Goal: Task Accomplishment & Management: Complete application form

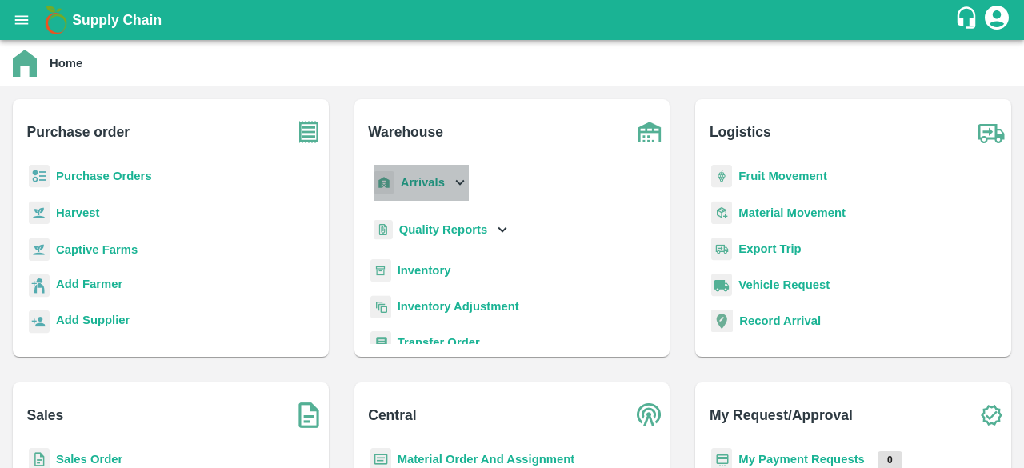
click at [454, 180] on icon at bounding box center [460, 183] width 18 height 18
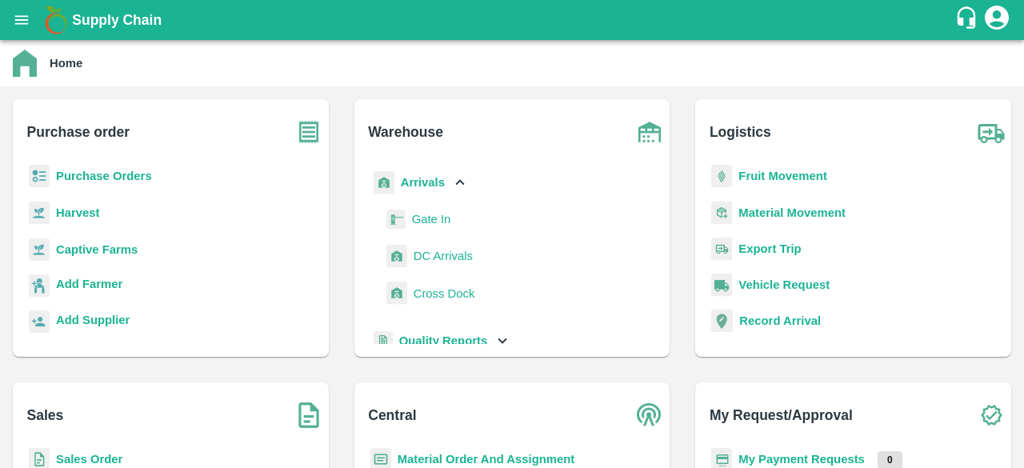
click at [441, 254] on span "DC Arrivals" at bounding box center [442, 256] width 59 height 18
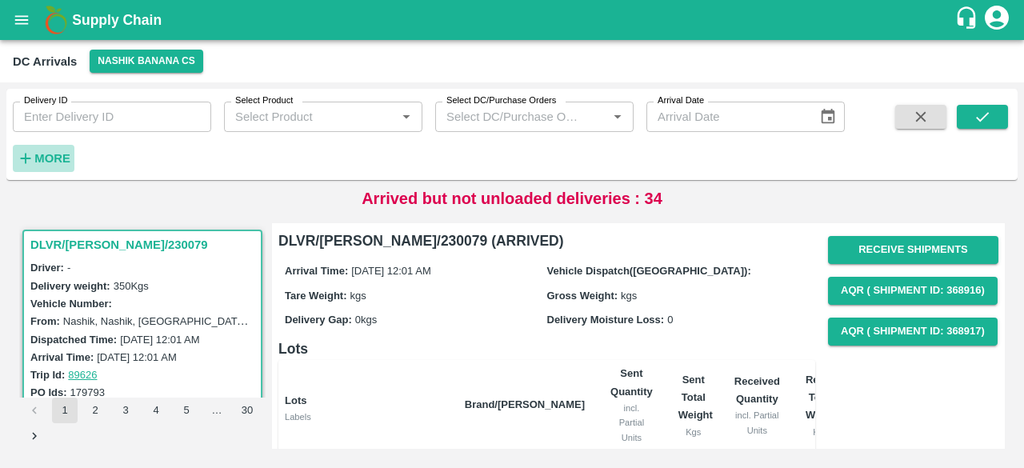
click at [40, 162] on strong "More" at bounding box center [52, 158] width 36 height 13
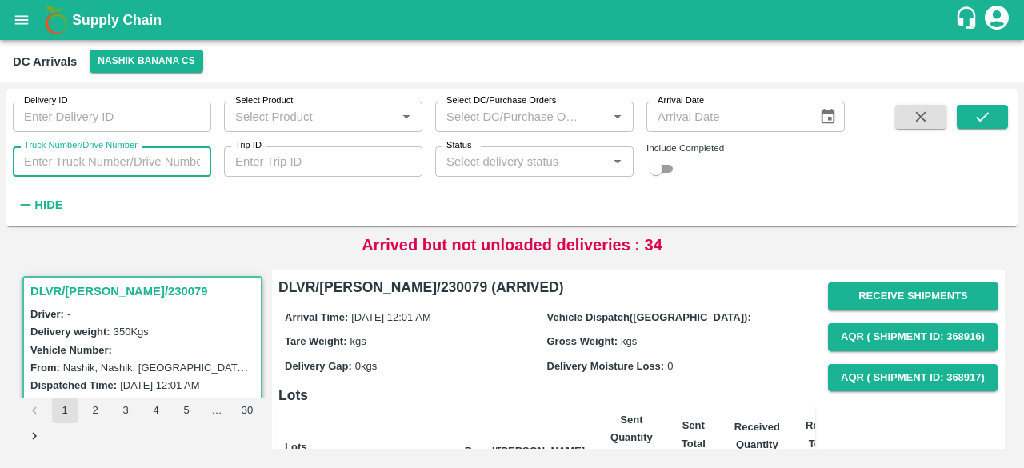
click at [82, 161] on input "Truck Number/Drive Number" at bounding box center [112, 161] width 198 height 30
type input "4692"
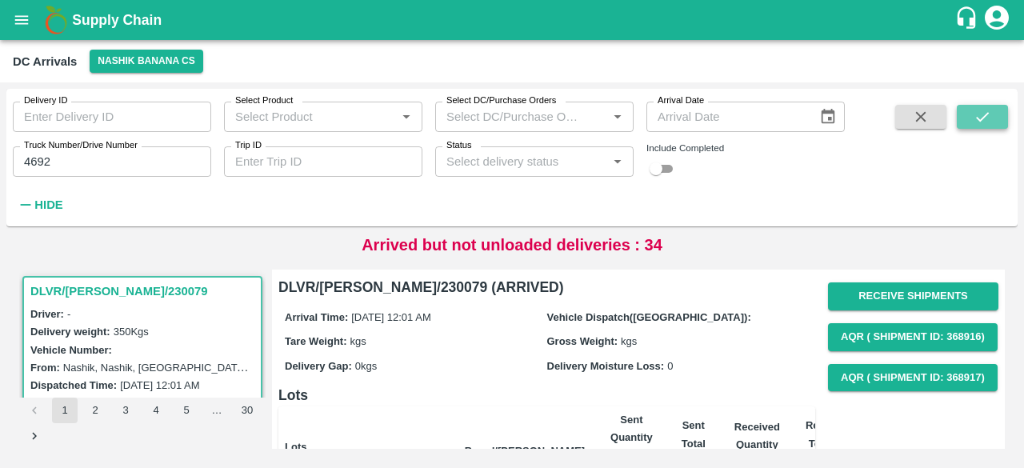
click at [977, 120] on icon "submit" at bounding box center [982, 117] width 18 height 18
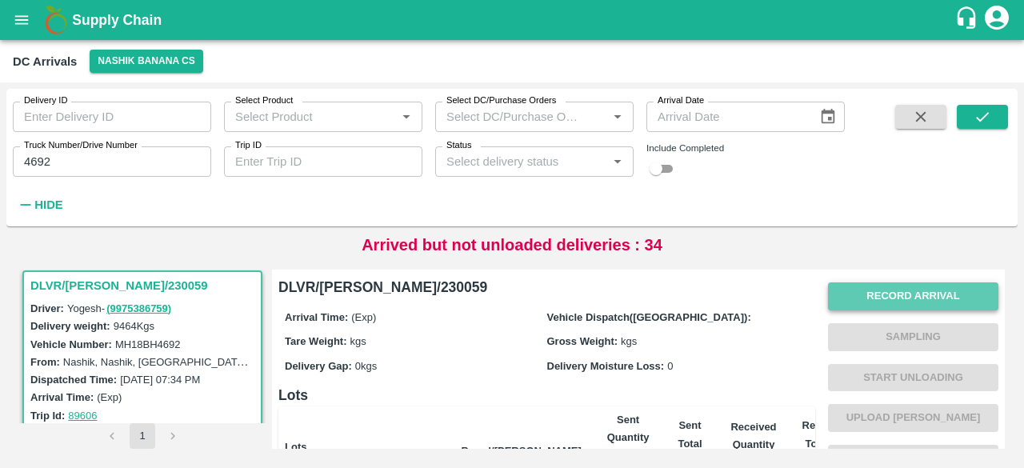
click at [917, 288] on button "Record Arrival" at bounding box center [913, 296] width 170 height 28
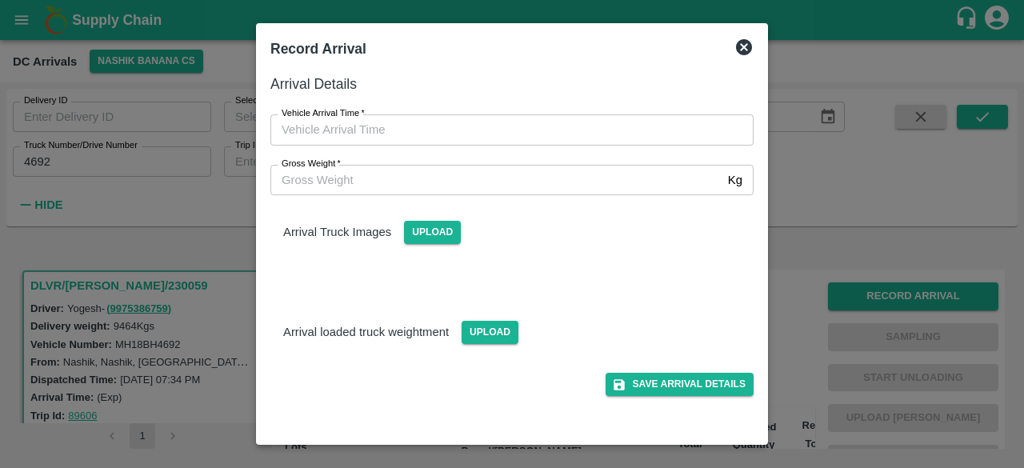
type input "DD/MM/YYYY hh:mm aa"
click at [549, 125] on input "DD/MM/YYYY hh:mm aa" at bounding box center [506, 129] width 472 height 30
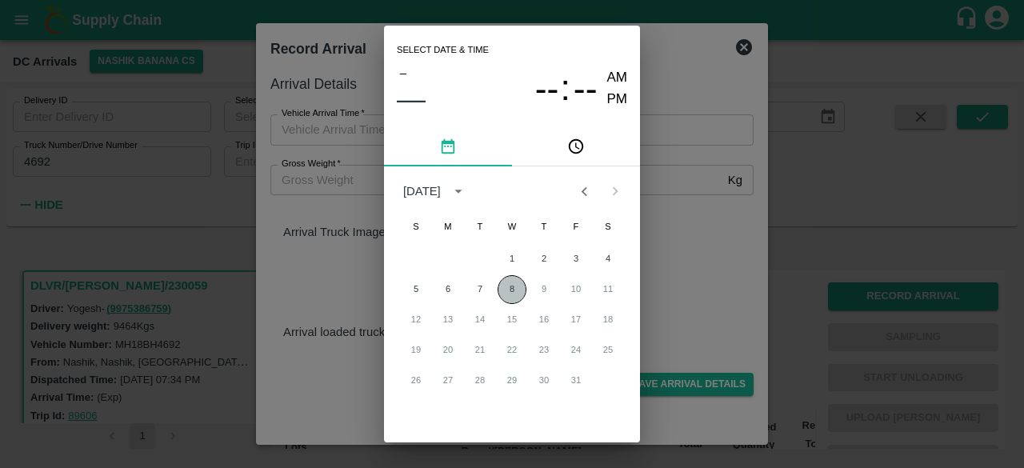
click at [505, 291] on button "8" at bounding box center [511, 289] width 29 height 29
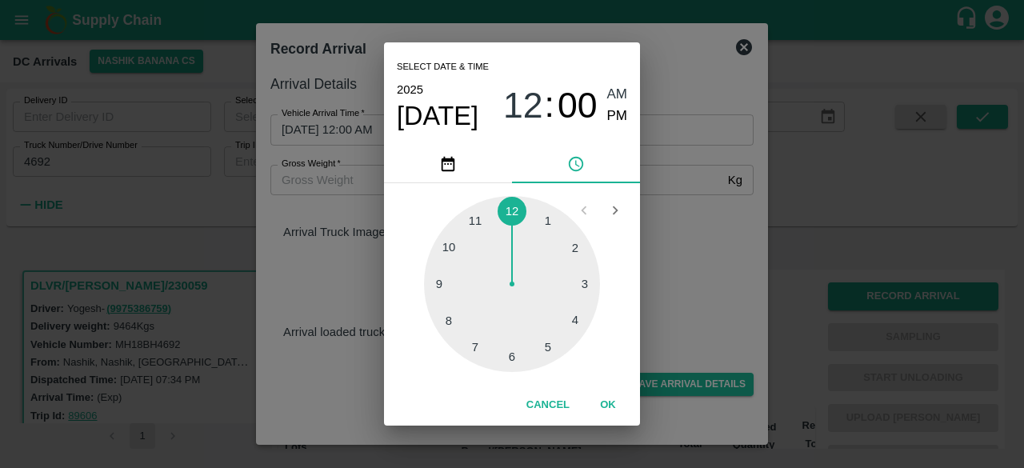
click at [514, 358] on div at bounding box center [512, 284] width 176 height 176
click at [448, 283] on div at bounding box center [512, 284] width 176 height 176
type input "[DATE] 06:45 AM"
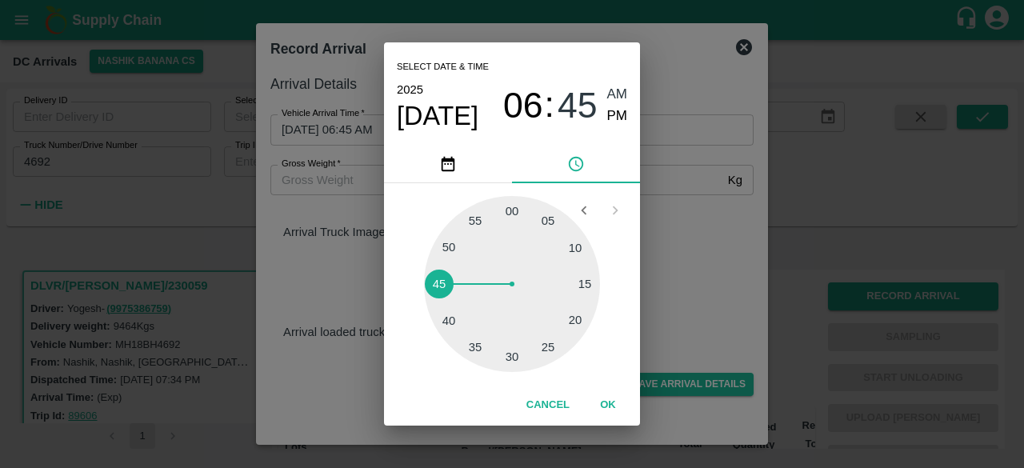
click at [704, 259] on div "Select date & time [DATE] 06 : 45 AM PM 05 10 15 20 25 30 35 40 45 50 55 00 Can…" at bounding box center [512, 234] width 1024 height 468
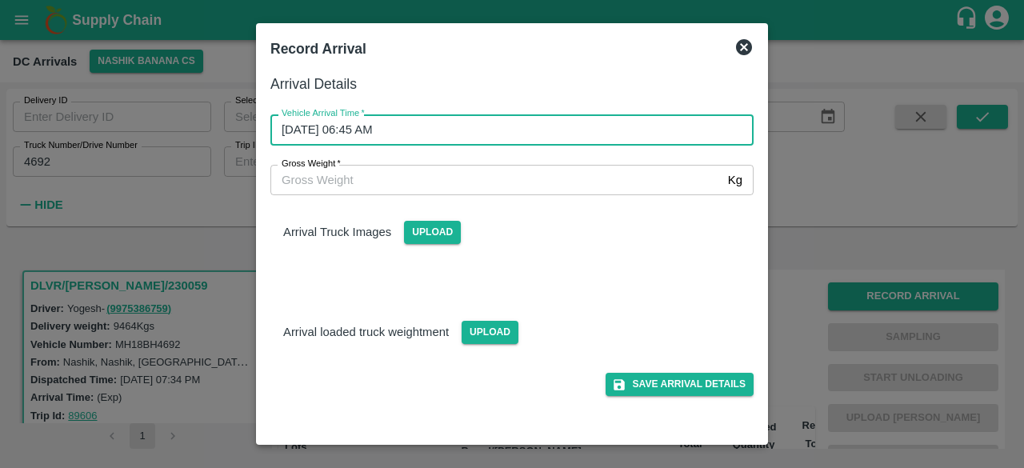
click at [345, 182] on input "Gross Weight   *" at bounding box center [495, 180] width 451 height 30
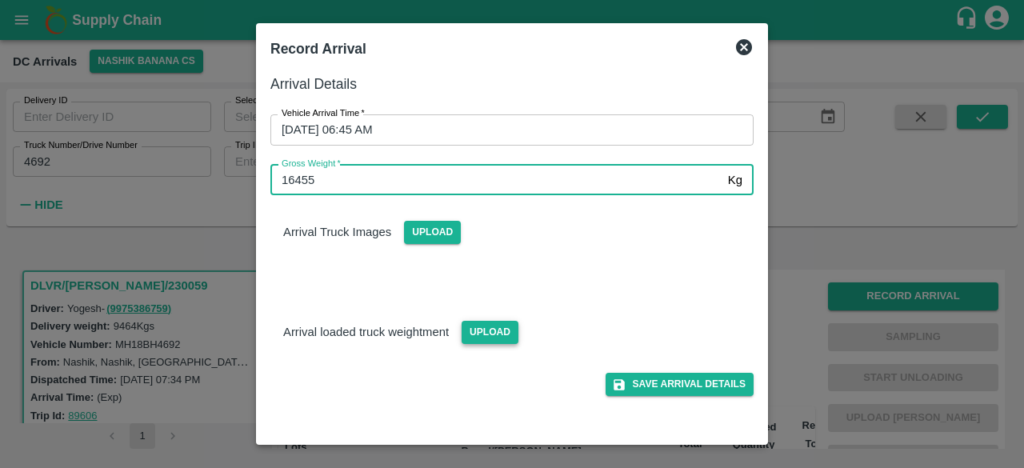
type input "16455"
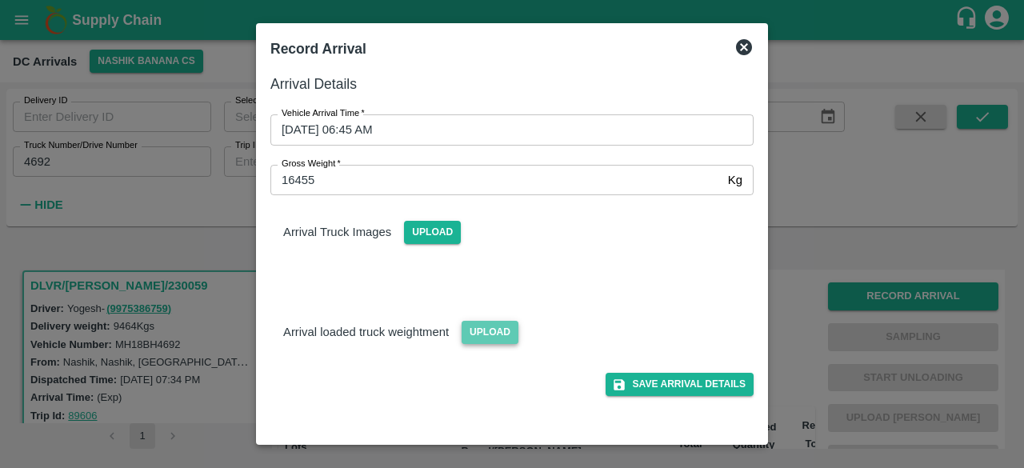
click at [484, 329] on span "Upload" at bounding box center [489, 332] width 57 height 23
click at [0, 0] on input "Upload" at bounding box center [0, 0] width 0 height 0
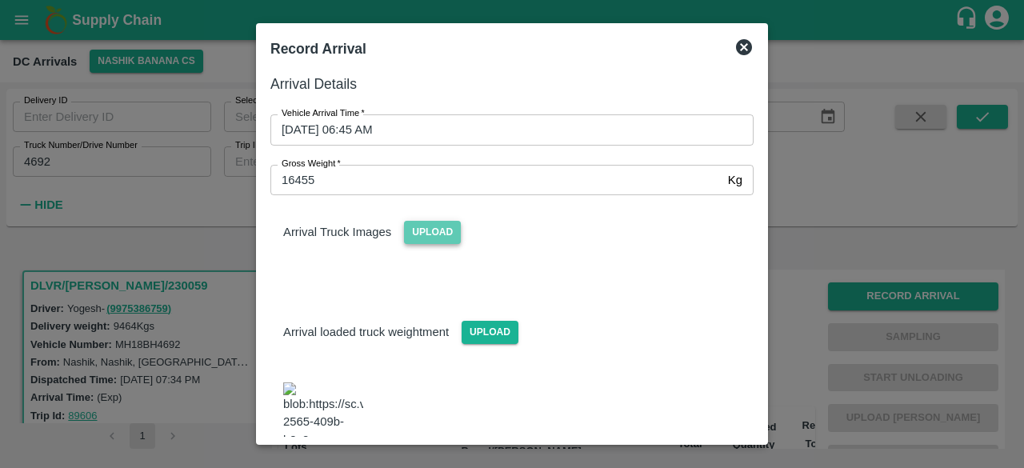
click at [432, 233] on span "Upload" at bounding box center [432, 232] width 57 height 23
click at [0, 0] on input "Upload" at bounding box center [0, 0] width 0 height 0
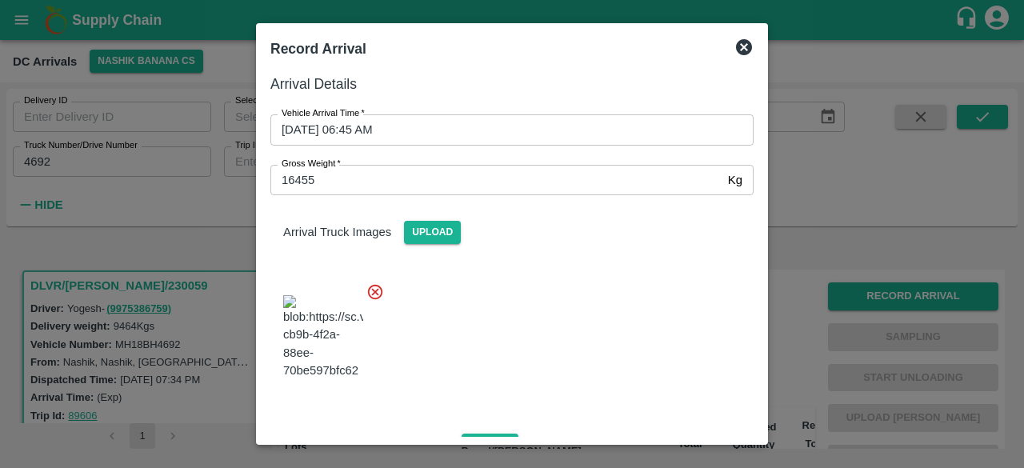
scroll to position [255, 0]
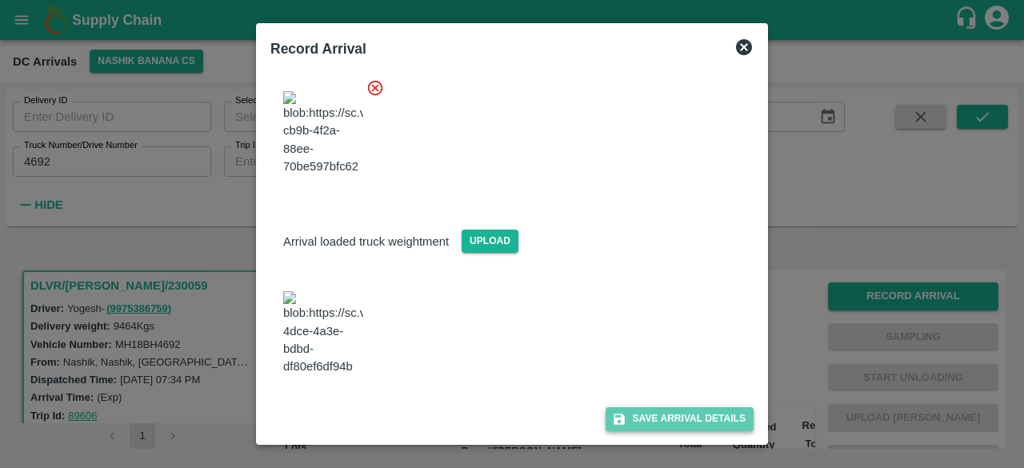
click at [680, 421] on button "Save Arrival Details" at bounding box center [679, 418] width 148 height 23
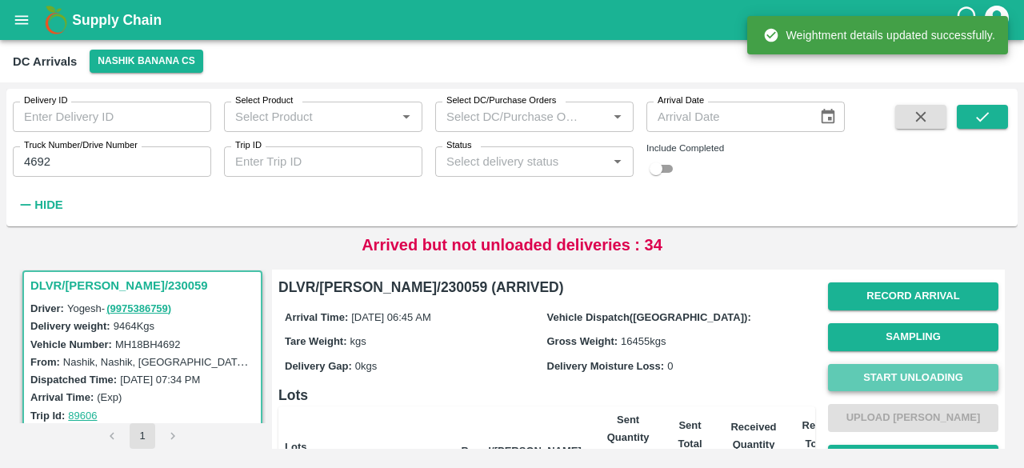
click at [905, 377] on button "Start Unloading" at bounding box center [913, 378] width 170 height 28
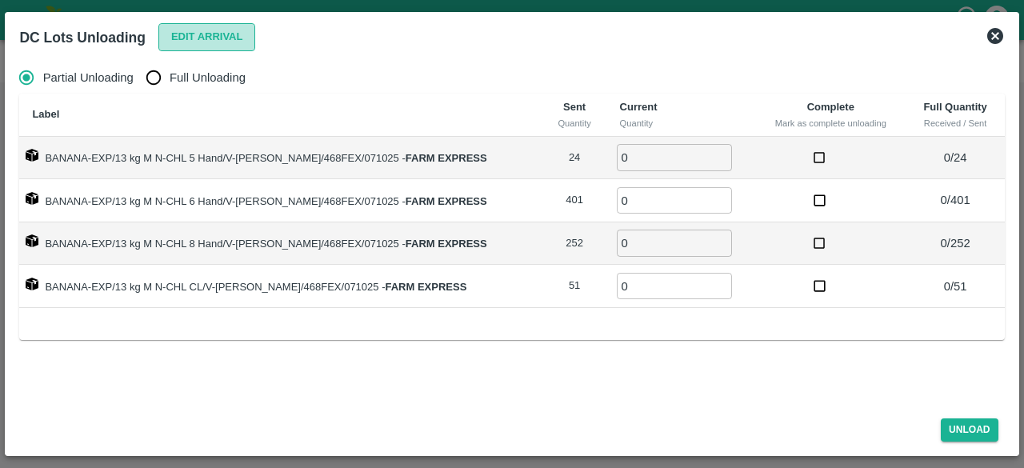
click at [198, 41] on button "Edit Arrival" at bounding box center [207, 37] width 98 height 28
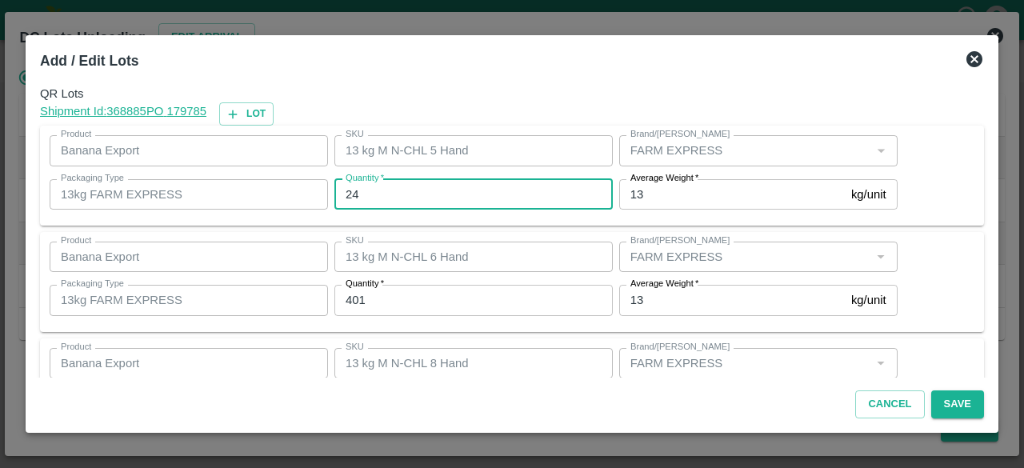
click at [350, 194] on input "24" at bounding box center [473, 194] width 278 height 30
type input "19"
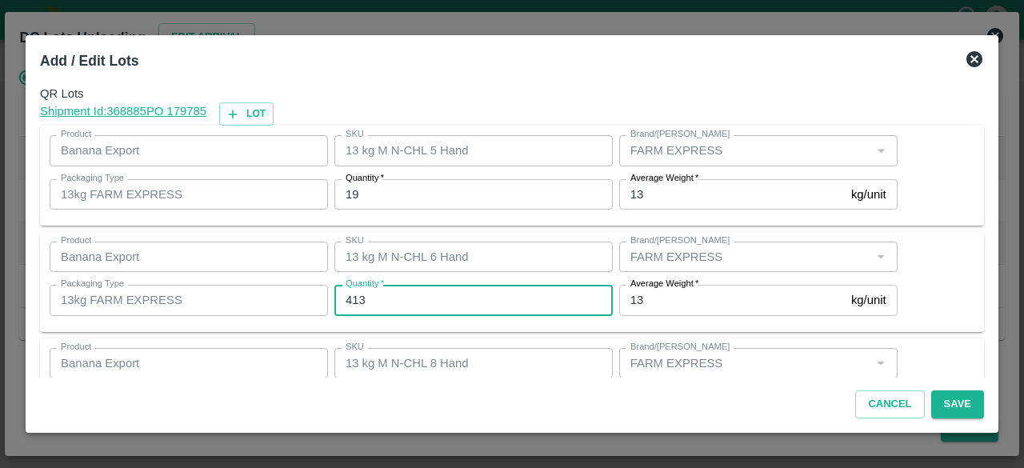
type input "413"
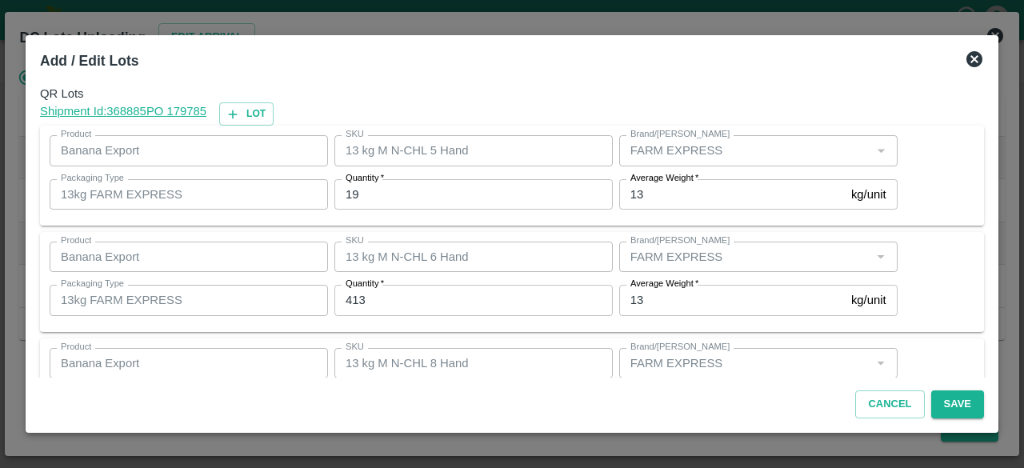
scroll to position [178, 0]
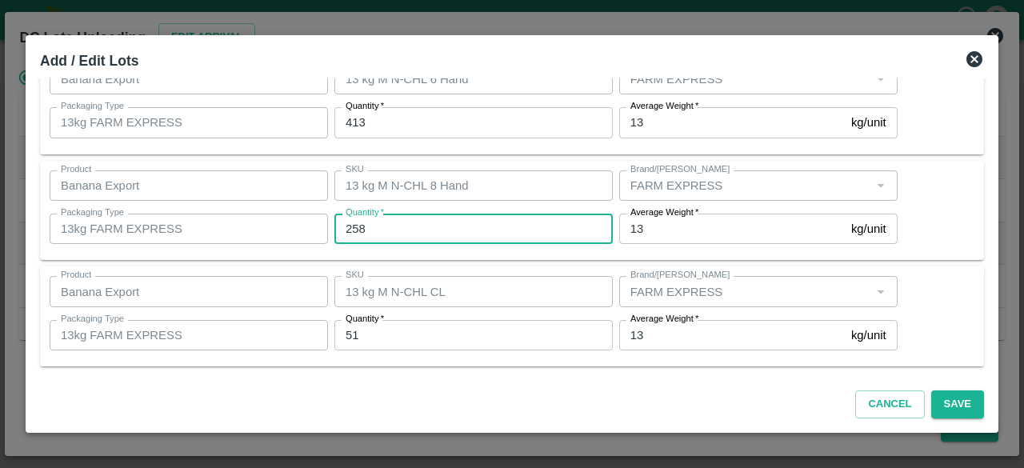
type input "258"
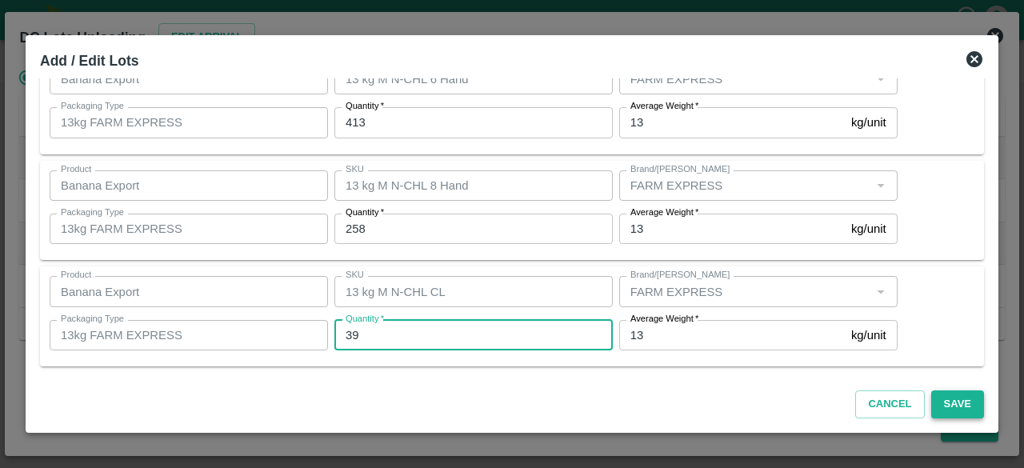
type input "39"
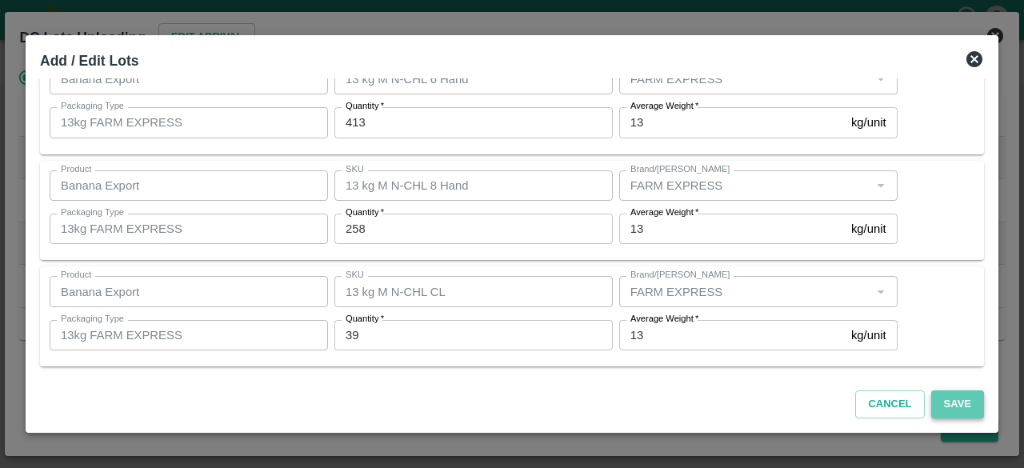
click at [948, 397] on button "Save" at bounding box center [957, 404] width 53 height 28
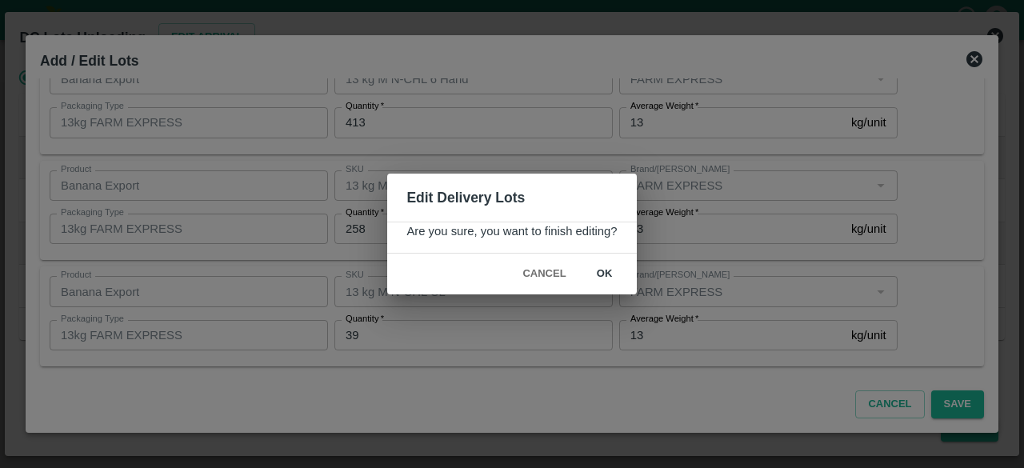
click at [601, 274] on button "ok" at bounding box center [604, 274] width 51 height 28
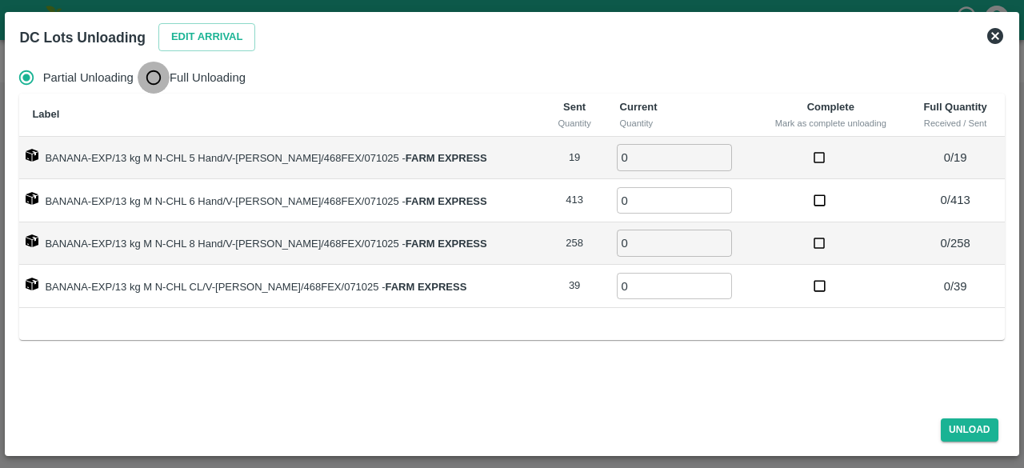
click at [155, 75] on input "Full Unloading" at bounding box center [154, 78] width 32 height 32
radio input "true"
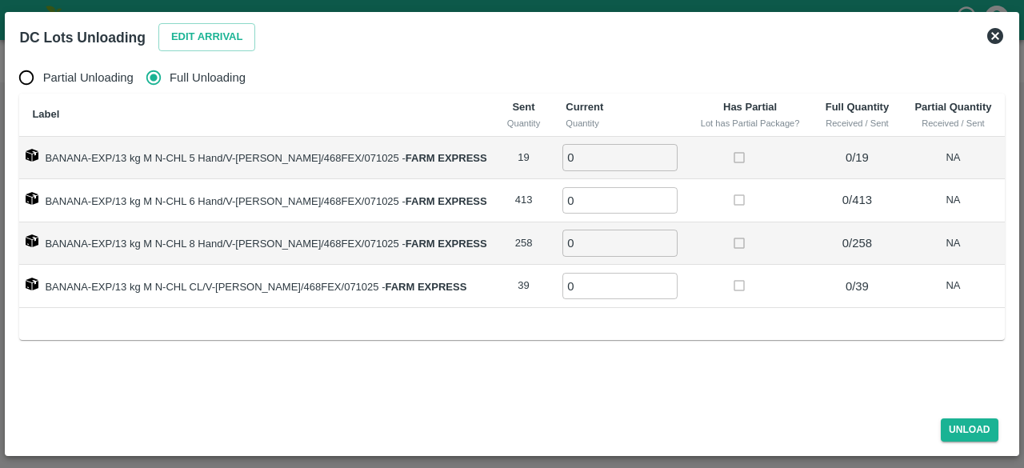
click at [997, 36] on icon at bounding box center [995, 36] width 16 height 16
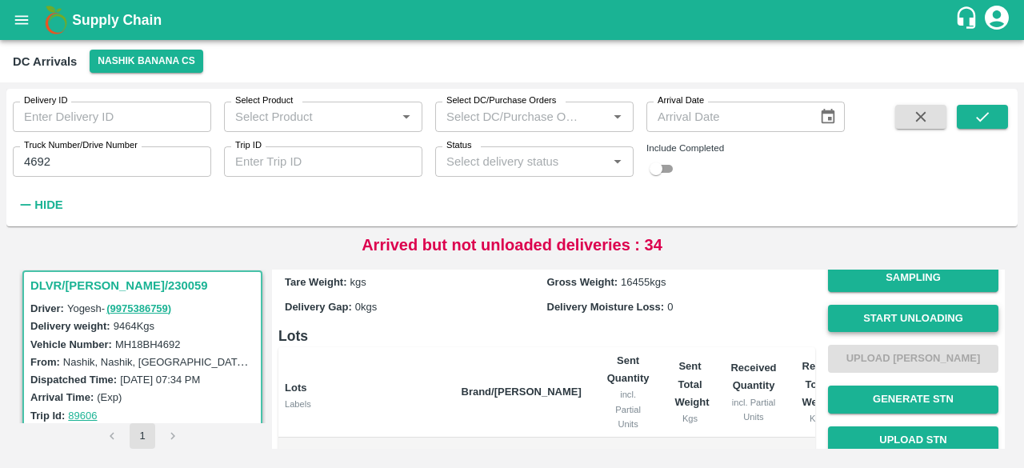
scroll to position [51, 0]
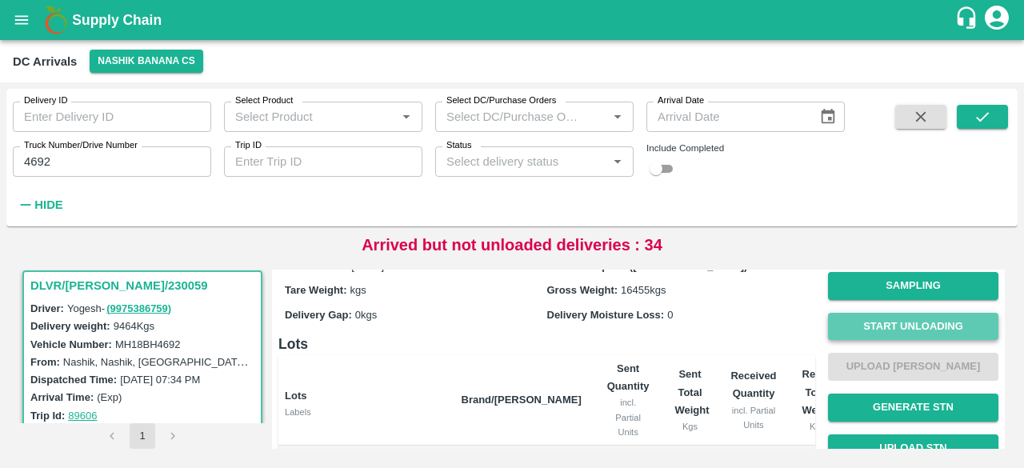
click at [901, 321] on button "Start Unloading" at bounding box center [913, 327] width 170 height 28
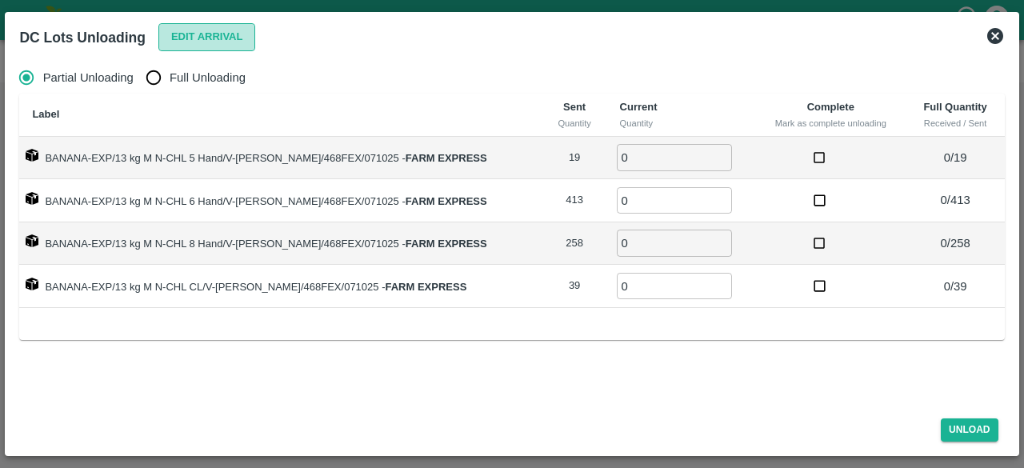
click at [212, 34] on button "Edit Arrival" at bounding box center [207, 37] width 98 height 28
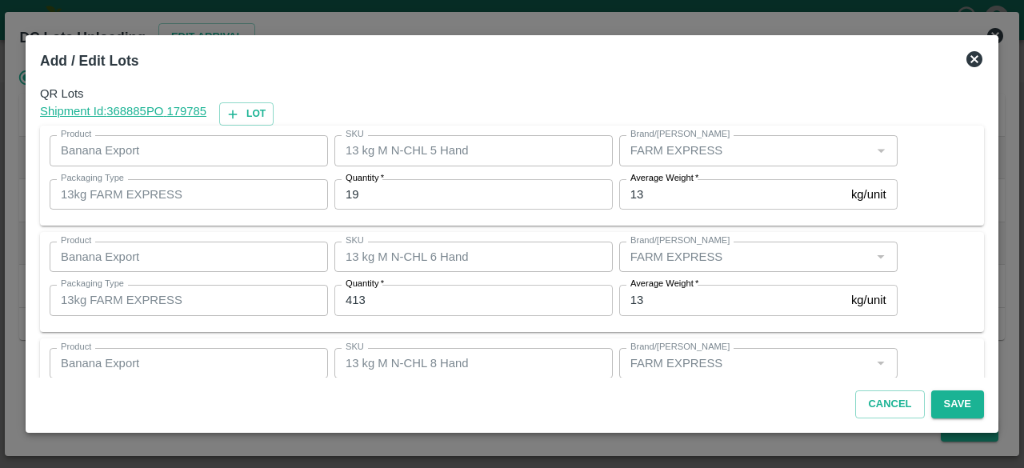
scroll to position [178, 0]
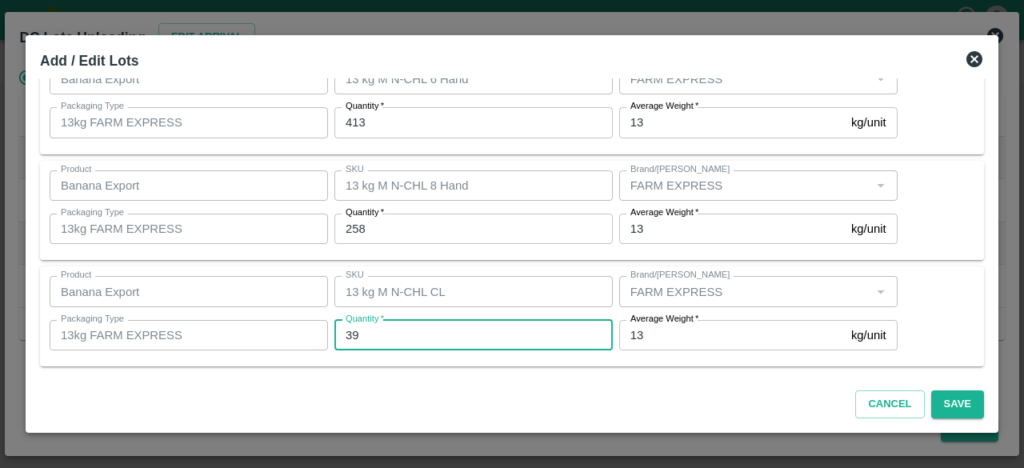
click at [373, 345] on input "39" at bounding box center [473, 335] width 278 height 30
type input "38"
click at [968, 397] on button "Save" at bounding box center [957, 404] width 53 height 28
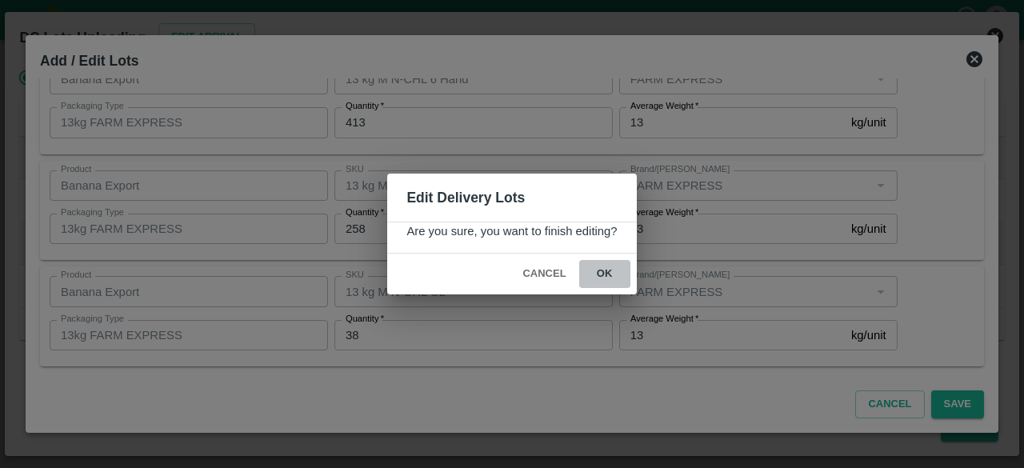
click at [600, 274] on button "ok" at bounding box center [604, 274] width 51 height 28
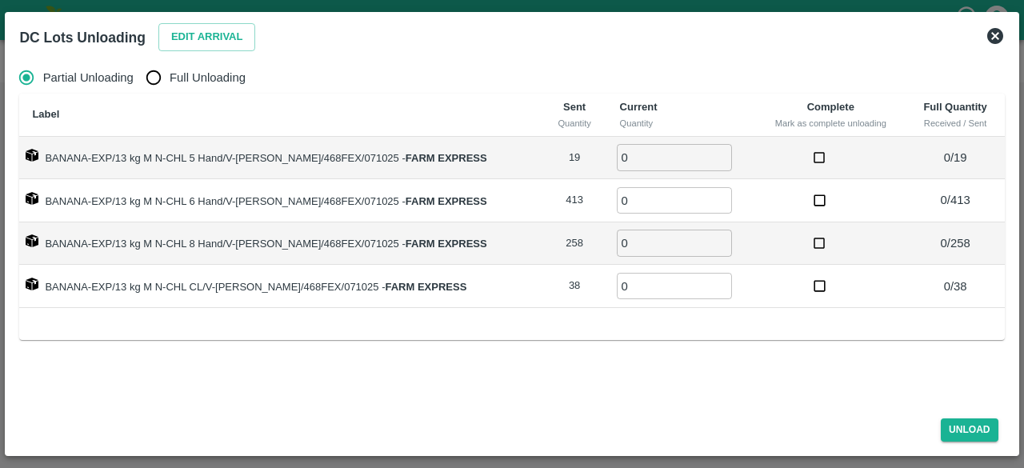
click at [987, 34] on icon at bounding box center [995, 36] width 16 height 16
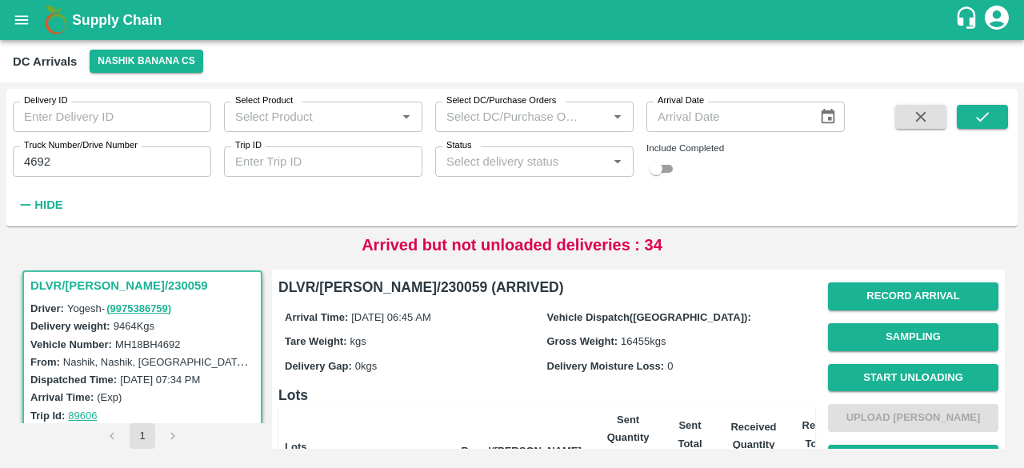
scroll to position [350, 0]
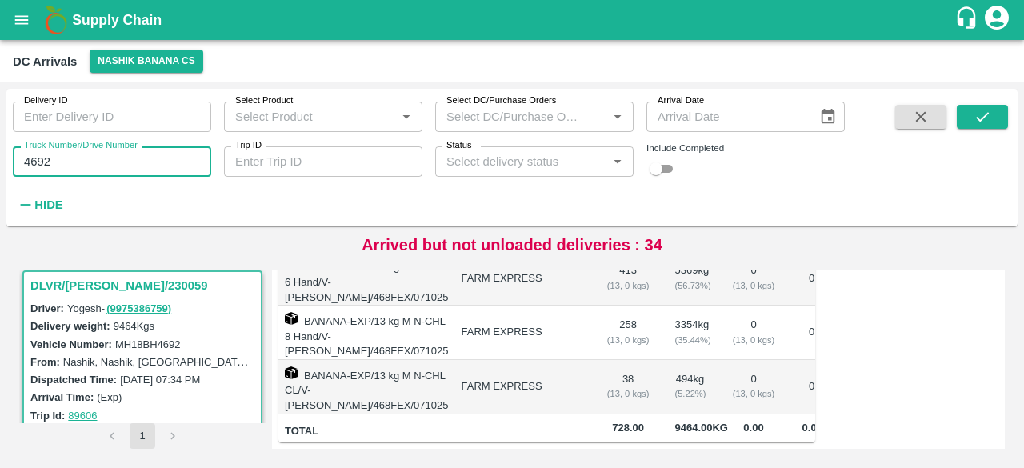
click at [38, 158] on input "4692" at bounding box center [112, 161] width 198 height 30
type input "9520"
click at [981, 122] on icon "submit" at bounding box center [982, 117] width 18 height 18
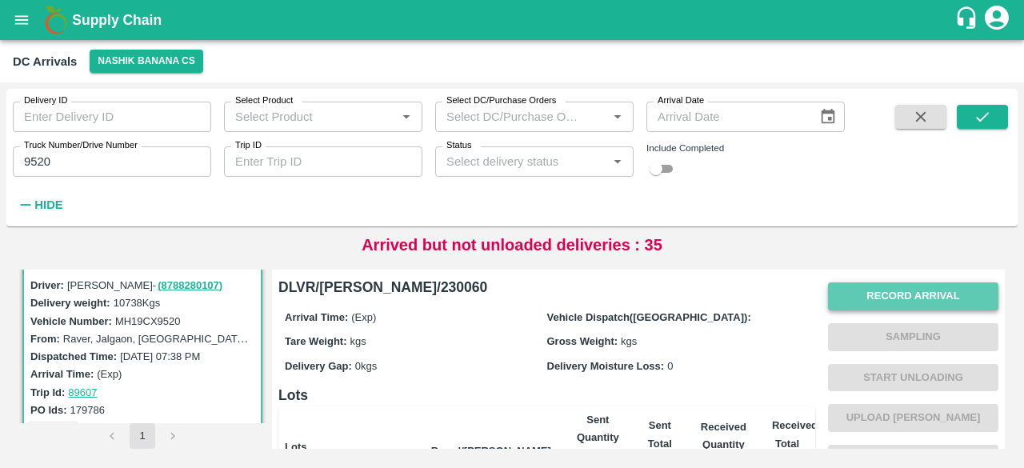
click at [902, 286] on button "Record Arrival" at bounding box center [913, 296] width 170 height 28
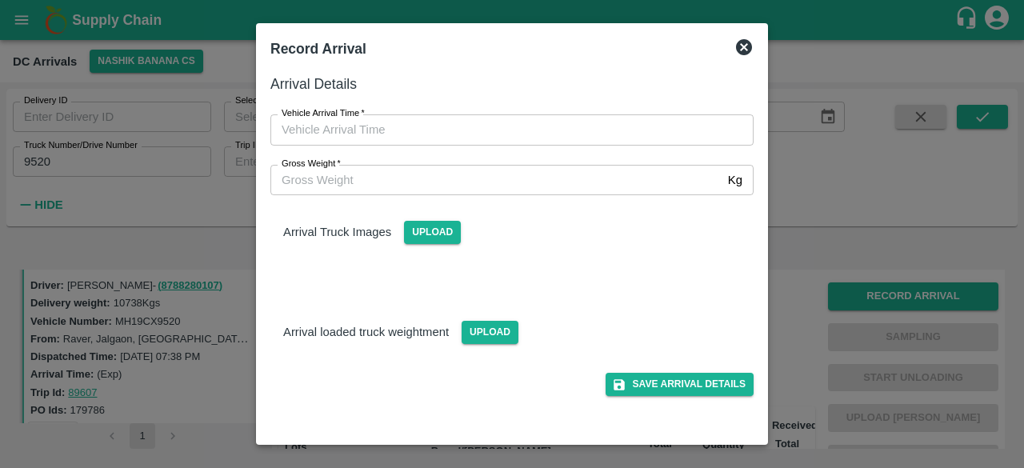
type input "DD/MM/YYYY hh:mm aa"
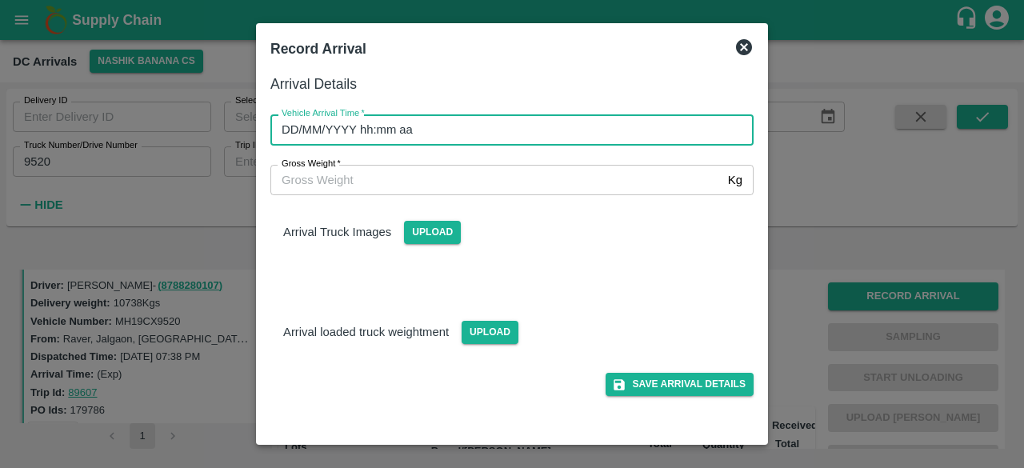
click at [513, 136] on input "DD/MM/YYYY hh:mm aa" at bounding box center [506, 129] width 472 height 30
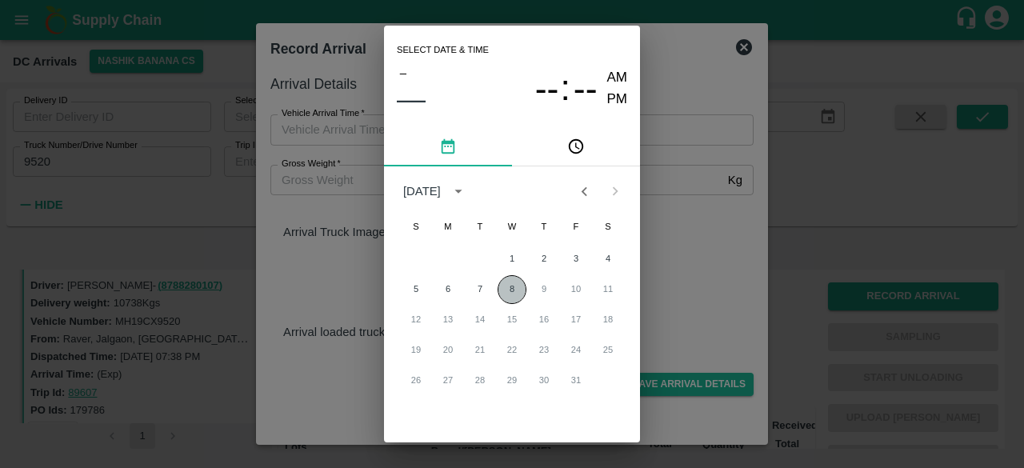
click at [512, 294] on button "8" at bounding box center [511, 289] width 29 height 29
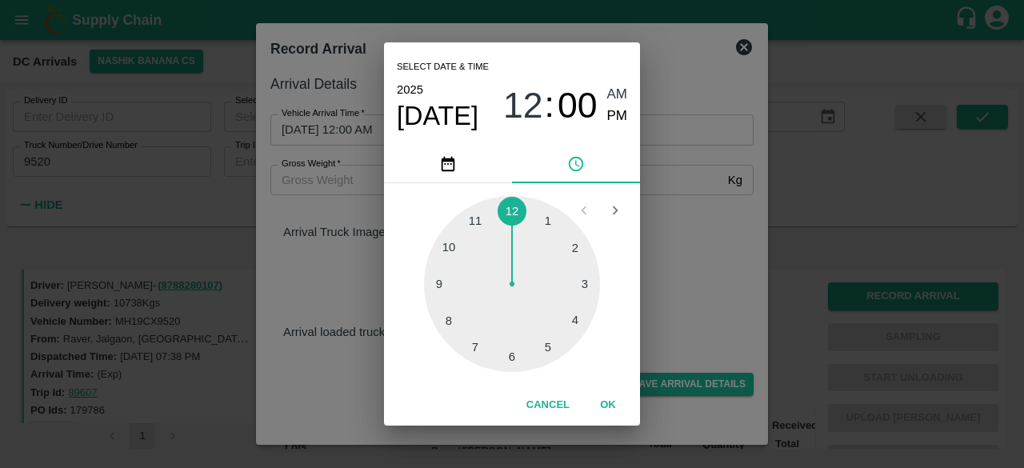
click at [579, 322] on div at bounding box center [512, 284] width 176 height 176
click at [446, 322] on div at bounding box center [512, 284] width 176 height 176
type input "[DATE] 04:40 AM"
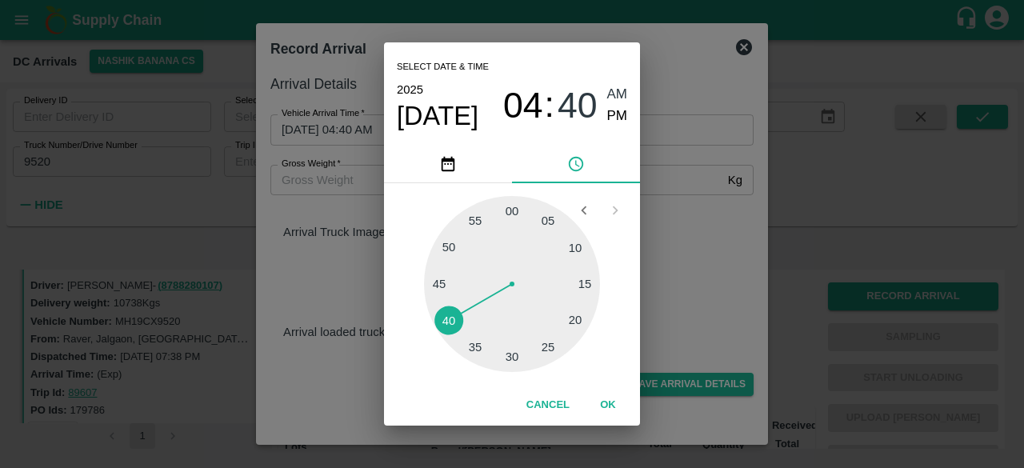
click at [657, 298] on div "Select date & time [DATE] 04 : 40 AM PM 05 10 15 20 25 30 35 40 45 50 55 00 Can…" at bounding box center [512, 234] width 1024 height 468
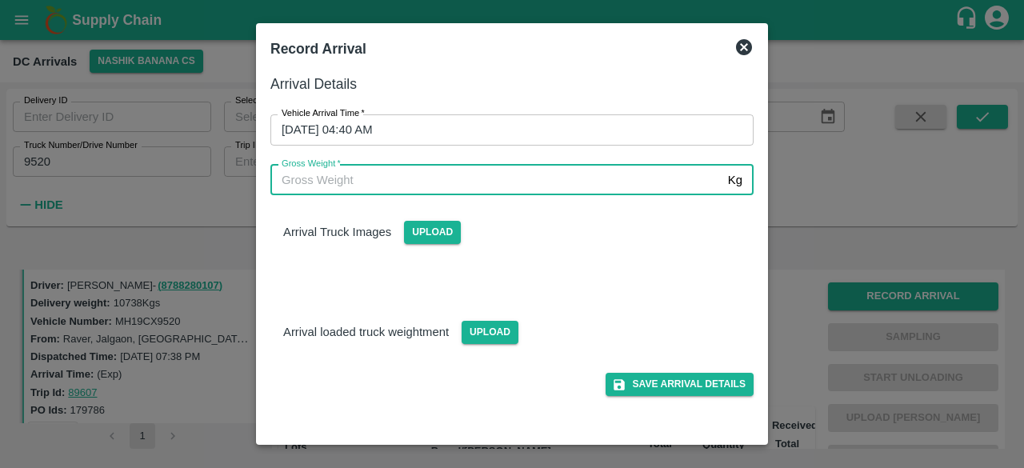
click at [365, 185] on input "Gross Weight   *" at bounding box center [495, 180] width 451 height 30
type input "18745"
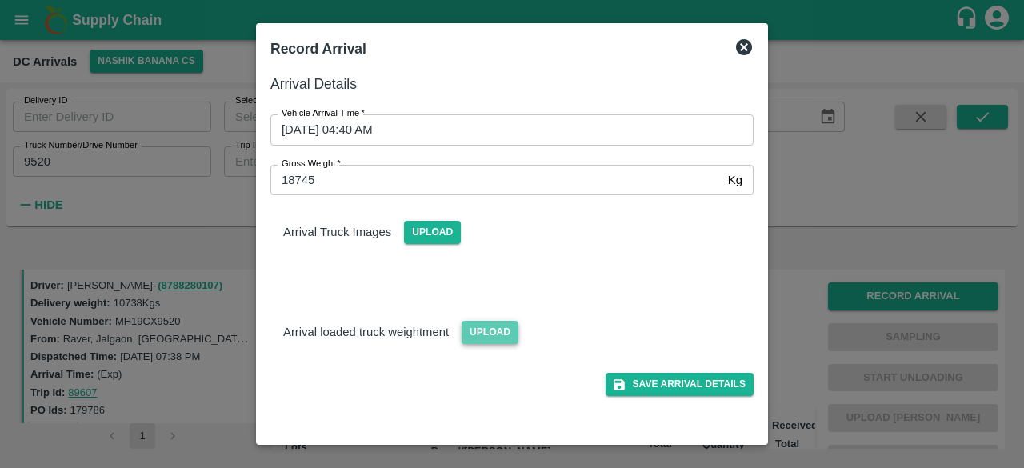
click at [474, 325] on span "Upload" at bounding box center [489, 332] width 57 height 23
click at [0, 0] on input "Upload" at bounding box center [0, 0] width 0 height 0
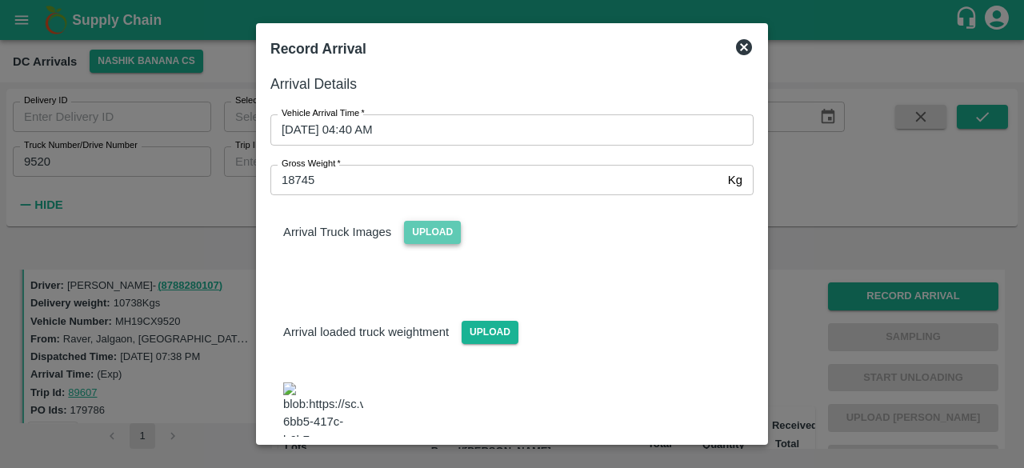
click at [424, 228] on span "Upload" at bounding box center [432, 232] width 57 height 23
click at [0, 0] on input "Upload" at bounding box center [0, 0] width 0 height 0
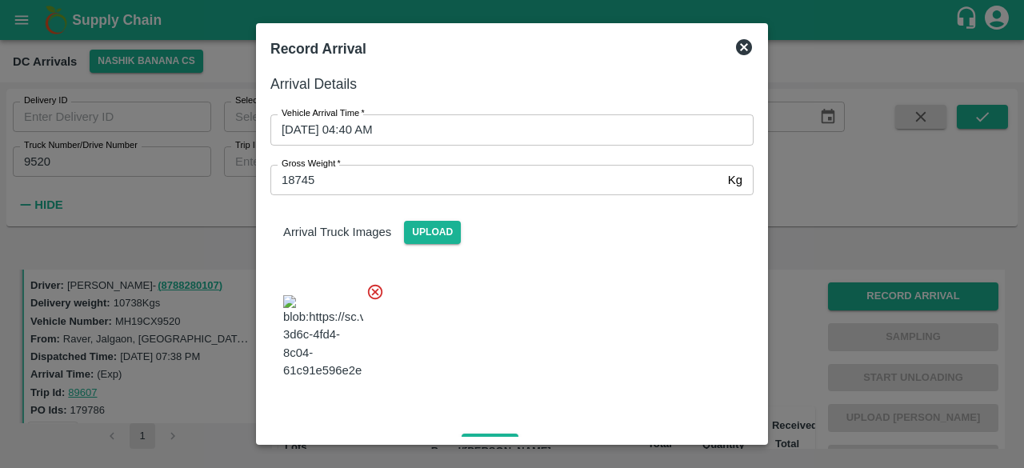
scroll to position [253, 0]
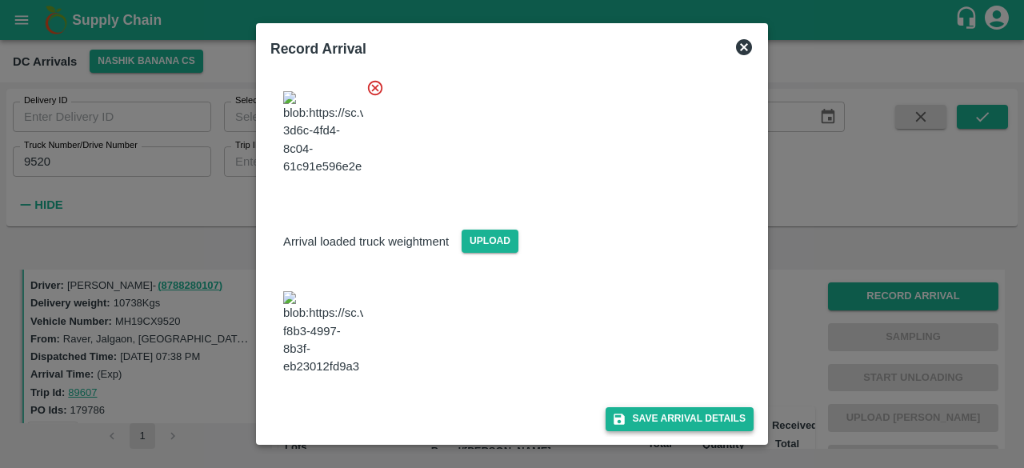
click at [658, 413] on button "Save Arrival Details" at bounding box center [679, 418] width 148 height 23
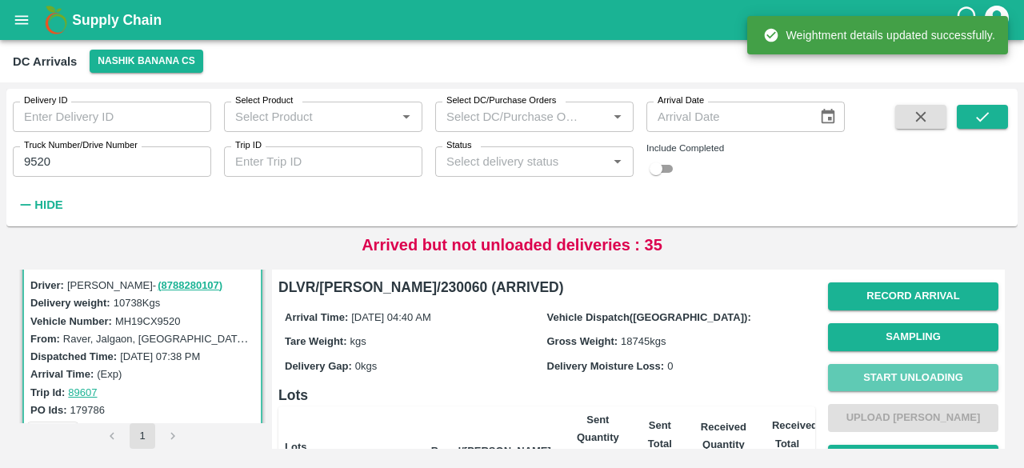
click at [905, 377] on button "Start Unloading" at bounding box center [913, 378] width 170 height 28
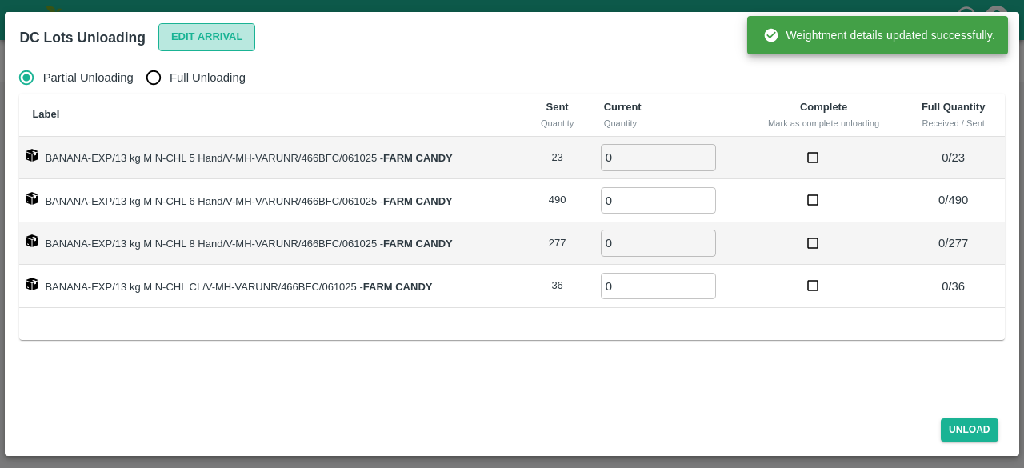
click at [198, 34] on button "Edit Arrival" at bounding box center [207, 37] width 98 height 28
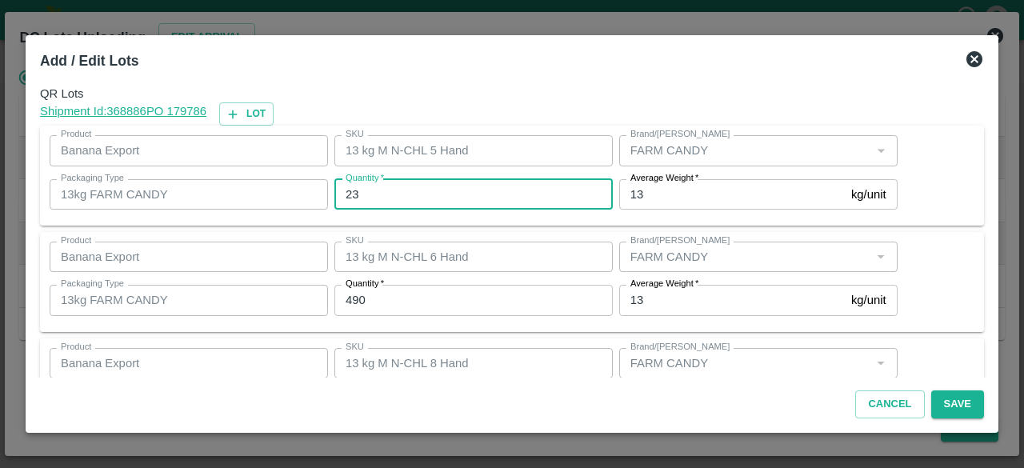
click at [352, 196] on input "23" at bounding box center [473, 194] width 278 height 30
type input "10"
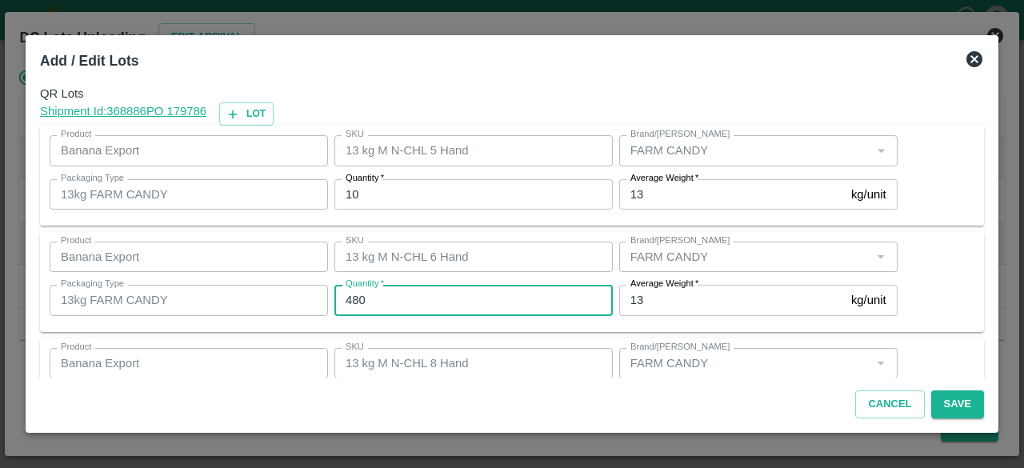
type input "480"
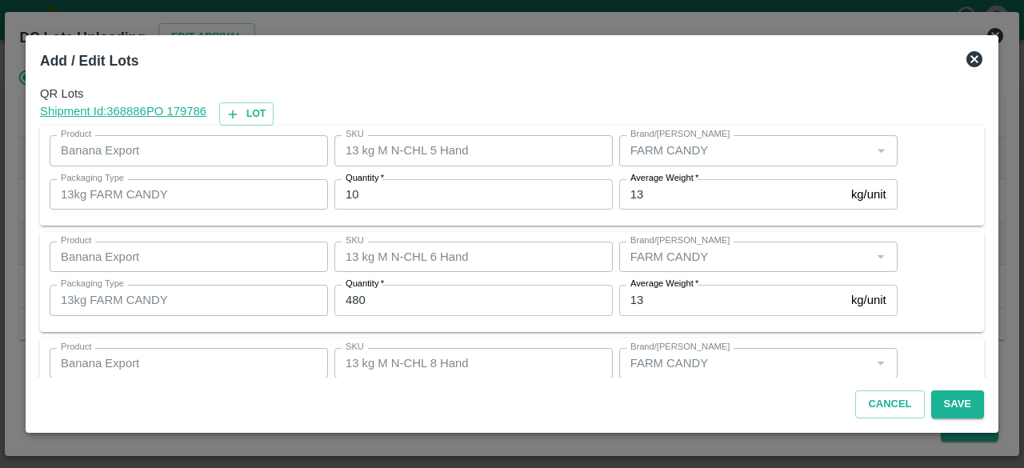
scroll to position [178, 0]
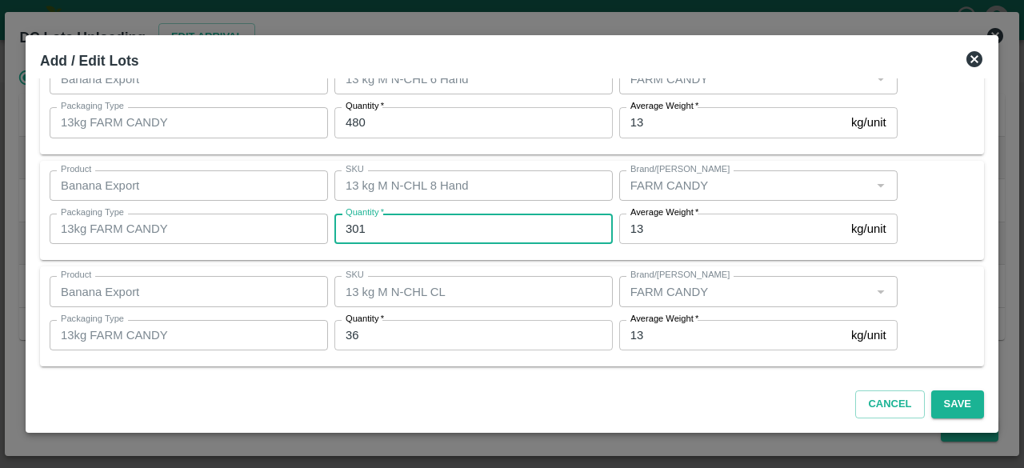
type input "301"
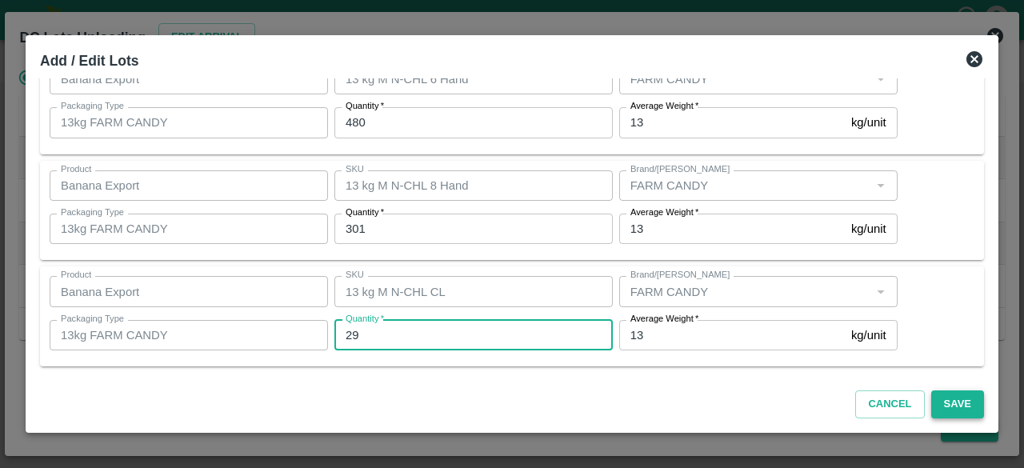
type input "29"
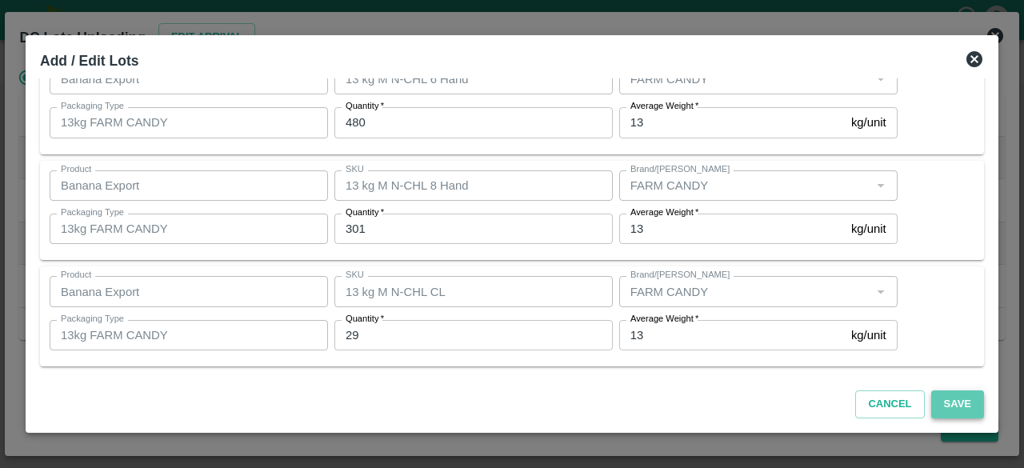
click at [957, 395] on button "Save" at bounding box center [957, 404] width 53 height 28
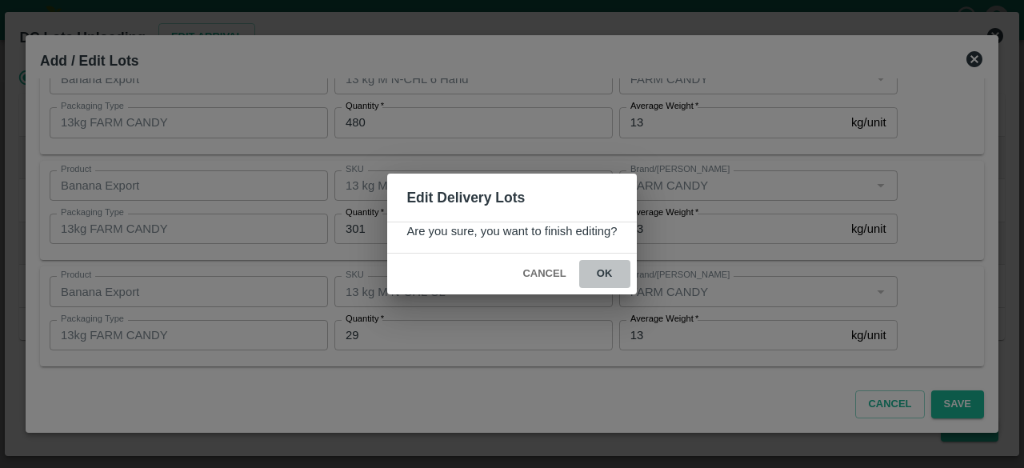
click at [598, 267] on button "ok" at bounding box center [604, 274] width 51 height 28
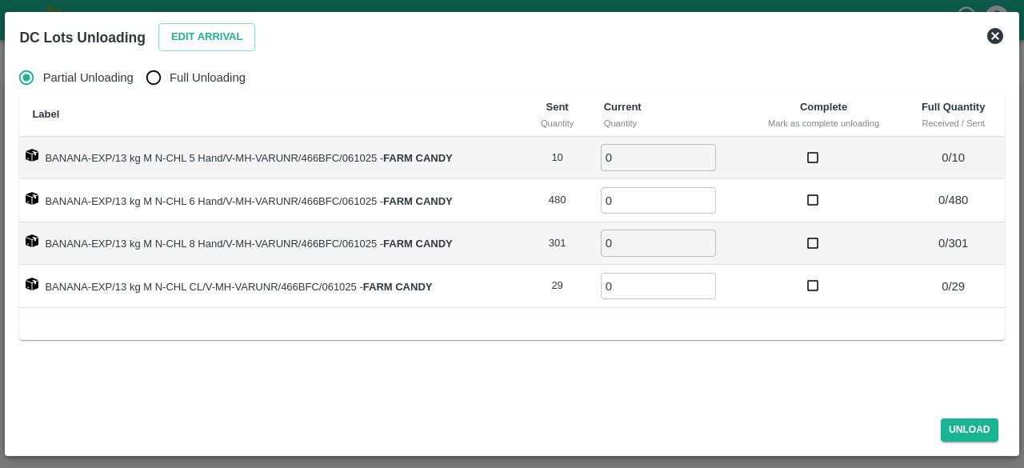
click at [993, 38] on icon at bounding box center [994, 35] width 19 height 19
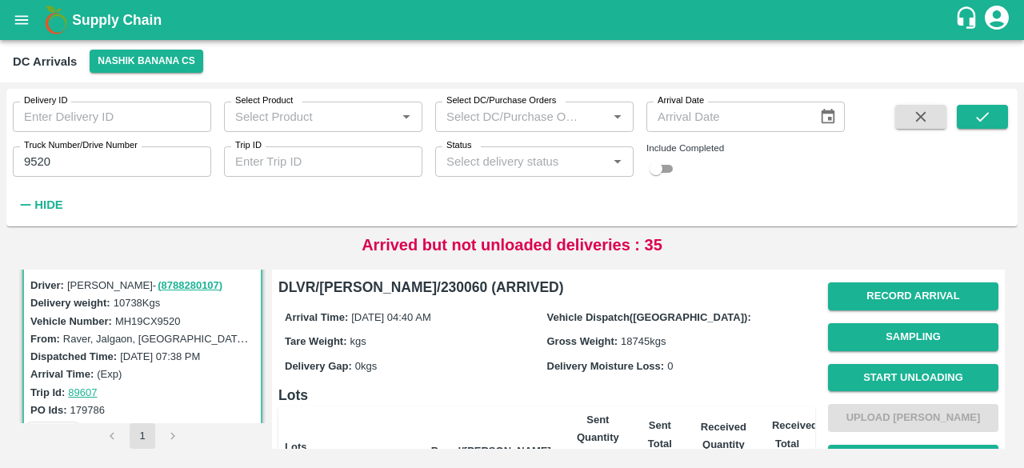
scroll to position [350, 0]
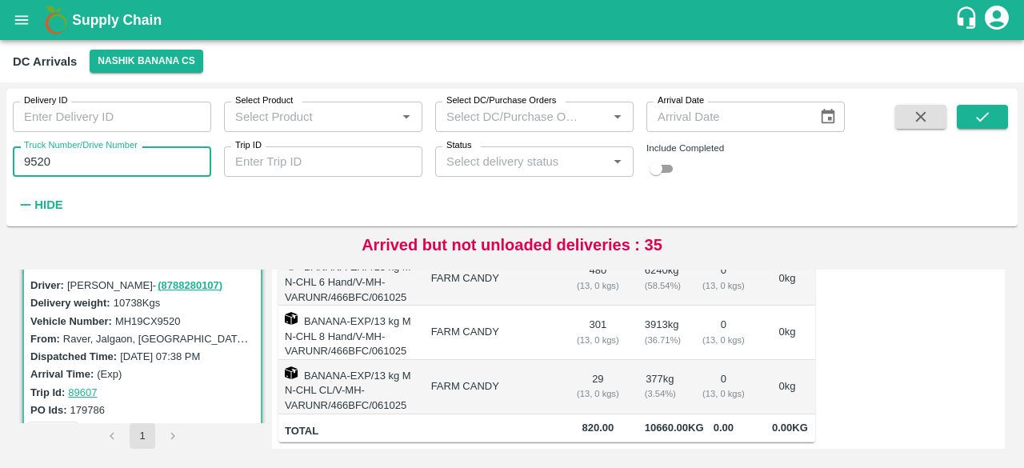
click at [42, 160] on input "9520" at bounding box center [112, 161] width 198 height 30
click at [981, 104] on div "Delivery ID Delivery ID Select Product Select Product   * Select DC/Purchase Or…" at bounding box center [511, 157] width 1011 height 125
click at [984, 118] on icon "submit" at bounding box center [982, 117] width 13 height 10
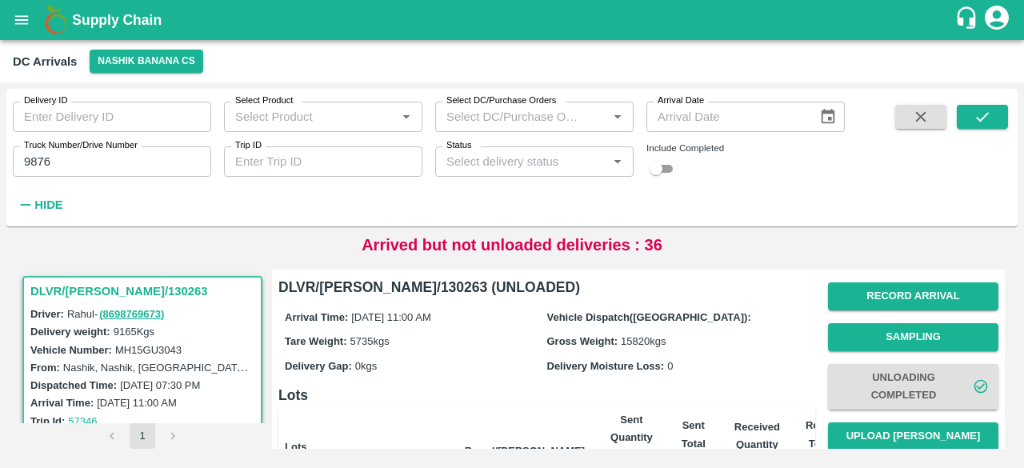
click at [26, 164] on input "9876" at bounding box center [112, 161] width 198 height 30
type input "4977"
click at [977, 111] on icon "submit" at bounding box center [982, 117] width 18 height 18
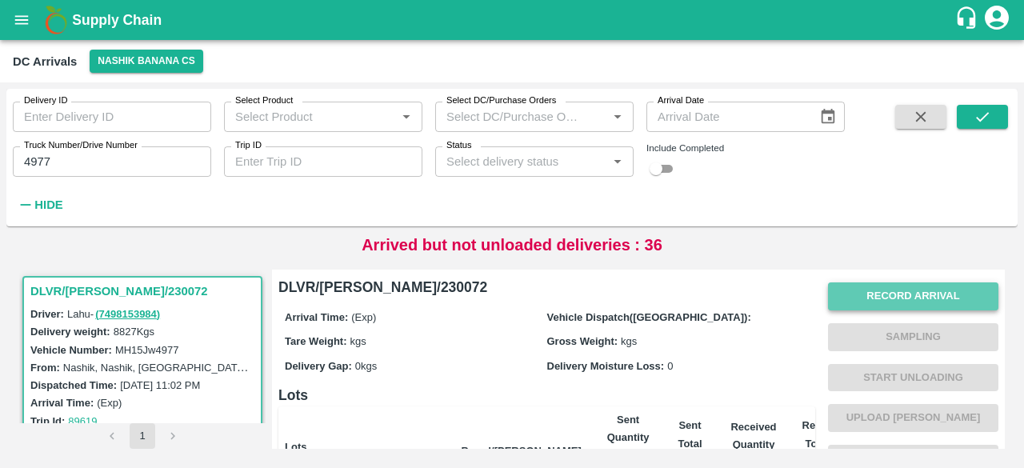
click at [929, 298] on button "Record Arrival" at bounding box center [913, 296] width 170 height 28
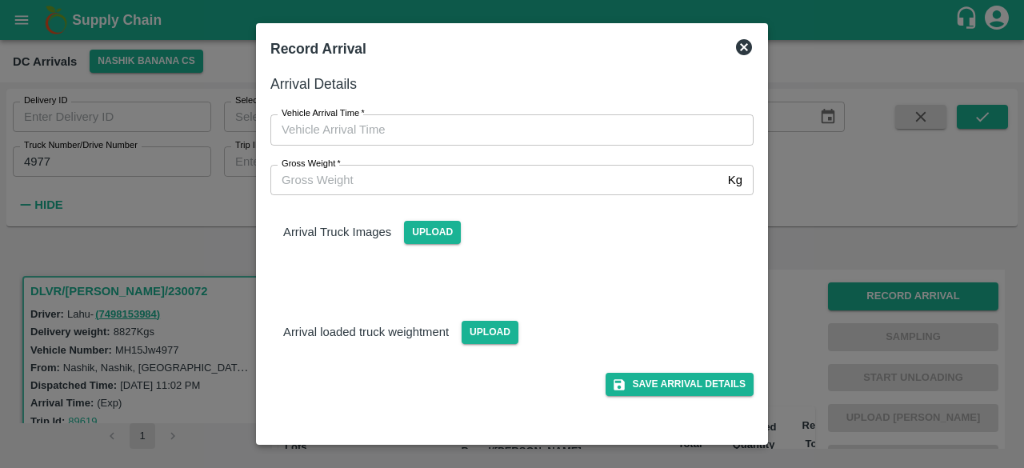
type input "DD/MM/YYYY hh:mm aa"
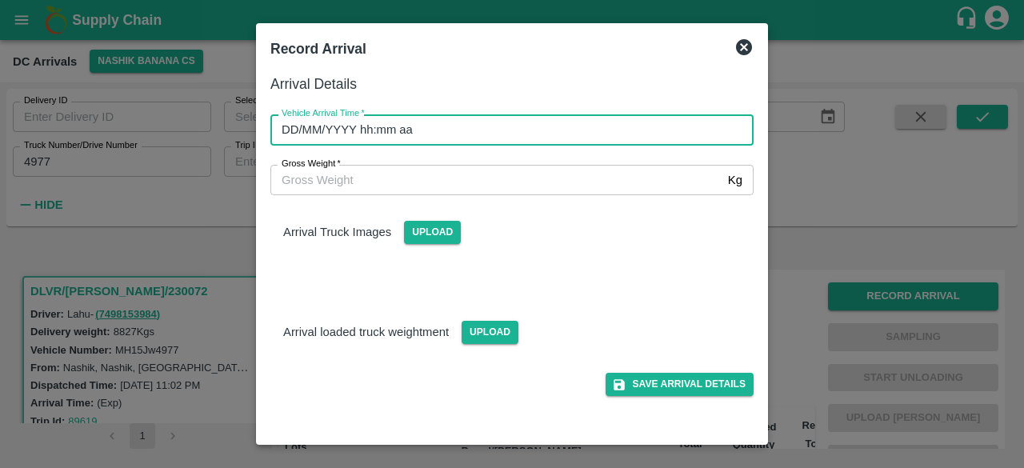
click at [566, 129] on input "DD/MM/YYYY hh:mm aa" at bounding box center [506, 129] width 472 height 30
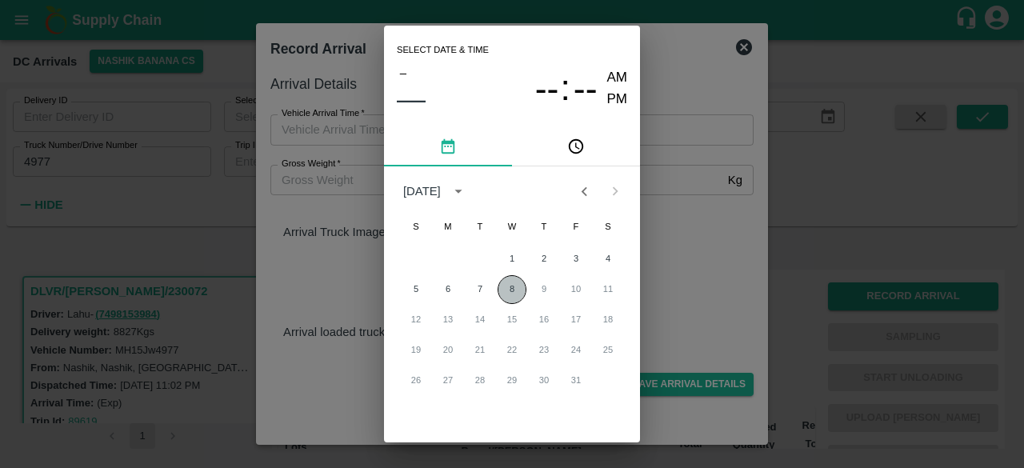
click at [508, 291] on button "8" at bounding box center [511, 289] width 29 height 29
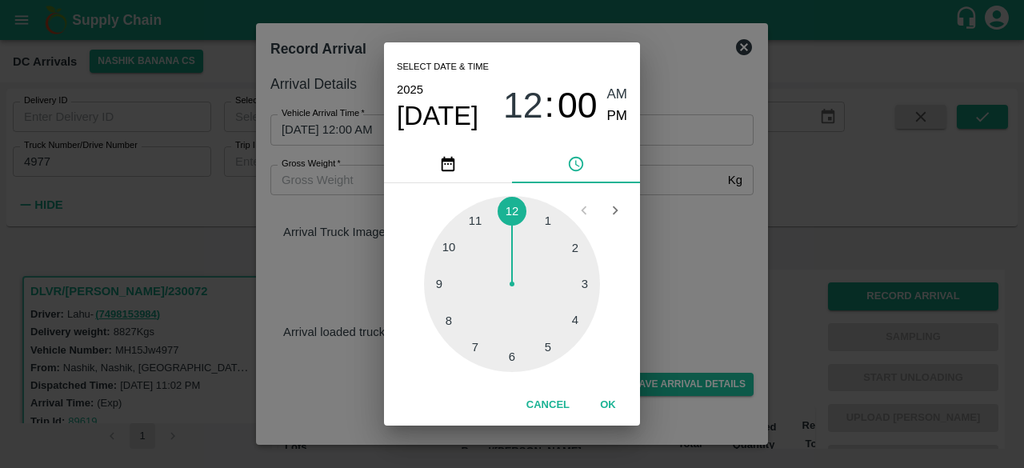
click at [551, 351] on div at bounding box center [512, 284] width 176 height 176
click at [459, 255] on div at bounding box center [512, 284] width 176 height 176
type input "[DATE] 05:50 AM"
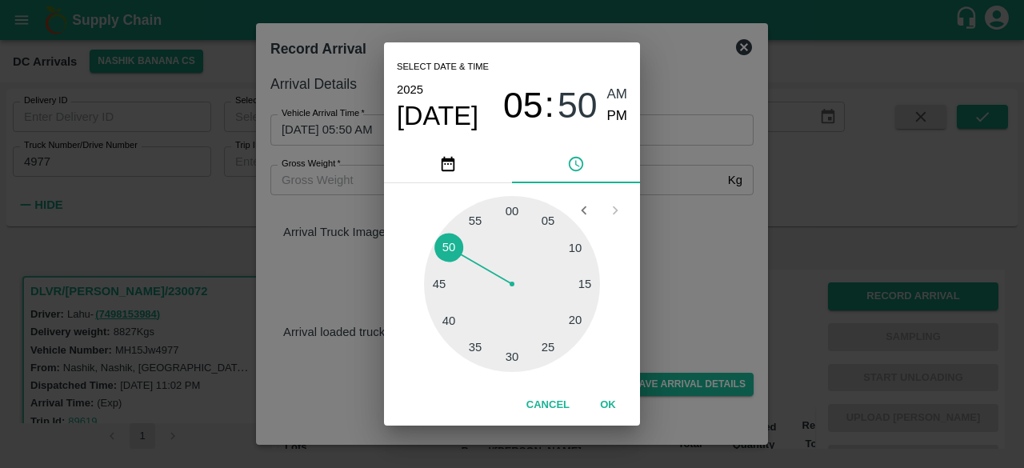
click at [685, 238] on div "Select date & time [DATE] 05 : 50 AM PM 05 10 15 20 25 30 35 40 45 50 55 00 Can…" at bounding box center [512, 234] width 1024 height 468
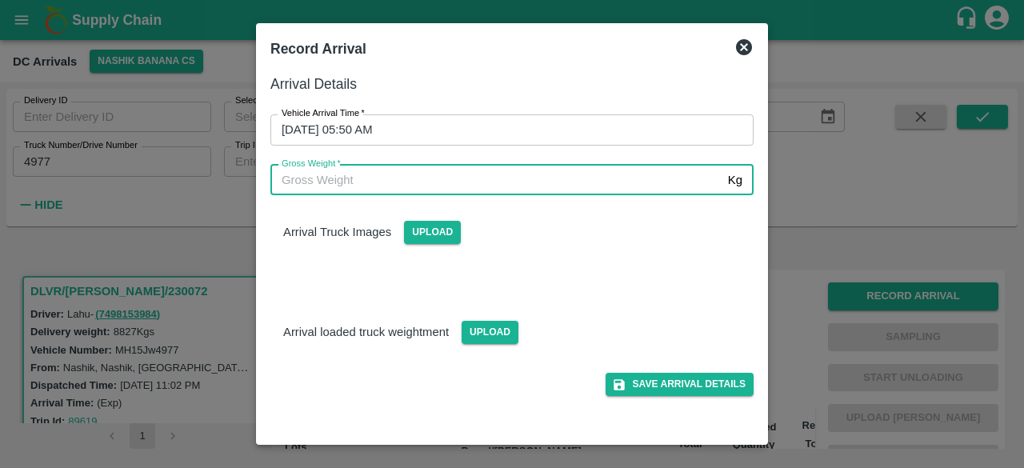
click at [338, 178] on input "Gross Weight   *" at bounding box center [495, 180] width 451 height 30
type input "16115"
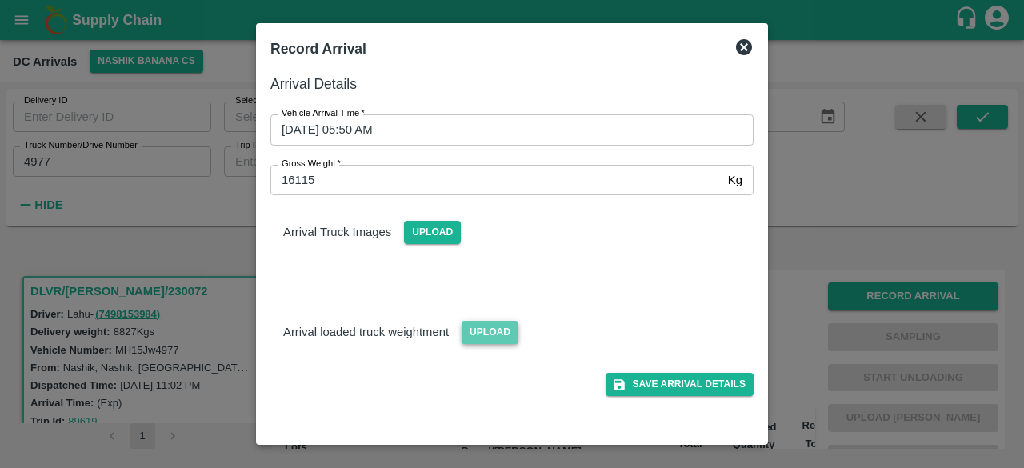
click at [481, 325] on span "Upload" at bounding box center [489, 332] width 57 height 23
click at [0, 0] on input "Upload" at bounding box center [0, 0] width 0 height 0
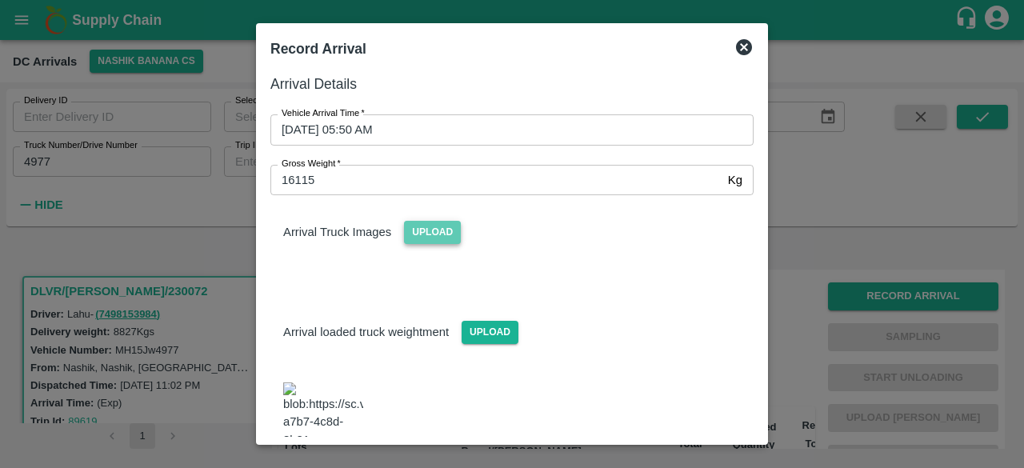
click at [427, 226] on span "Upload" at bounding box center [432, 232] width 57 height 23
click at [0, 0] on input "Upload" at bounding box center [0, 0] width 0 height 0
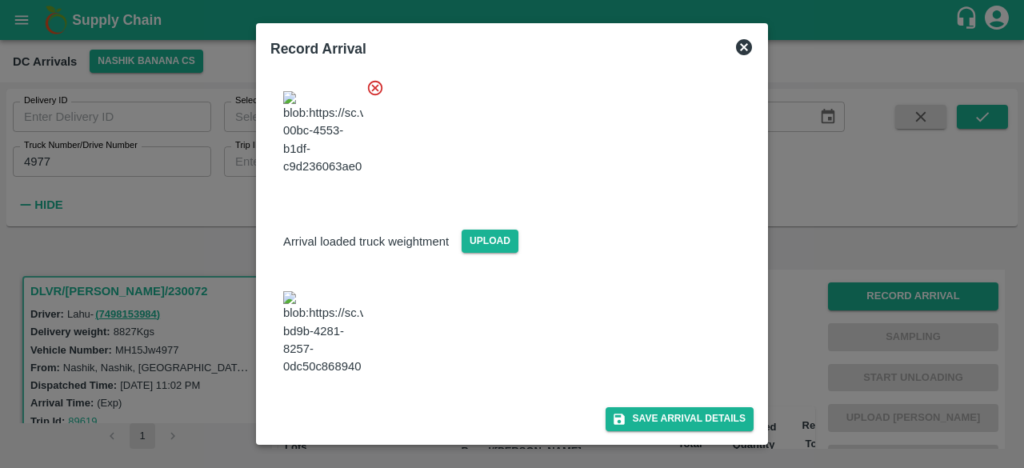
scroll to position [320, 0]
click at [664, 425] on button "Save Arrival Details" at bounding box center [679, 418] width 148 height 23
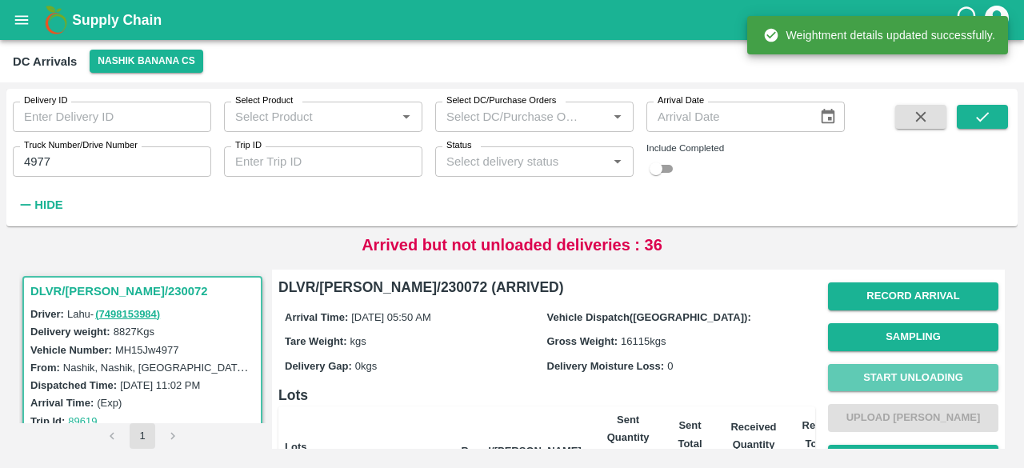
click at [907, 373] on button "Start Unloading" at bounding box center [913, 378] width 170 height 28
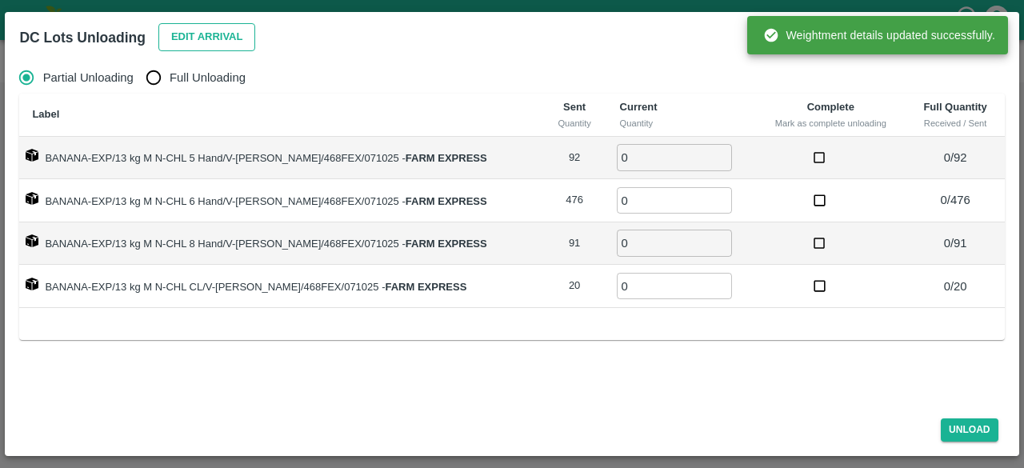
click at [198, 40] on button "Edit Arrival" at bounding box center [207, 37] width 98 height 28
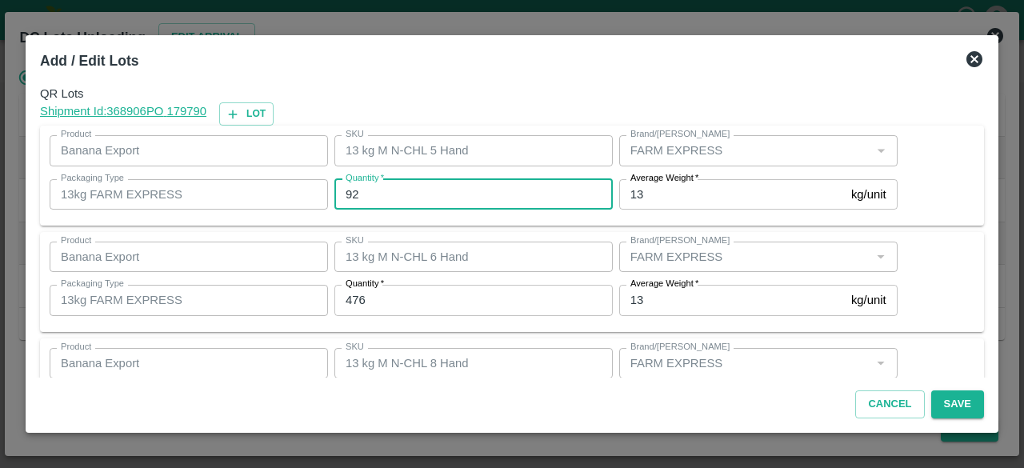
click at [349, 198] on input "92" at bounding box center [473, 194] width 278 height 30
type input "107"
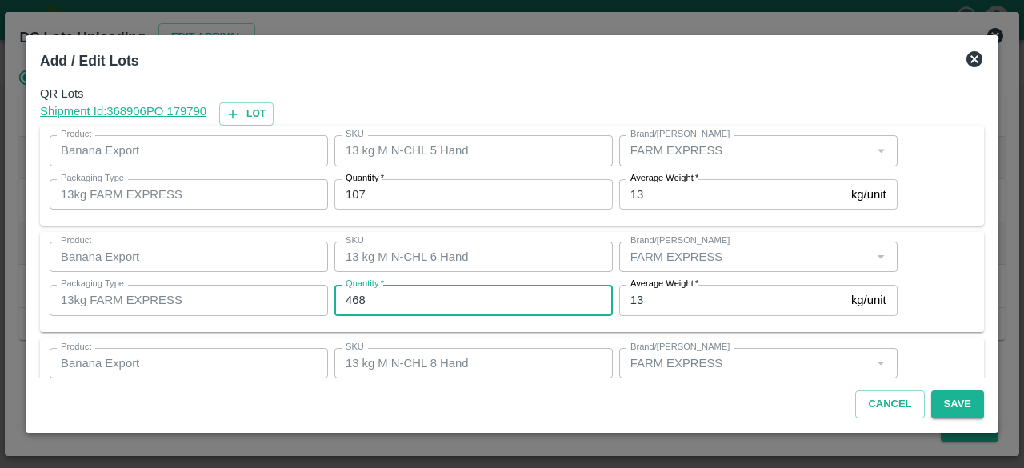
type input "468"
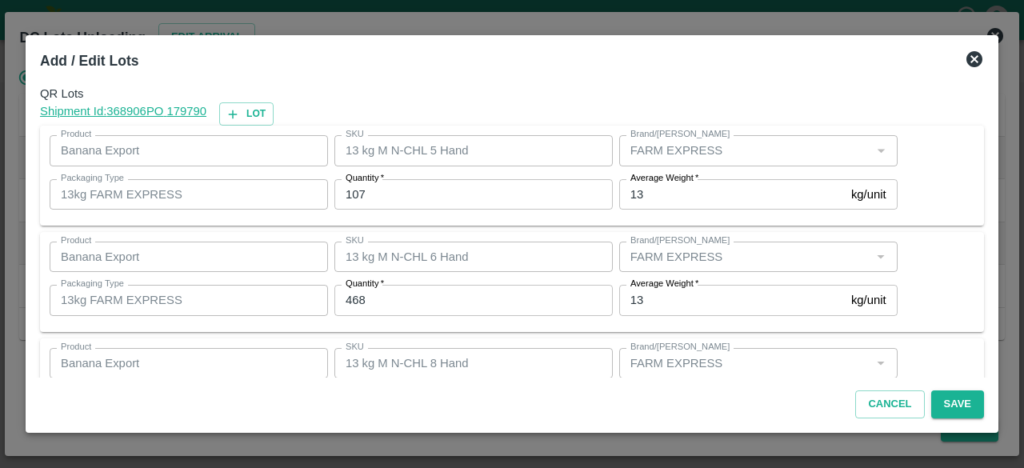
scroll to position [178, 0]
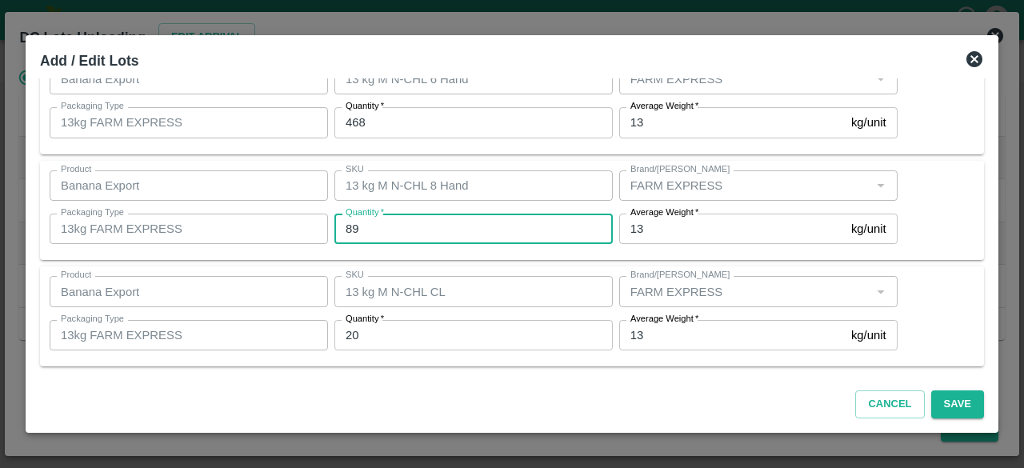
type input "89"
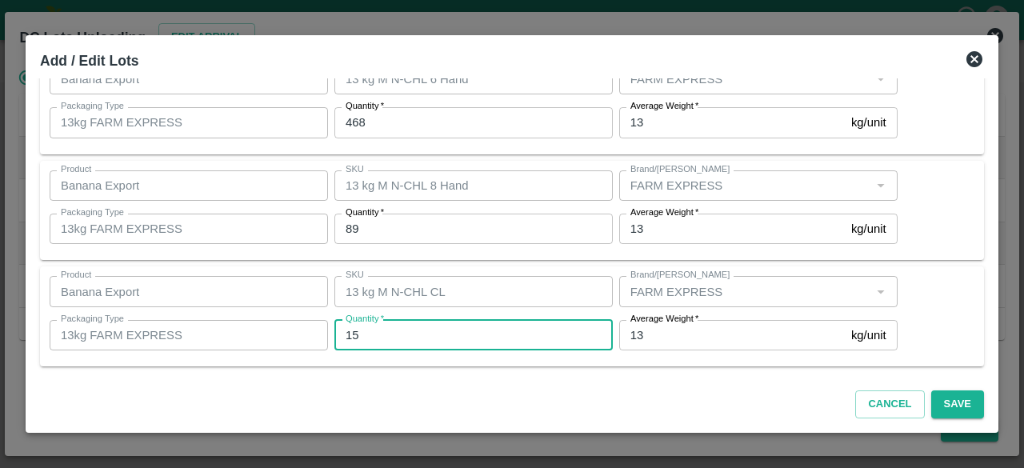
type input "15"
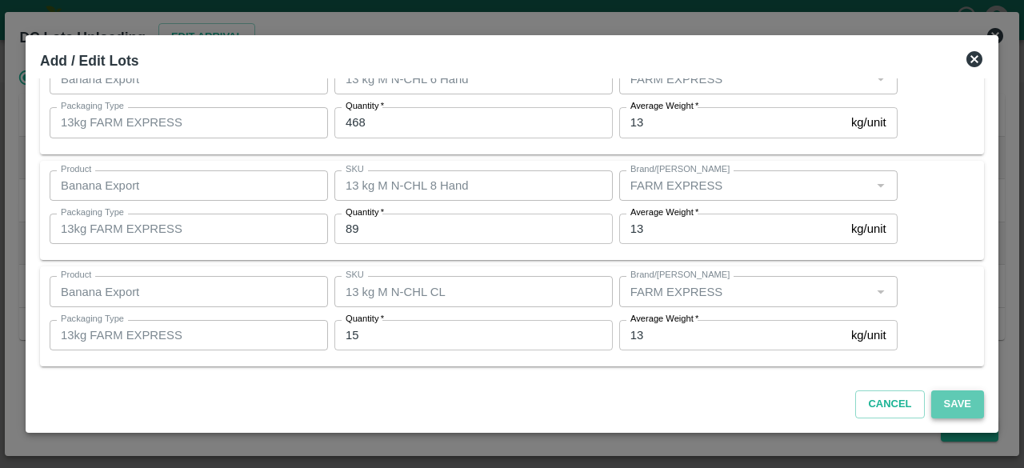
click at [952, 403] on button "Save" at bounding box center [957, 404] width 53 height 28
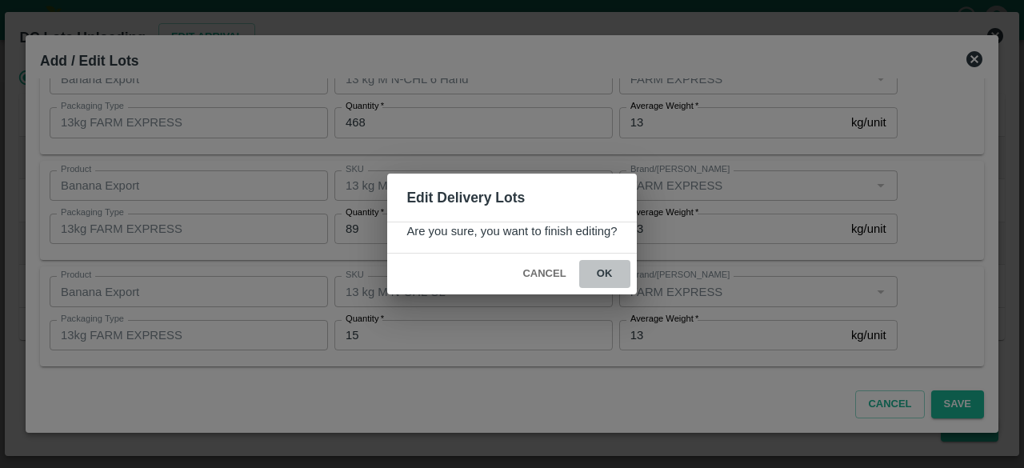
click at [597, 270] on button "ok" at bounding box center [604, 274] width 51 height 28
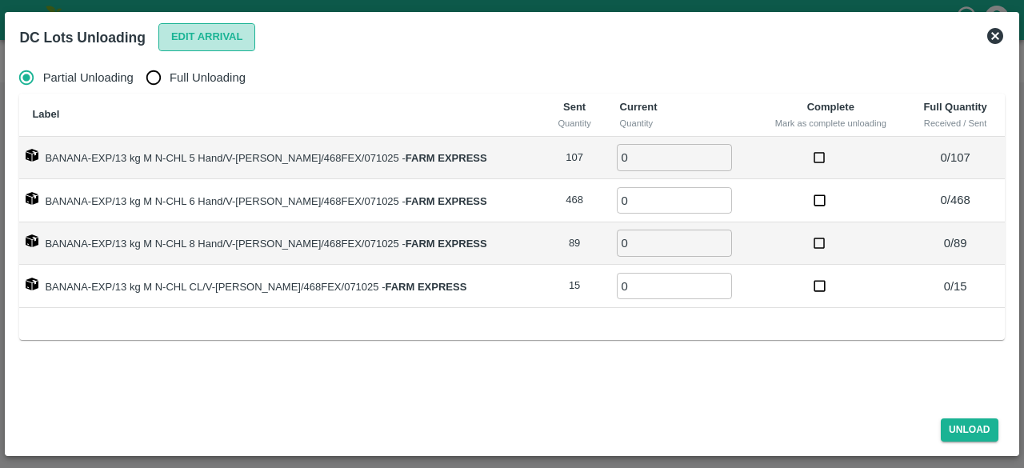
click at [173, 31] on button "Edit Arrival" at bounding box center [207, 37] width 98 height 28
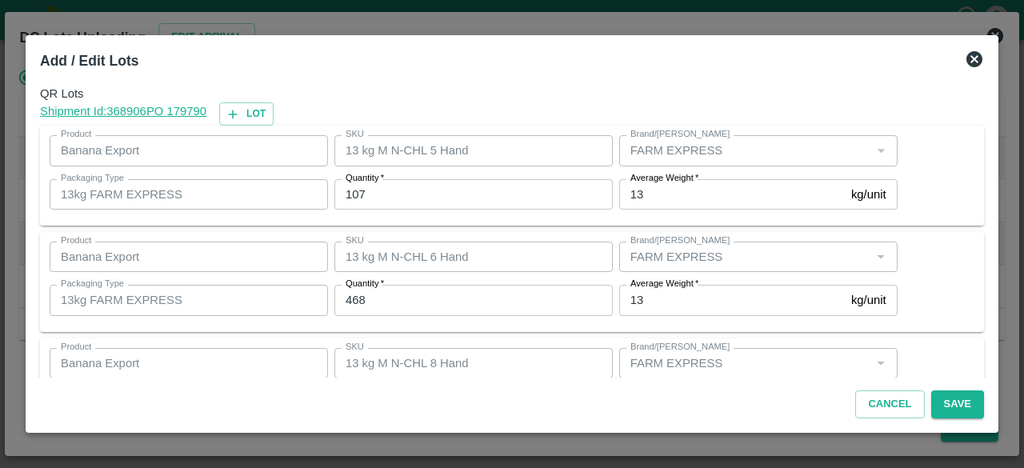
click at [972, 59] on icon at bounding box center [974, 59] width 19 height 19
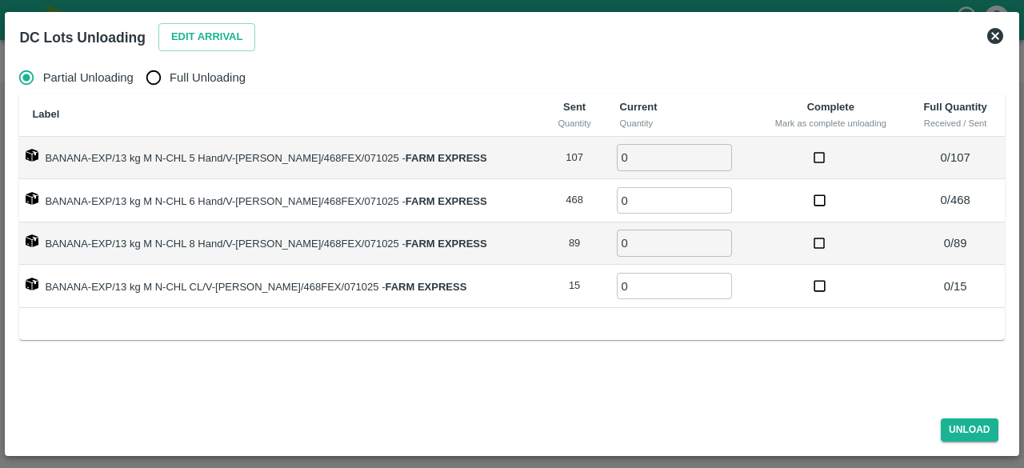
click at [992, 38] on icon at bounding box center [994, 35] width 19 height 19
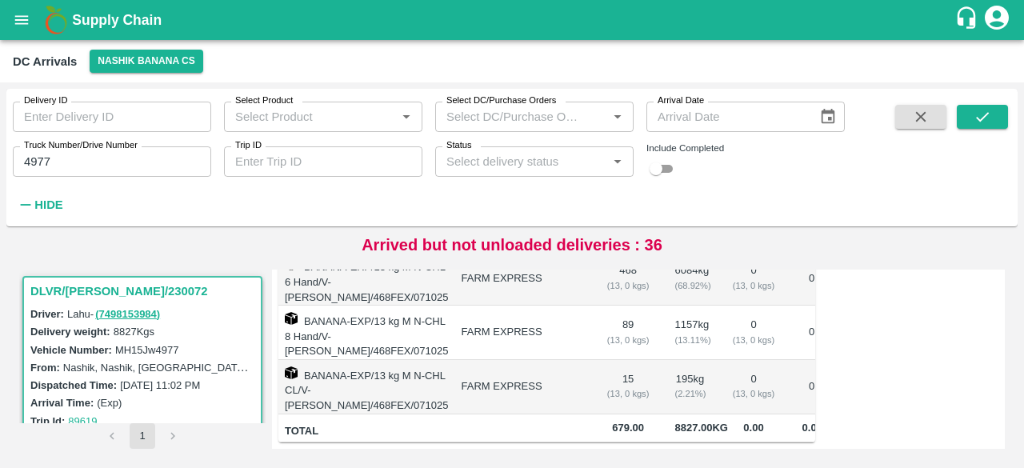
scroll to position [350, 0]
click at [34, 159] on input "4977" at bounding box center [112, 161] width 198 height 30
type input "9722"
click at [982, 118] on icon "submit" at bounding box center [982, 117] width 13 height 10
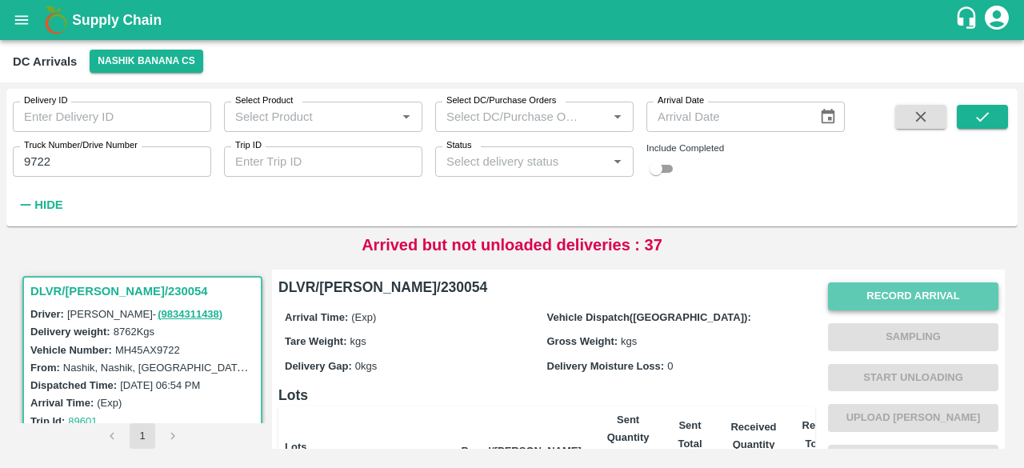
click at [926, 297] on button "Record Arrival" at bounding box center [913, 296] width 170 height 28
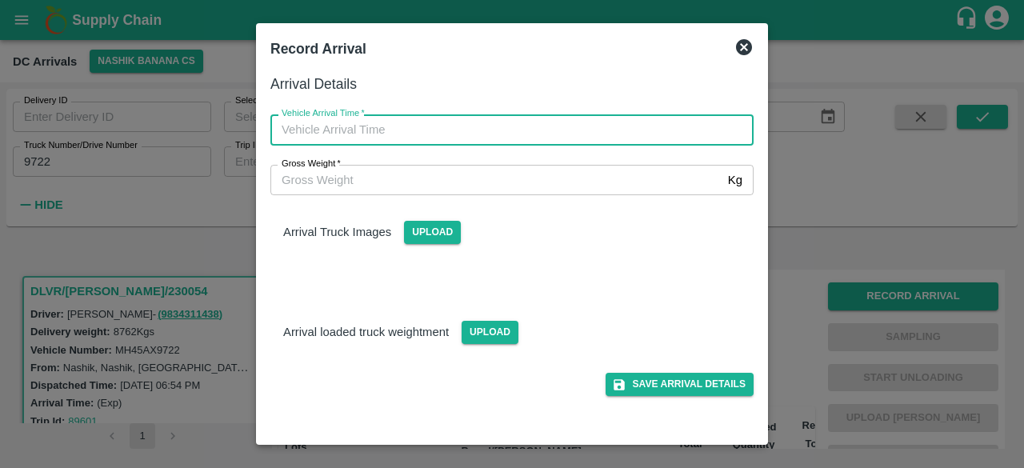
type input "DD/MM/YYYY hh:mm aa"
click at [553, 132] on input "DD/MM/YYYY hh:mm aa" at bounding box center [506, 129] width 472 height 30
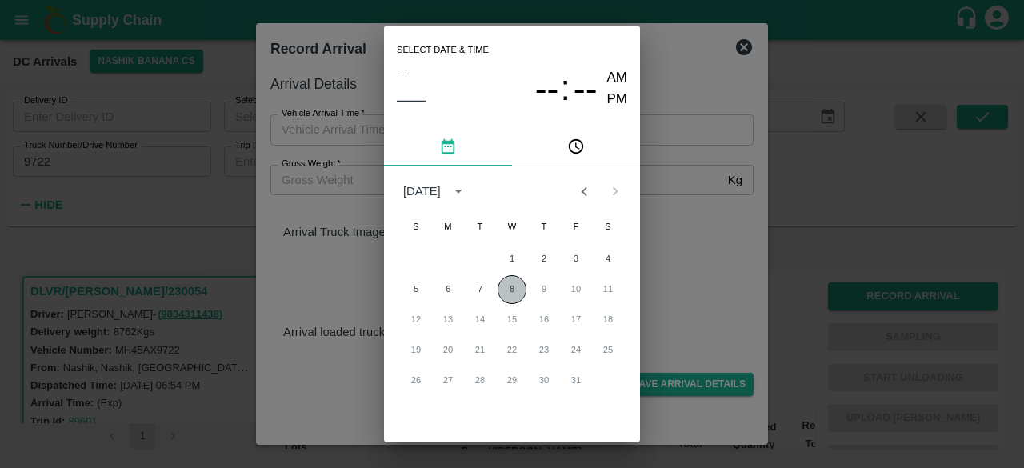
click at [513, 289] on button "8" at bounding box center [511, 289] width 29 height 29
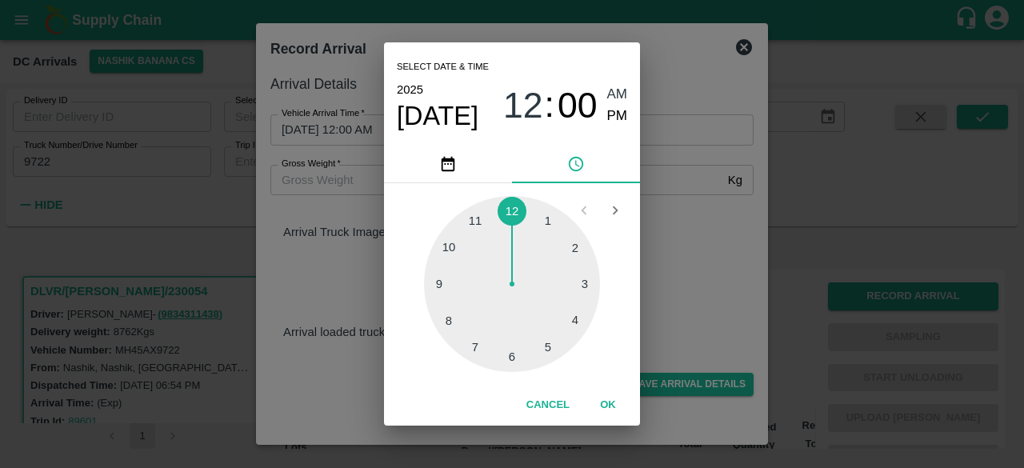
click at [513, 361] on div at bounding box center [512, 284] width 176 height 176
click at [449, 246] on div at bounding box center [512, 284] width 176 height 176
type input "[DATE] 06:50 AM"
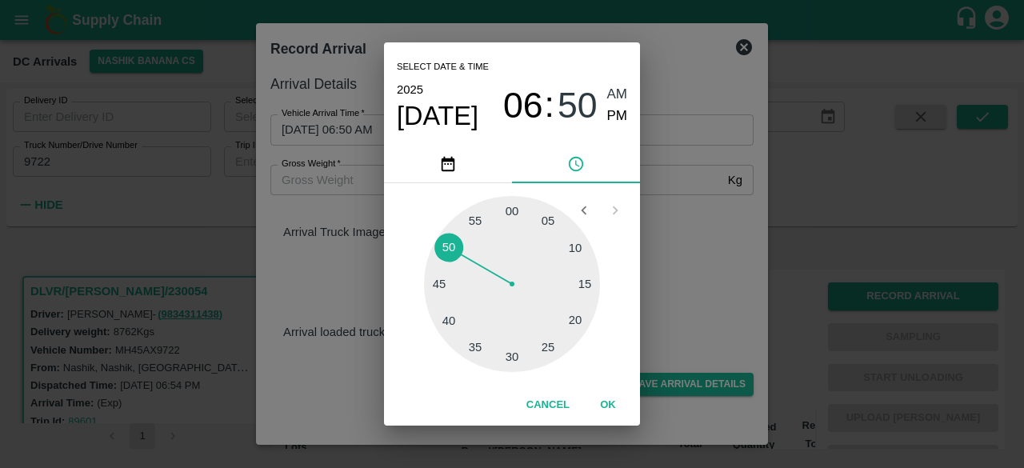
click at [700, 247] on div "Select date & time [DATE] 06 : 50 AM PM 05 10 15 20 25 30 35 40 45 50 55 00 Can…" at bounding box center [512, 234] width 1024 height 468
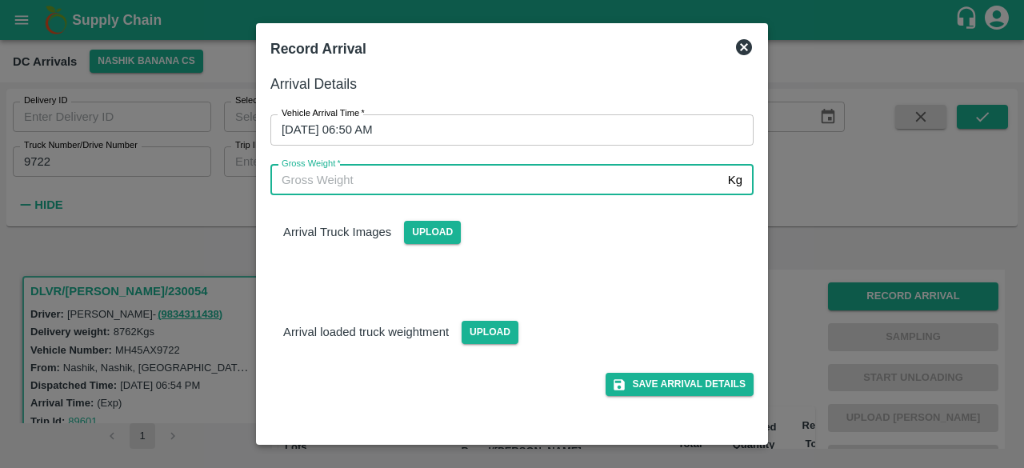
click at [366, 180] on input "Gross Weight   *" at bounding box center [495, 180] width 451 height 30
type input "15385"
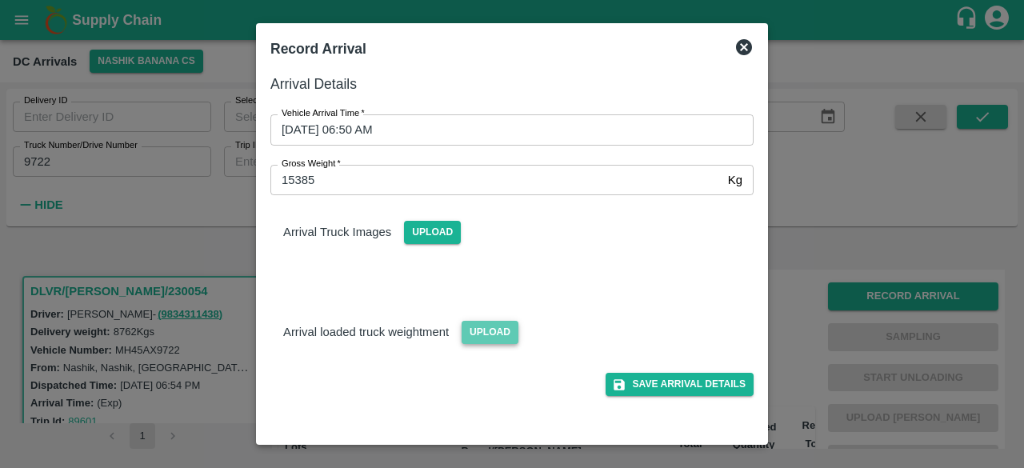
click at [484, 335] on span "Upload" at bounding box center [489, 332] width 57 height 23
click at [0, 0] on input "Upload" at bounding box center [0, 0] width 0 height 0
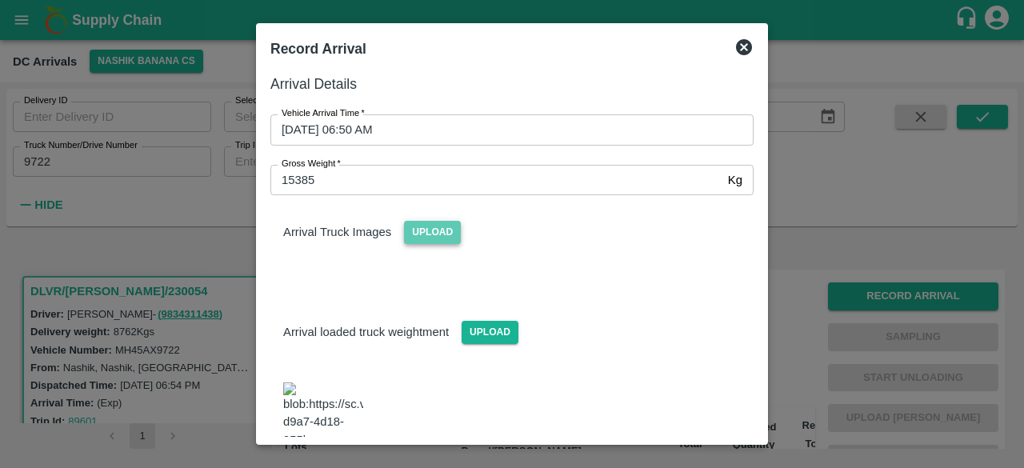
click at [428, 230] on span "Upload" at bounding box center [432, 232] width 57 height 23
click at [0, 0] on input "Upload" at bounding box center [0, 0] width 0 height 0
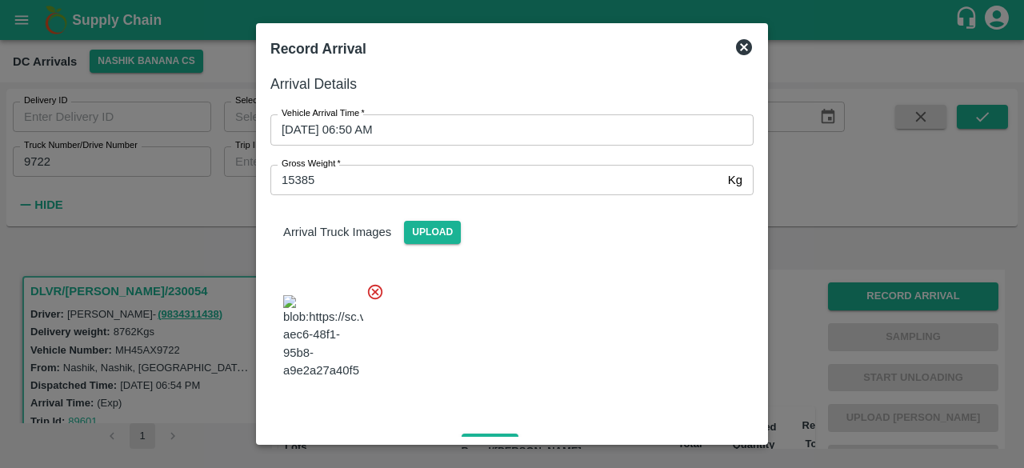
scroll to position [265, 0]
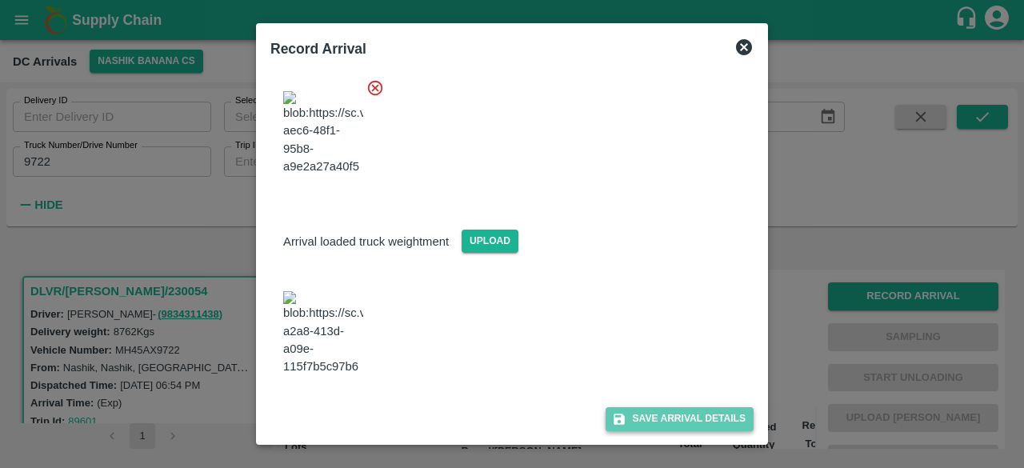
click at [658, 413] on button "Save Arrival Details" at bounding box center [679, 418] width 148 height 23
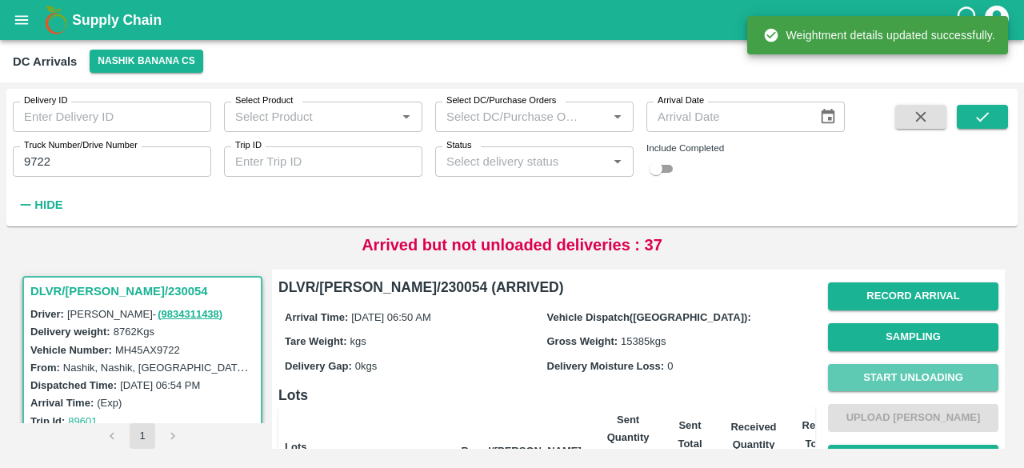
click at [905, 366] on button "Start Unloading" at bounding box center [913, 378] width 170 height 28
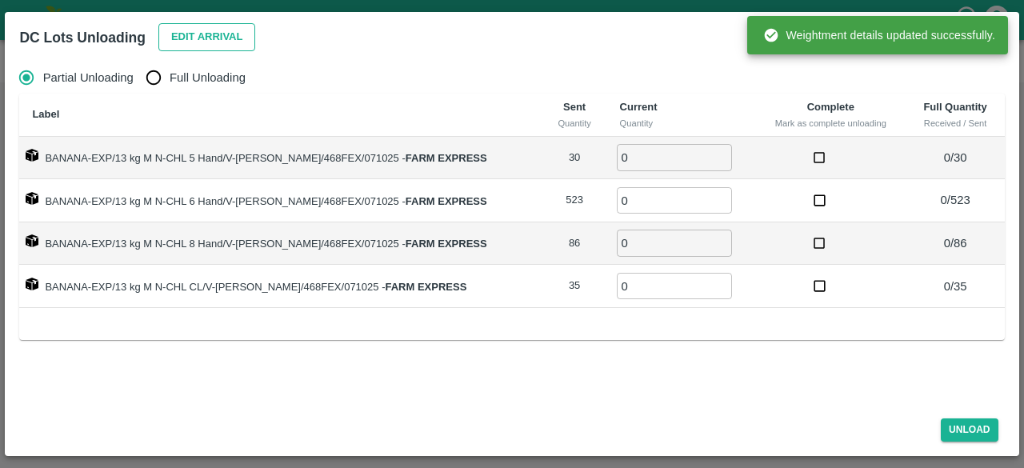
click at [177, 35] on button "Edit Arrival" at bounding box center [207, 37] width 98 height 28
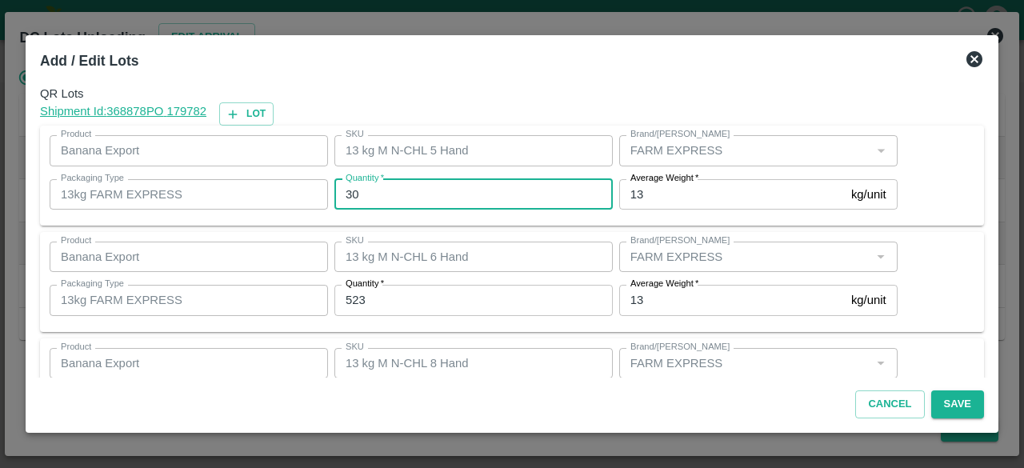
click at [350, 196] on input "30" at bounding box center [473, 194] width 278 height 30
type input "45"
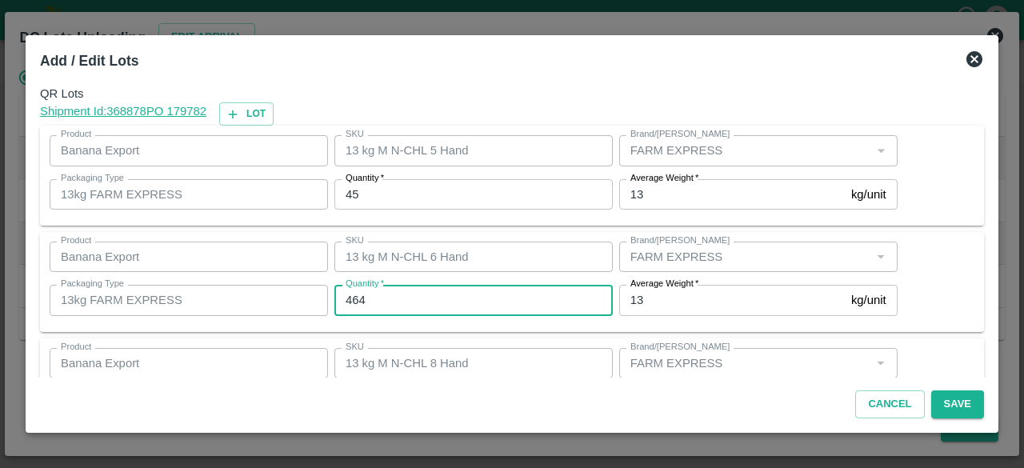
type input "464"
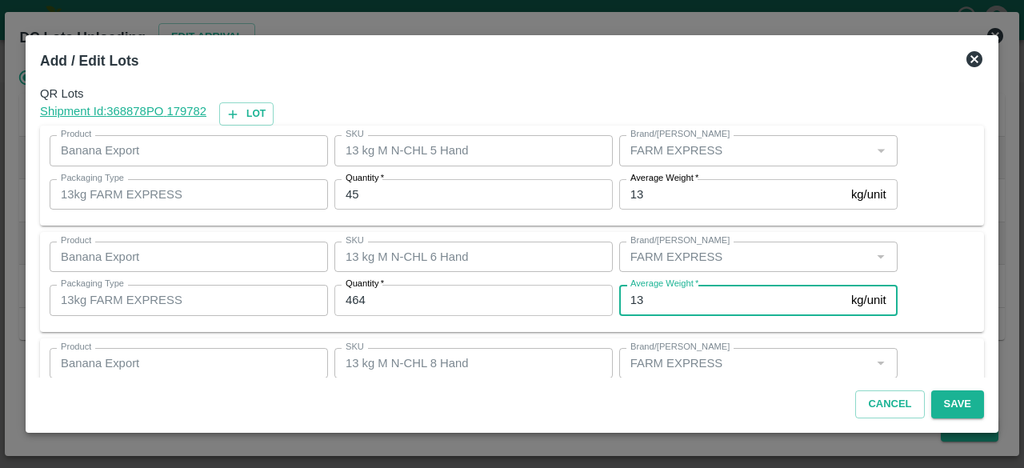
scroll to position [178, 0]
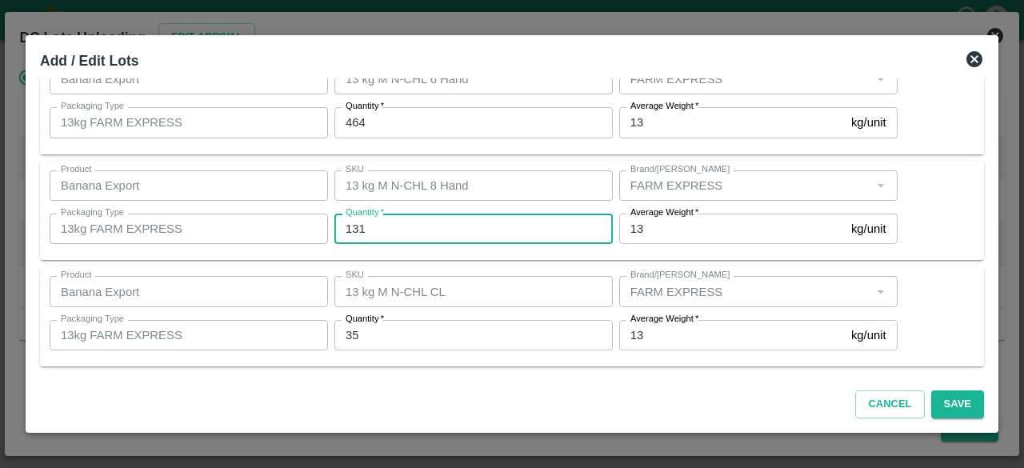
type input "131"
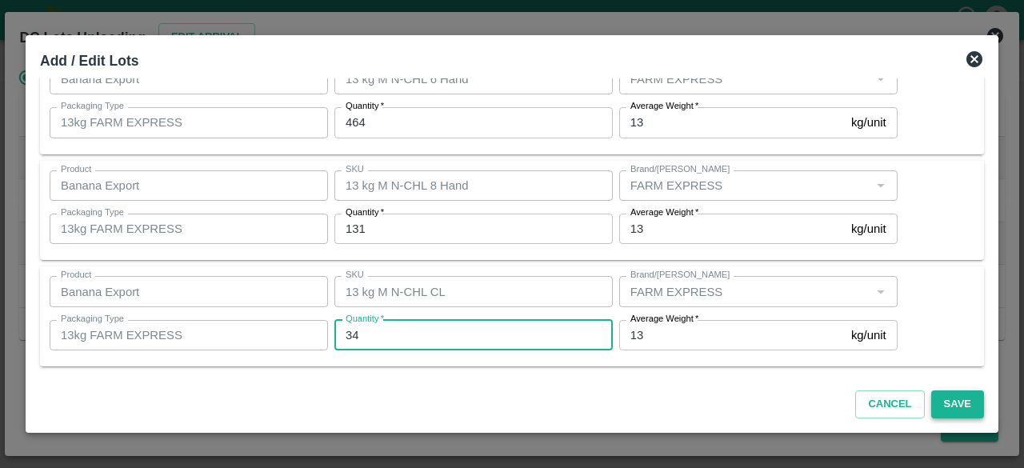
type input "34"
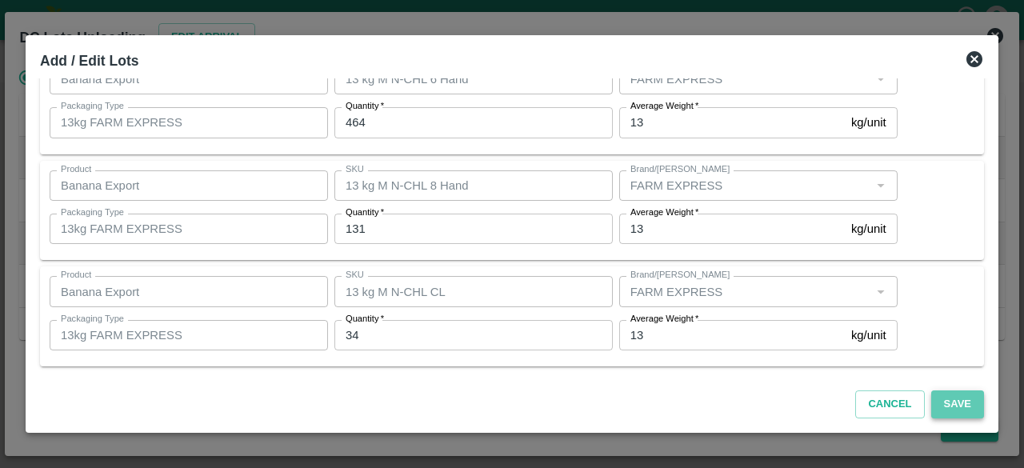
click at [957, 403] on button "Save" at bounding box center [957, 404] width 53 height 28
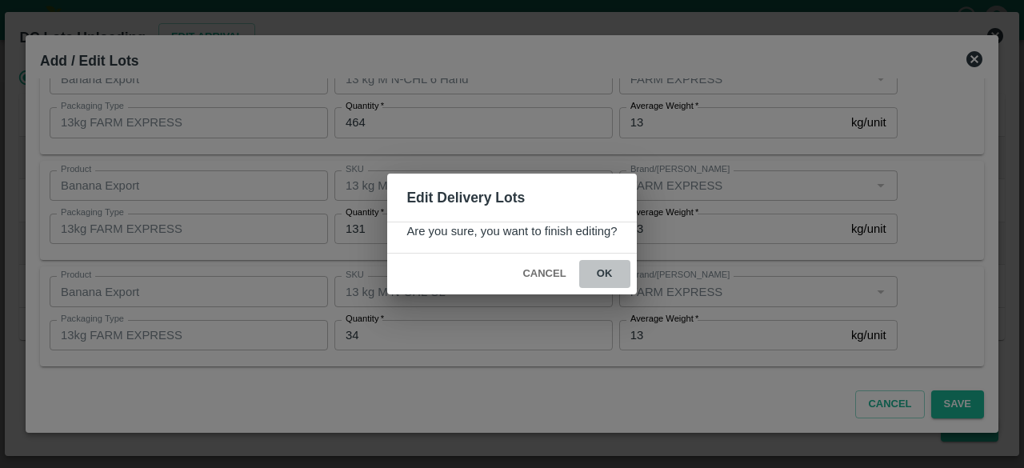
click at [605, 268] on button "ok" at bounding box center [604, 274] width 51 height 28
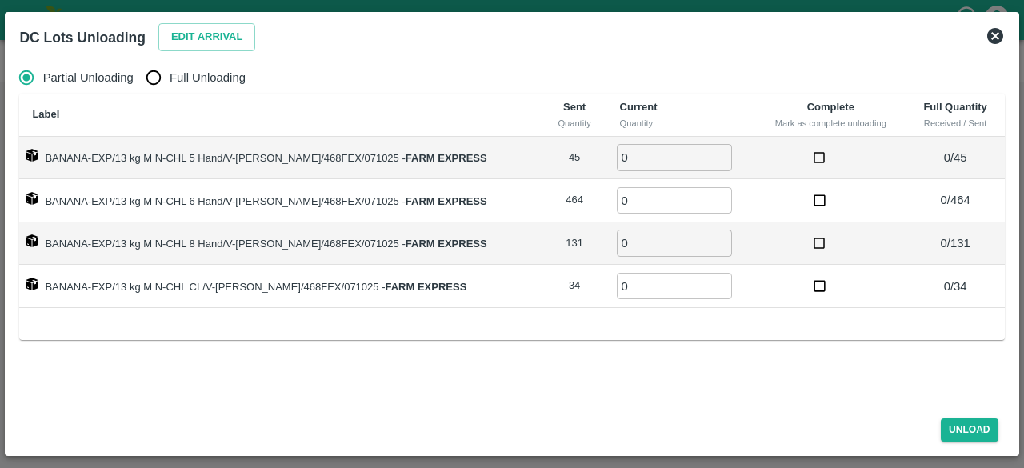
click at [995, 34] on icon at bounding box center [994, 35] width 19 height 19
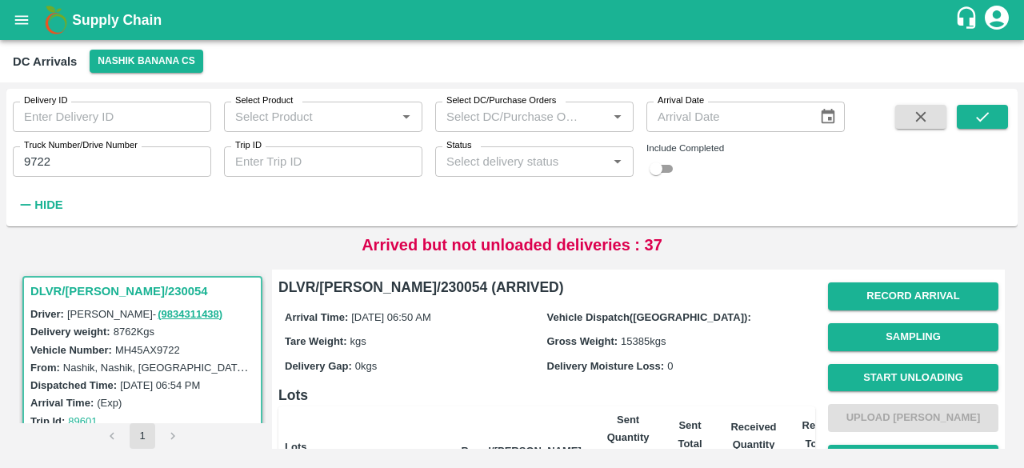
scroll to position [350, 0]
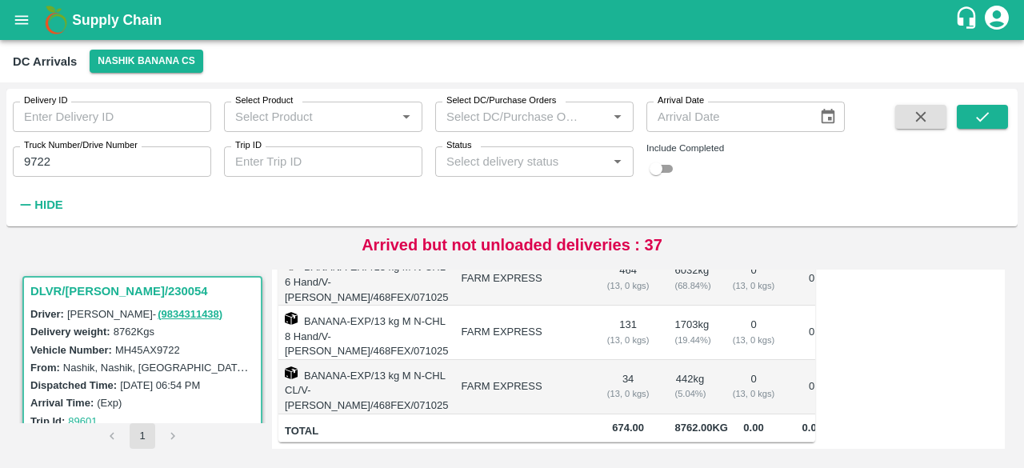
click at [37, 166] on input "9722" at bounding box center [112, 161] width 198 height 30
type input "7861"
click at [995, 109] on button "submit" at bounding box center [982, 117] width 51 height 24
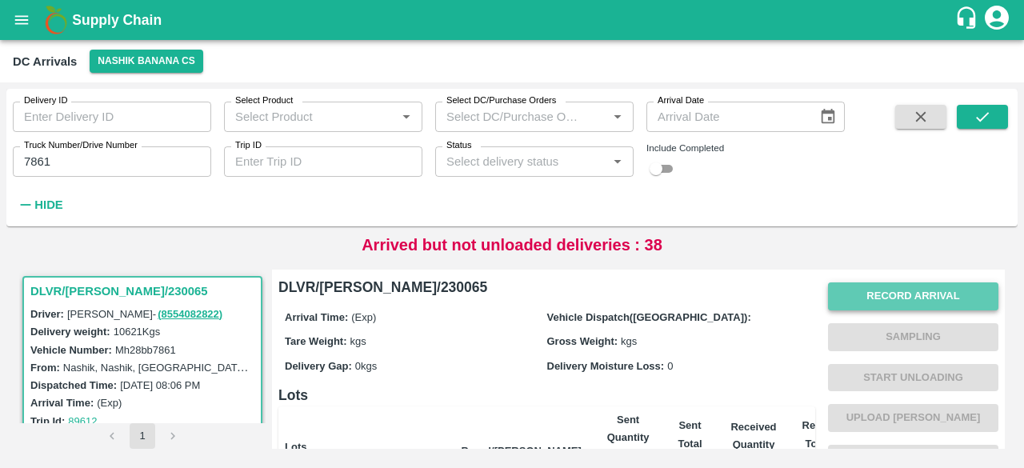
click at [907, 303] on button "Record Arrival" at bounding box center [913, 296] width 170 height 28
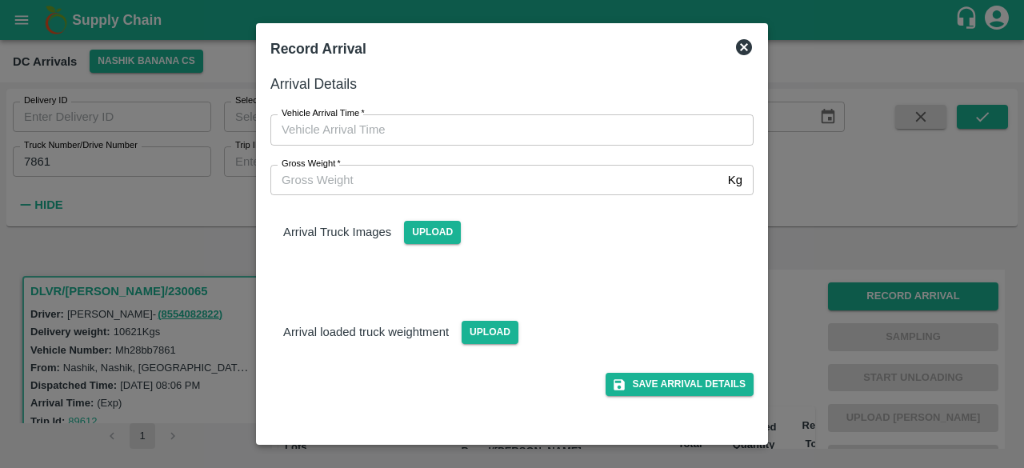
type input "DD/MM/YYYY hh:mm aa"
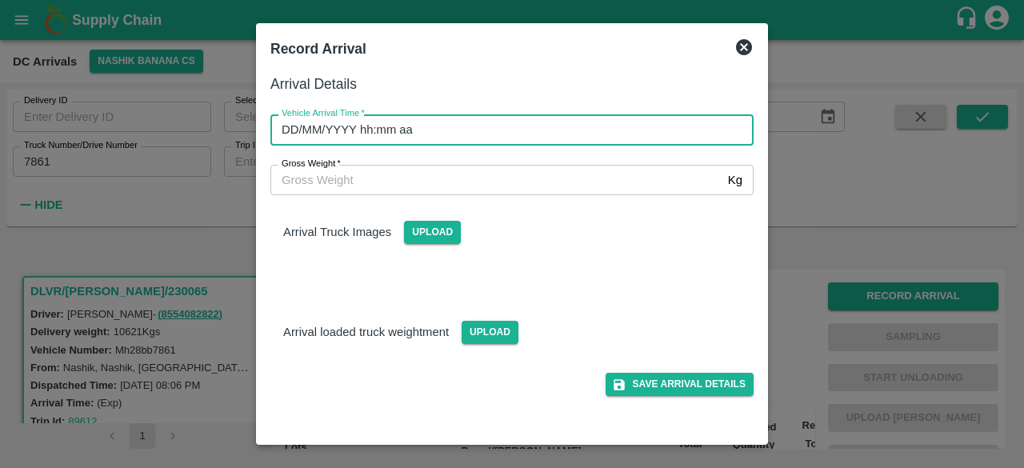
click at [520, 132] on input "DD/MM/YYYY hh:mm aa" at bounding box center [506, 129] width 472 height 30
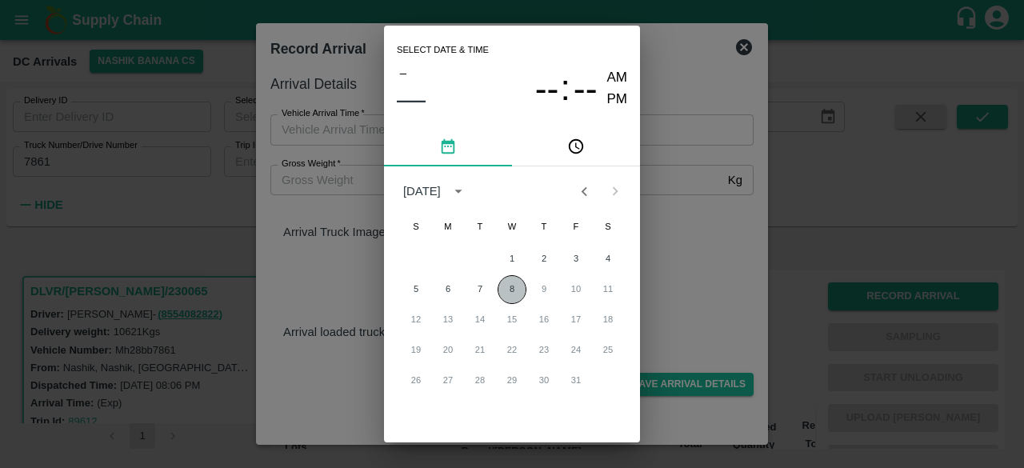
click at [505, 287] on button "8" at bounding box center [511, 289] width 29 height 29
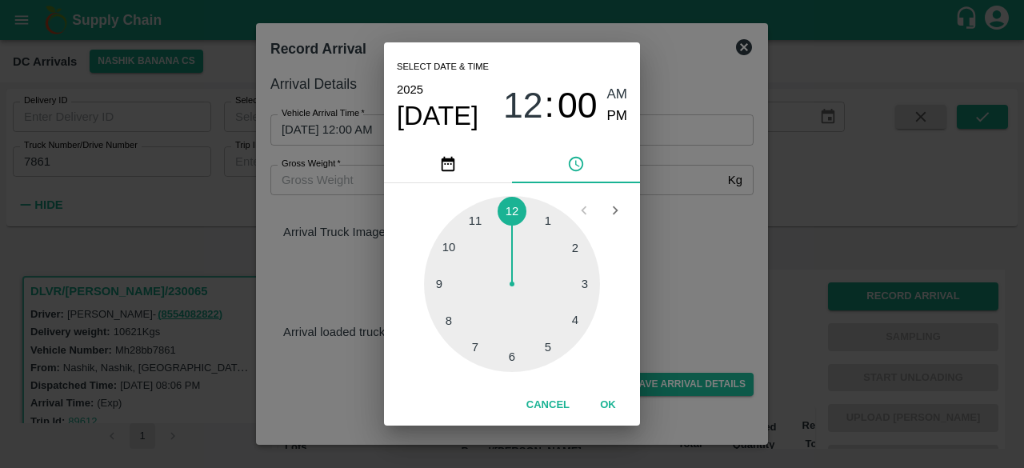
click at [473, 352] on div at bounding box center [512, 284] width 176 height 176
click at [576, 320] on div at bounding box center [512, 284] width 176 height 176
type input "[DATE] 07:20 AM"
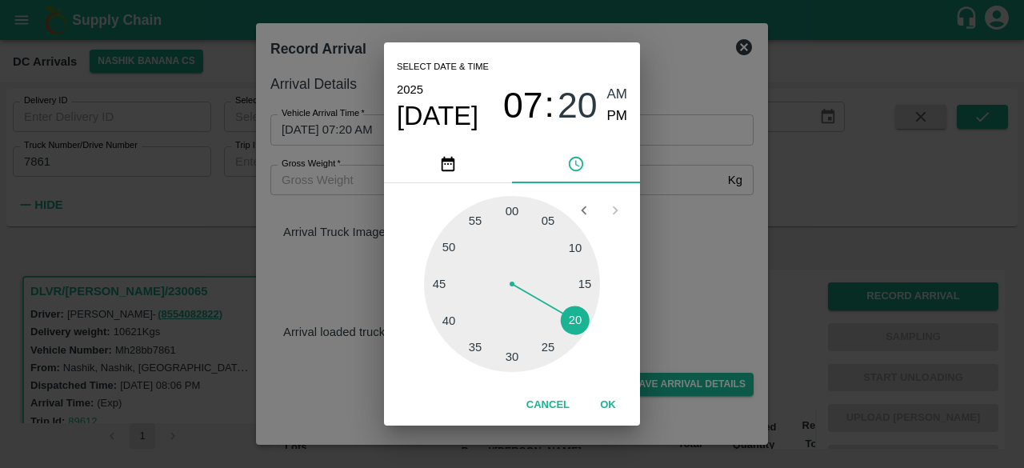
click at [668, 283] on div "Select date & time [DATE] 07 : 20 AM PM 05 10 15 20 25 30 35 40 45 50 55 00 Can…" at bounding box center [512, 234] width 1024 height 468
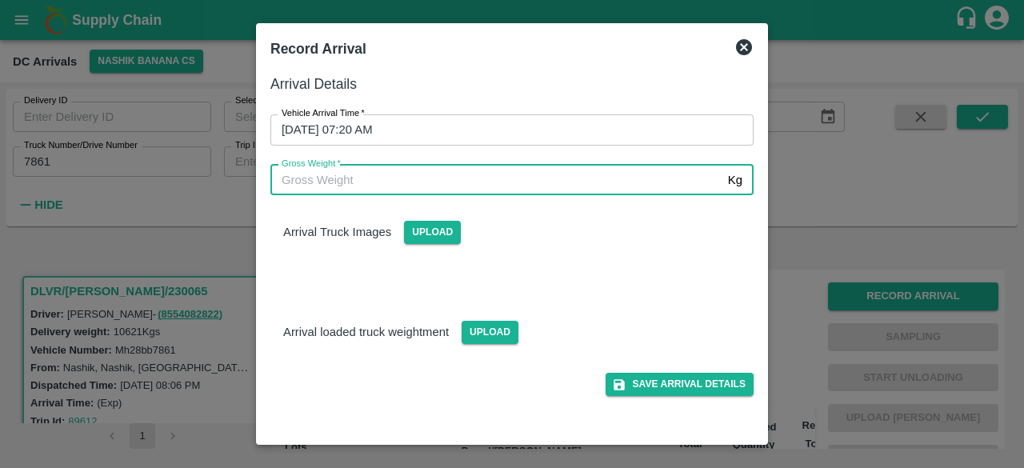
click at [322, 177] on input "Gross Weight   *" at bounding box center [495, 180] width 451 height 30
type input "17745"
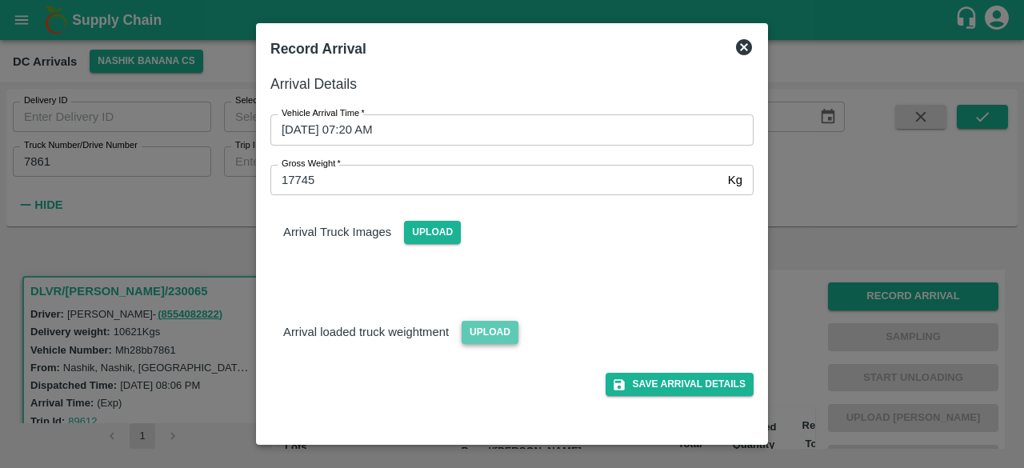
click at [481, 328] on span "Upload" at bounding box center [489, 332] width 57 height 23
click at [0, 0] on input "Upload" at bounding box center [0, 0] width 0 height 0
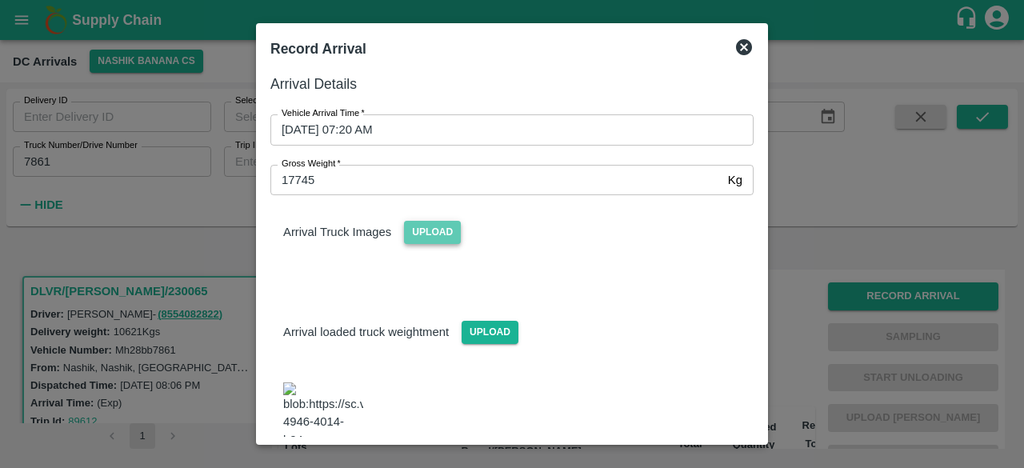
click at [433, 240] on span "Upload" at bounding box center [432, 232] width 57 height 23
click at [0, 0] on input "Upload" at bounding box center [0, 0] width 0 height 0
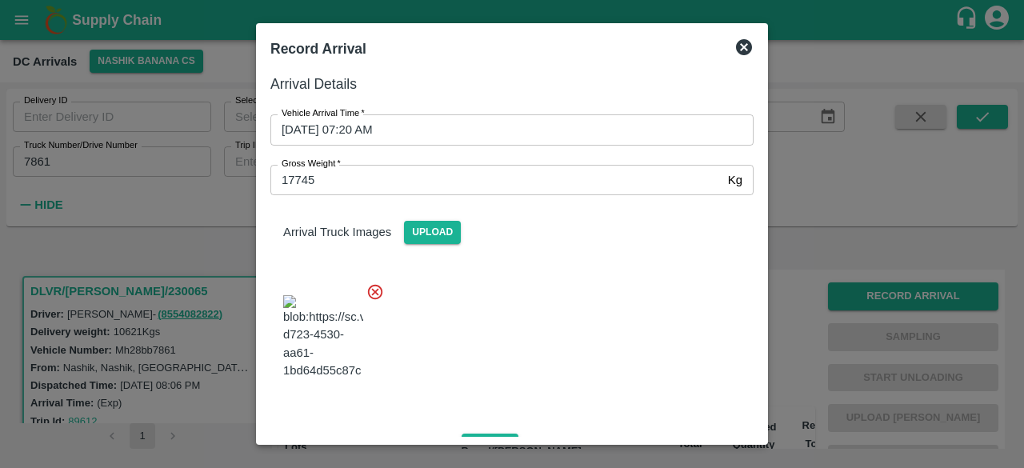
scroll to position [259, 0]
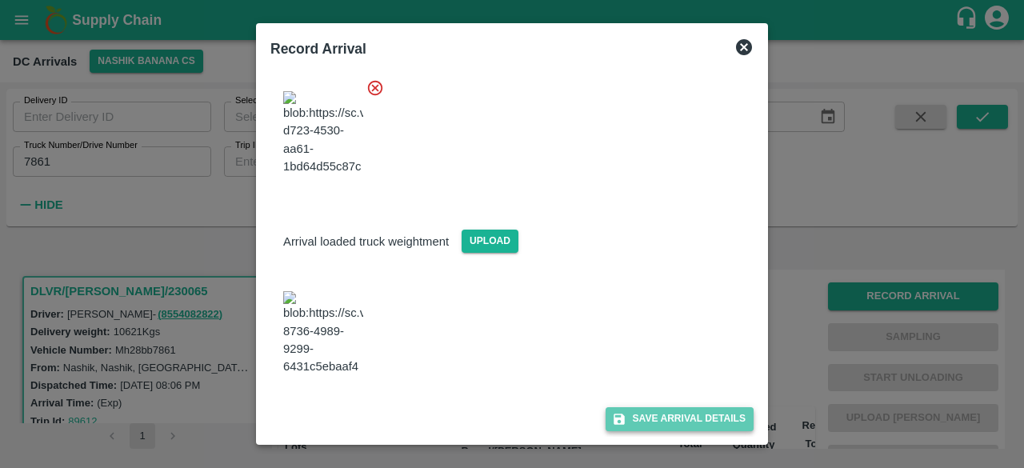
click at [670, 413] on button "Save Arrival Details" at bounding box center [679, 418] width 148 height 23
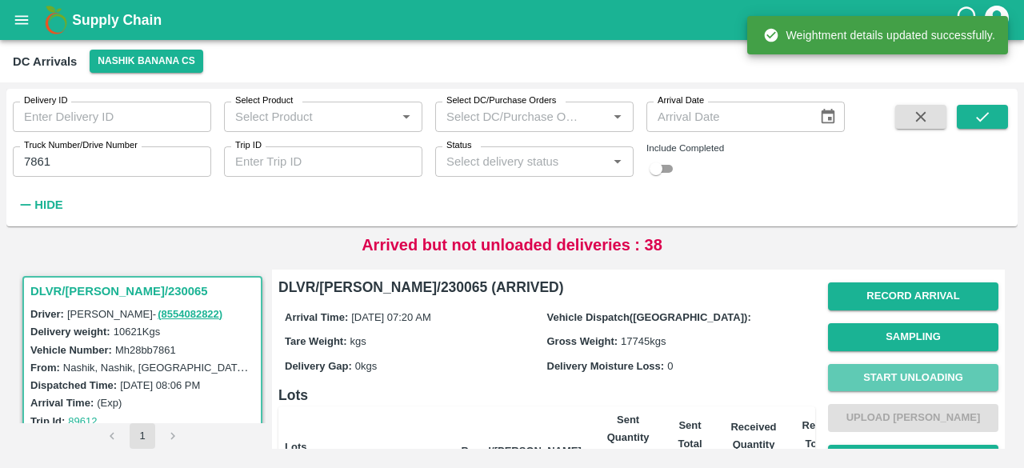
click at [914, 378] on button "Start Unloading" at bounding box center [913, 378] width 170 height 28
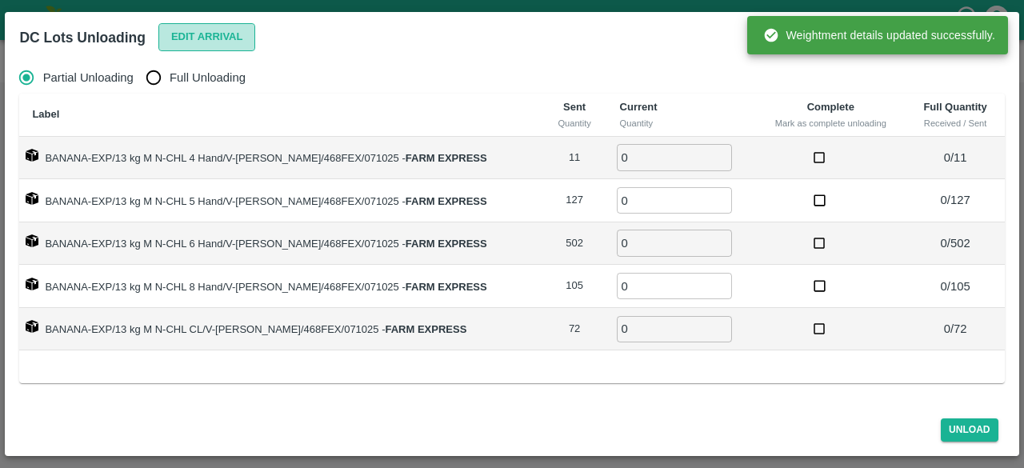
click at [186, 39] on button "Edit Arrival" at bounding box center [207, 37] width 98 height 28
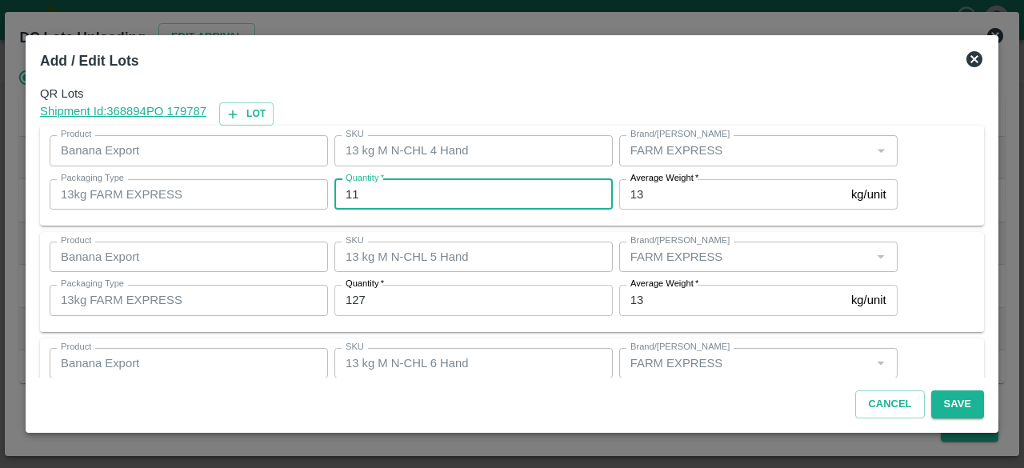
click at [350, 195] on input "11" at bounding box center [473, 194] width 278 height 30
type input "8"
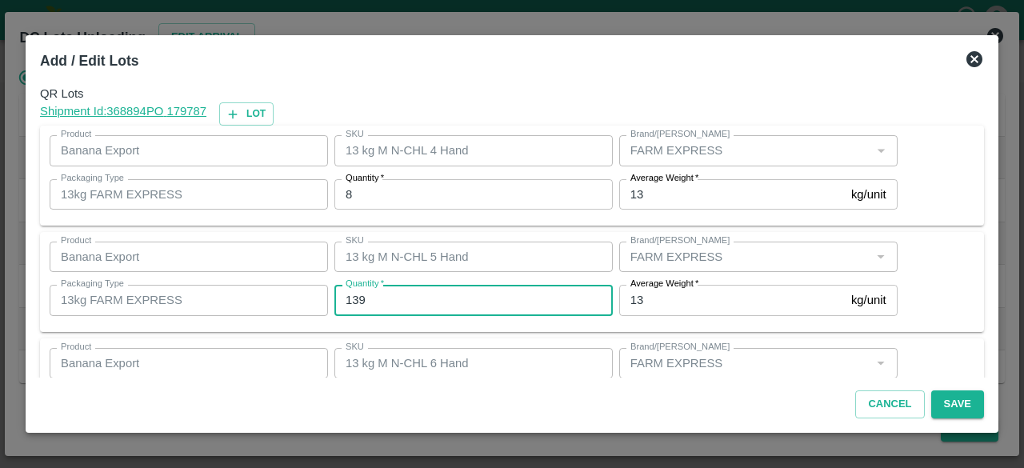
type input "139"
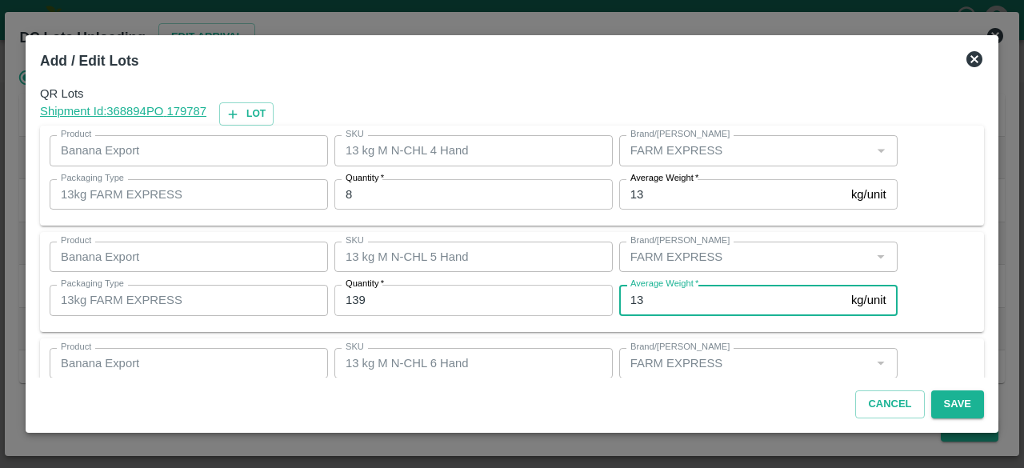
scroll to position [178, 0]
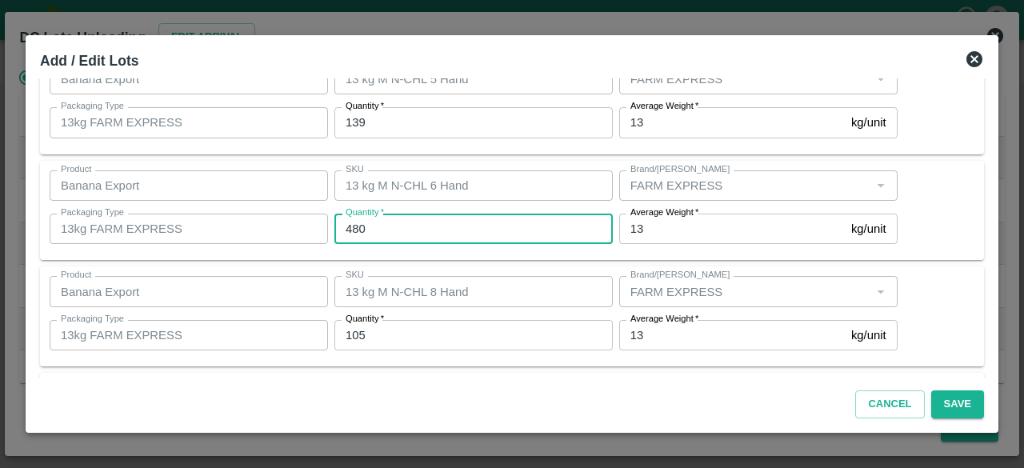
type input "480"
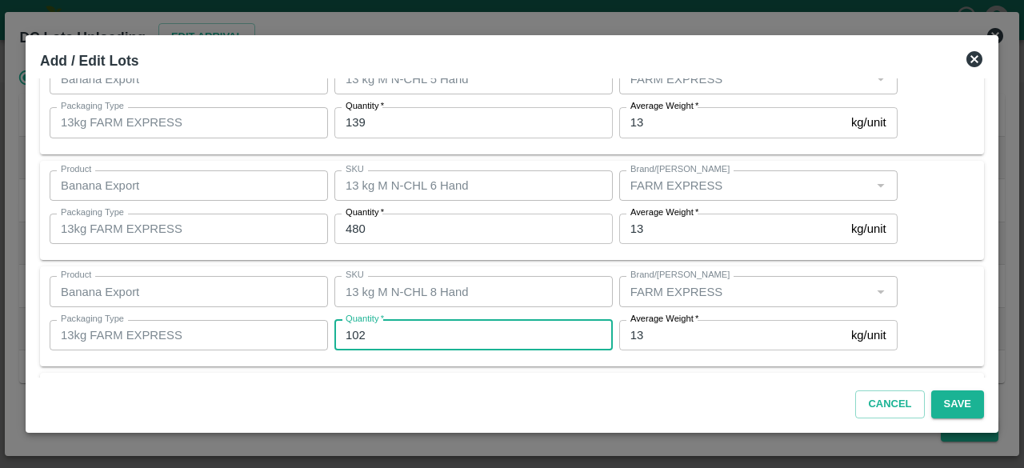
type input "102"
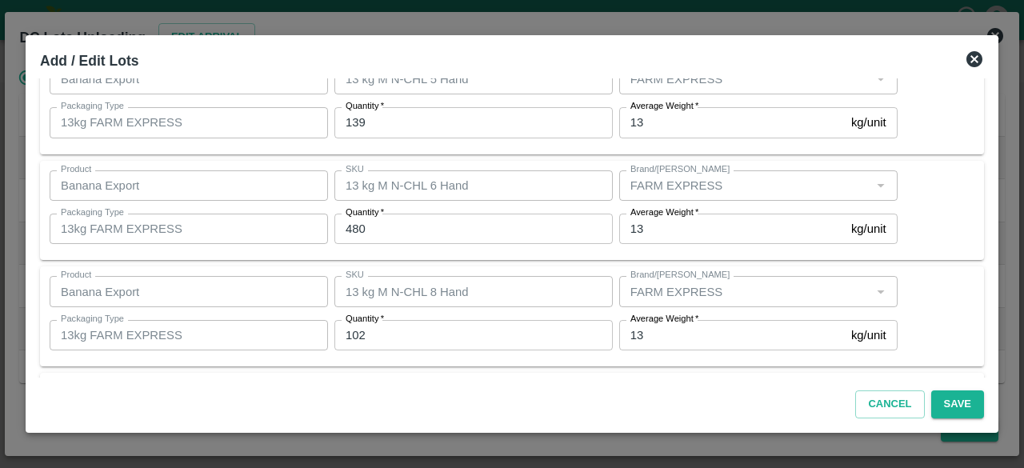
scroll to position [284, 0]
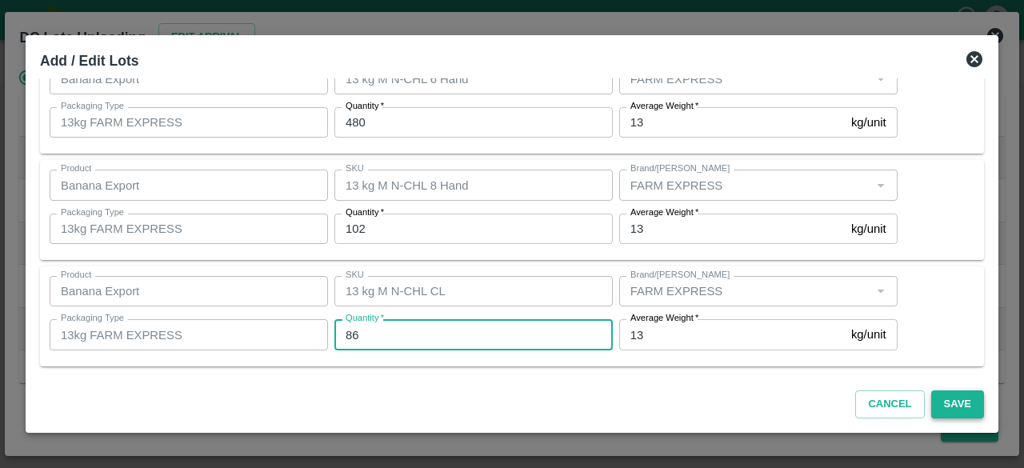
type input "86"
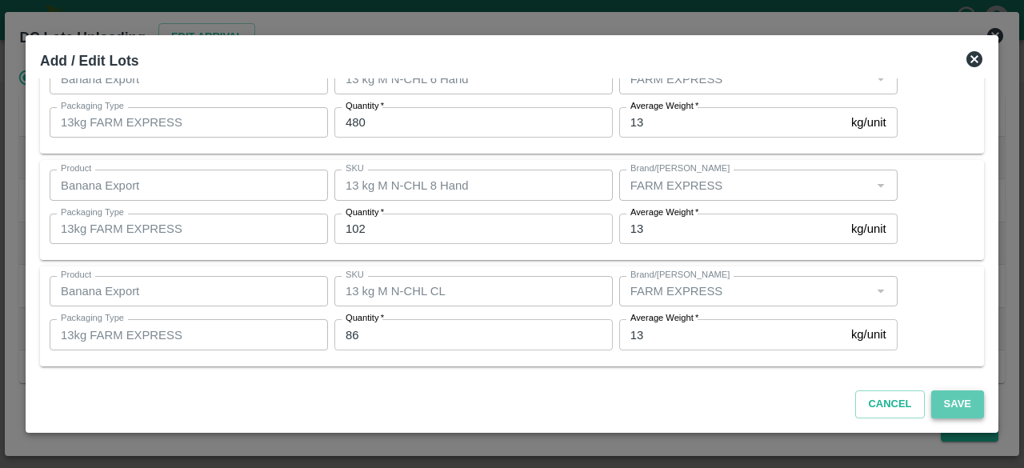
click at [962, 407] on button "Save" at bounding box center [957, 404] width 53 height 28
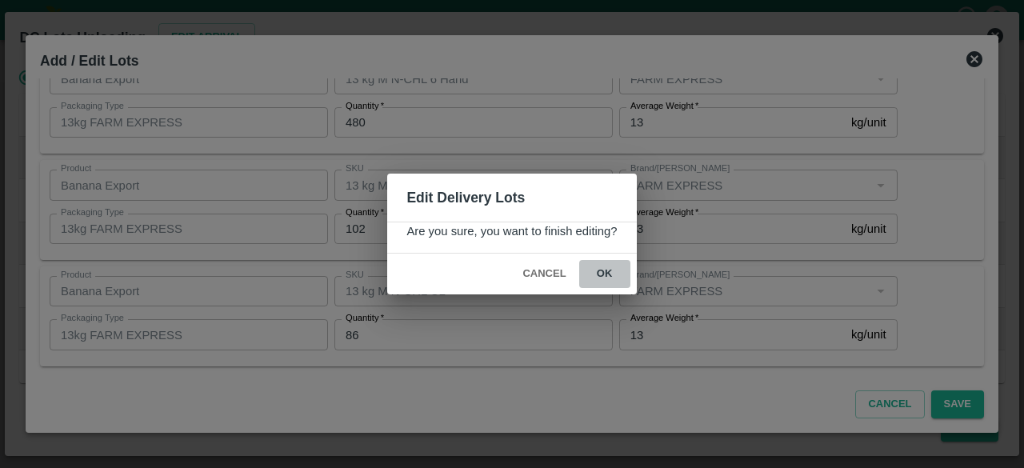
click at [601, 270] on button "ok" at bounding box center [604, 274] width 51 height 28
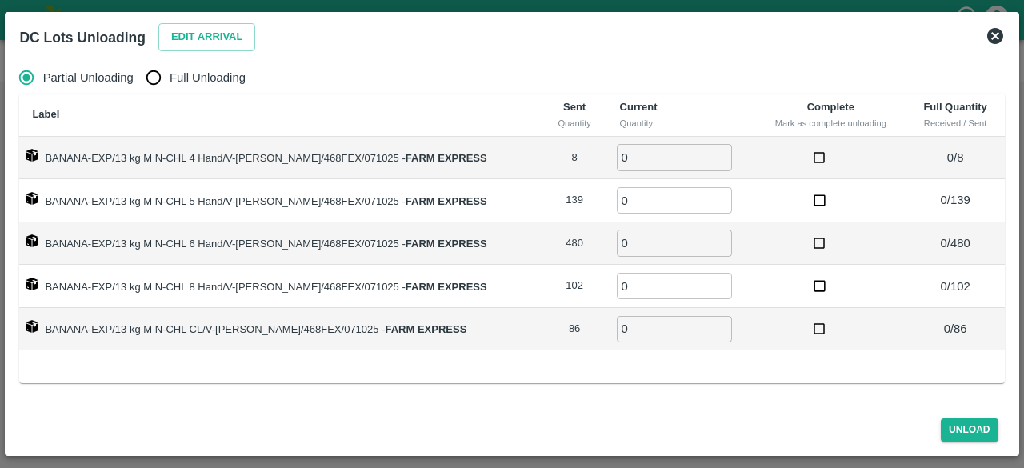
click at [993, 32] on icon at bounding box center [995, 36] width 16 height 16
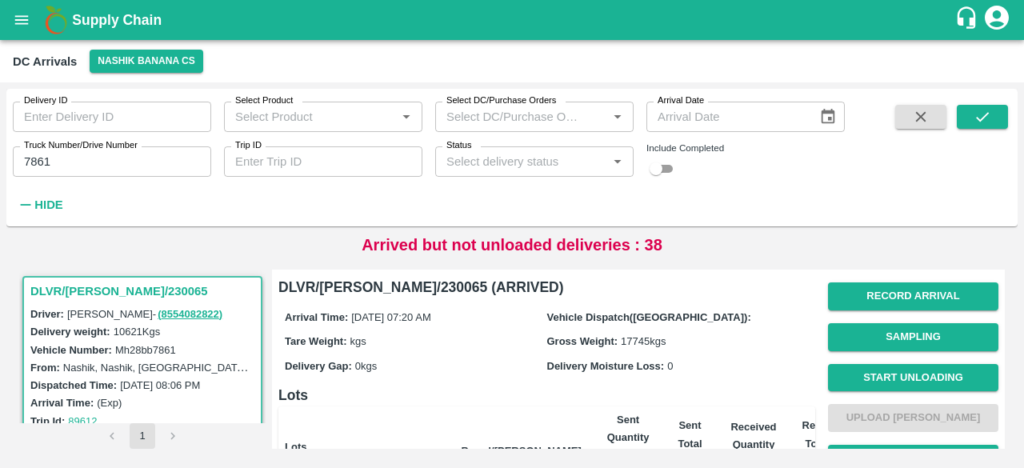
scroll to position [405, 0]
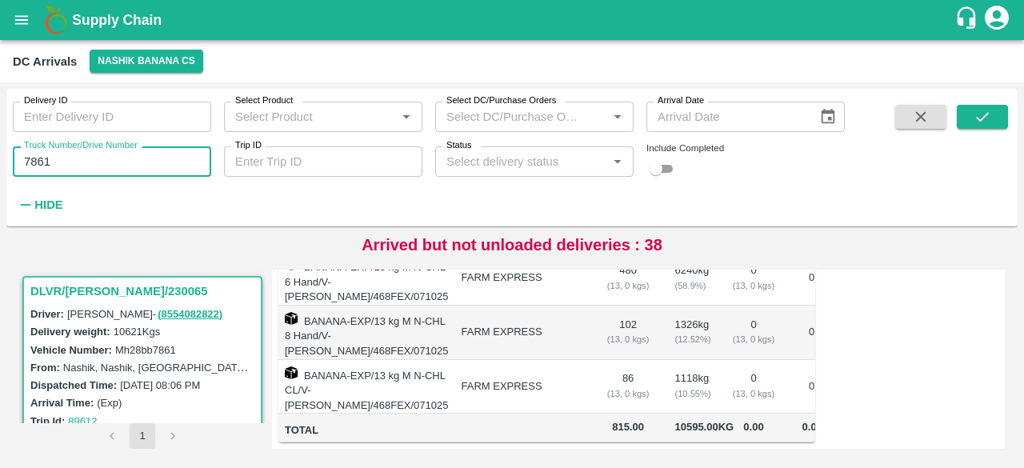
click at [29, 159] on input "7861" at bounding box center [112, 161] width 198 height 30
type input "3333"
click at [992, 128] on button "submit" at bounding box center [982, 117] width 51 height 24
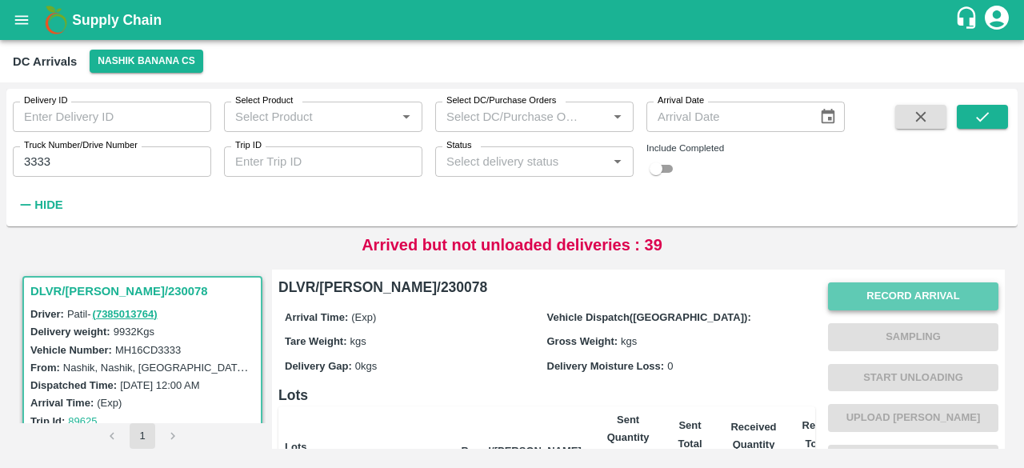
click at [898, 302] on button "Record Arrival" at bounding box center [913, 296] width 170 height 28
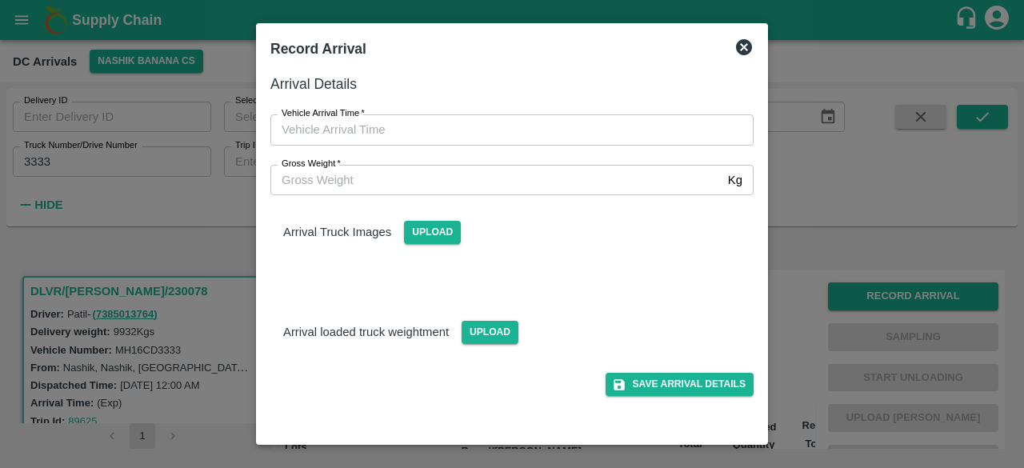
type input "DD/MM/YYYY hh:mm aa"
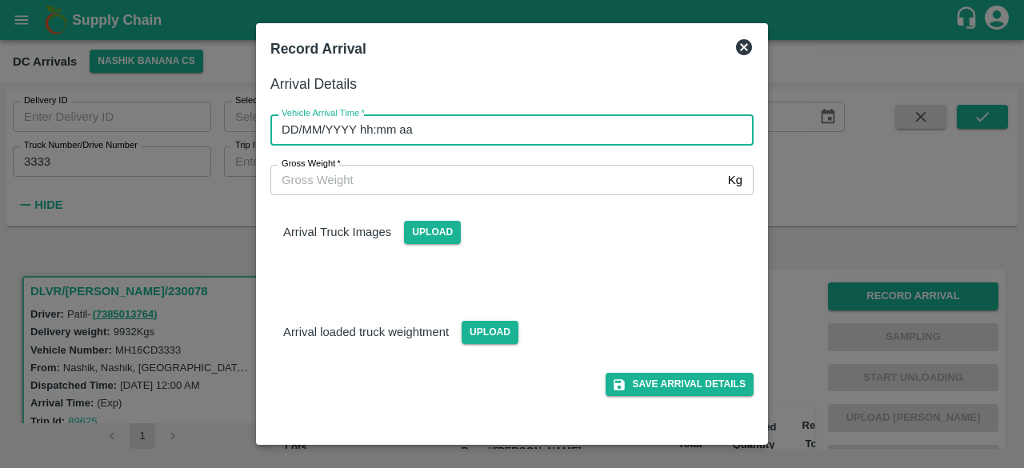
click at [537, 127] on input "DD/MM/YYYY hh:mm aa" at bounding box center [506, 129] width 472 height 30
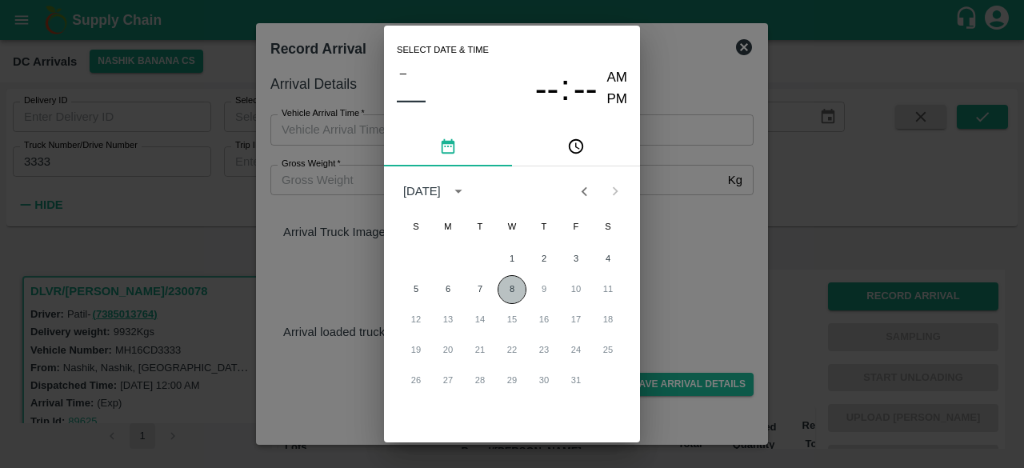
click at [505, 290] on button "8" at bounding box center [511, 289] width 29 height 29
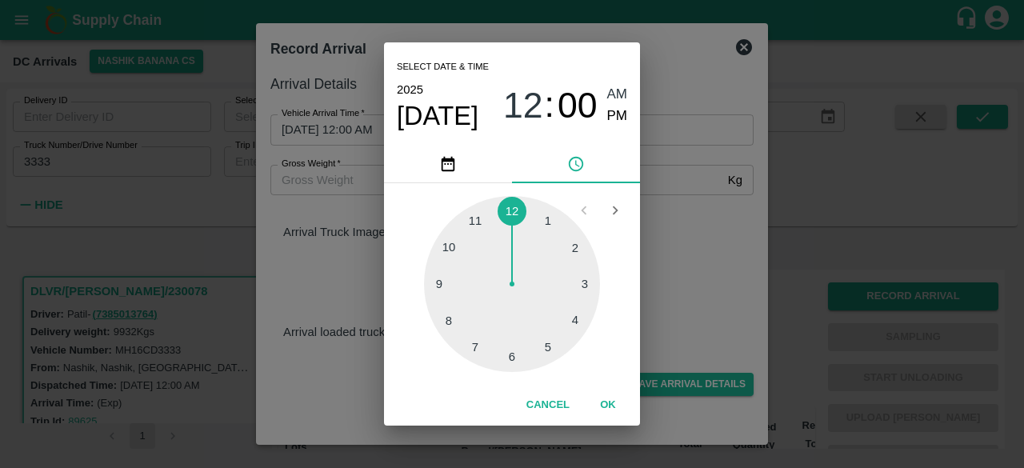
click at [469, 349] on div at bounding box center [512, 284] width 176 height 176
click at [446, 246] on div at bounding box center [512, 284] width 176 height 176
type input "[DATE] 07:50 AM"
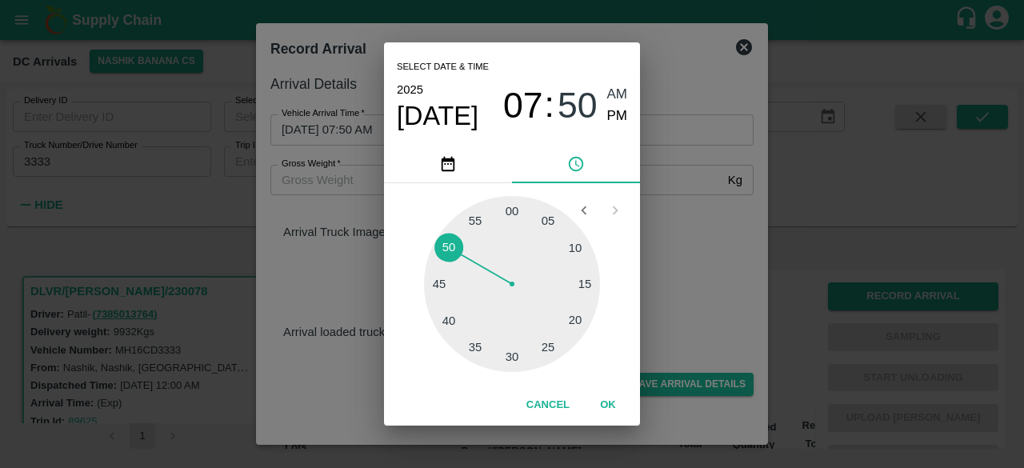
click at [705, 270] on div "Select date & time [DATE] 07 : 50 AM PM 05 10 15 20 25 30 35 40 45 50 55 00 Can…" at bounding box center [512, 234] width 1024 height 468
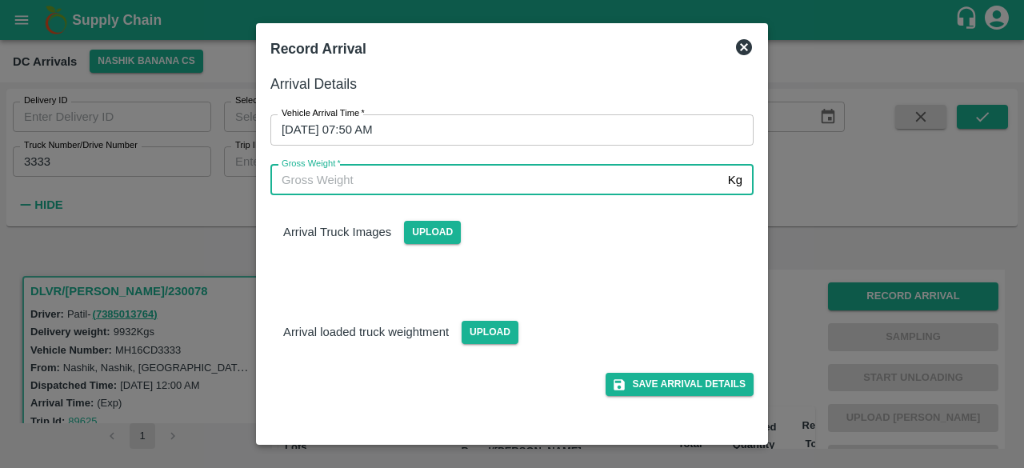
click at [337, 178] on input "Gross Weight   *" at bounding box center [495, 180] width 451 height 30
type input "17555"
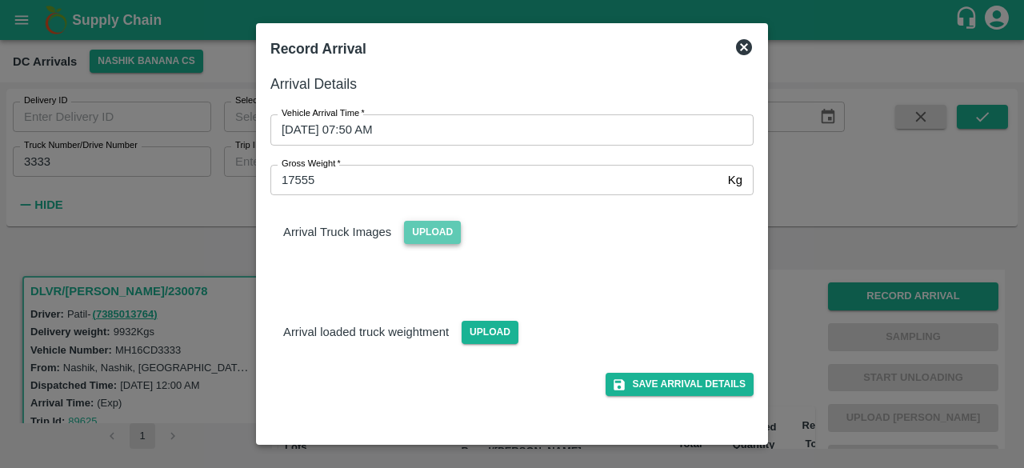
click at [429, 237] on span "Upload" at bounding box center [432, 232] width 57 height 23
click at [0, 0] on input "Upload" at bounding box center [0, 0] width 0 height 0
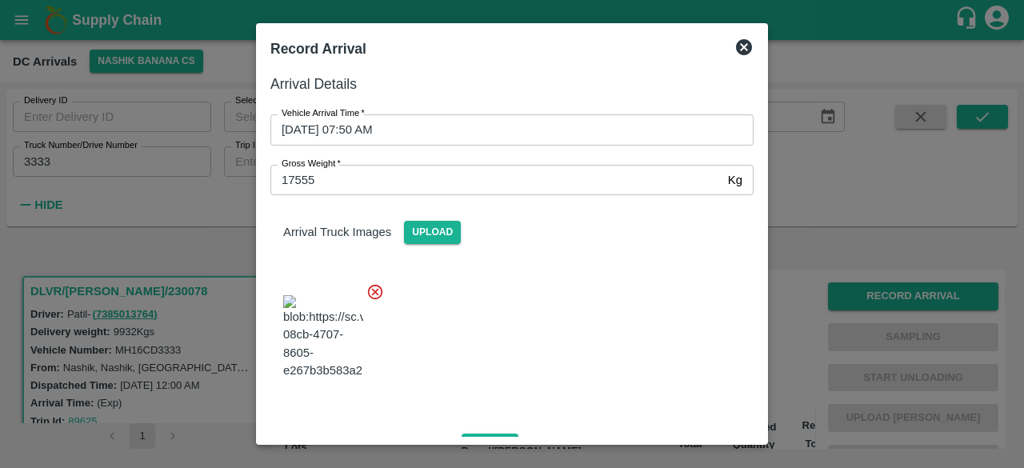
scroll to position [172, 0]
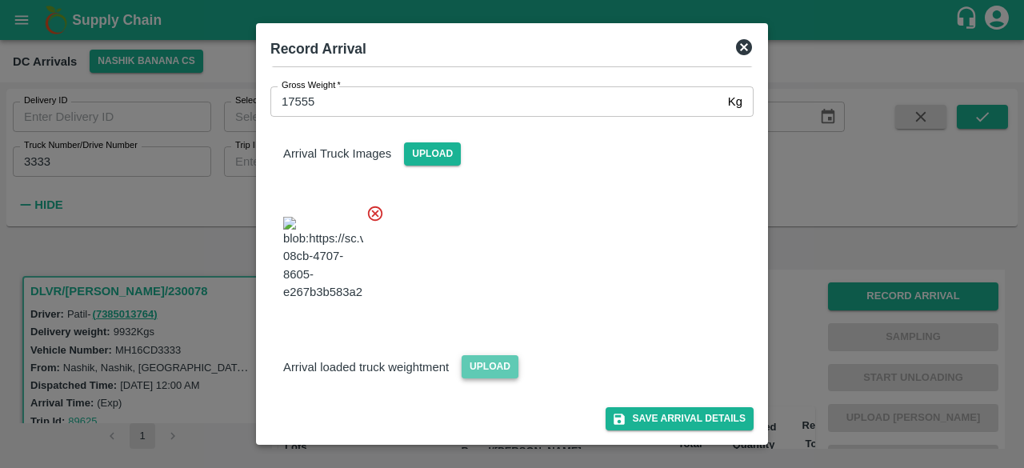
click at [482, 371] on span "Upload" at bounding box center [489, 366] width 57 height 23
click at [0, 0] on input "Upload" at bounding box center [0, 0] width 0 height 0
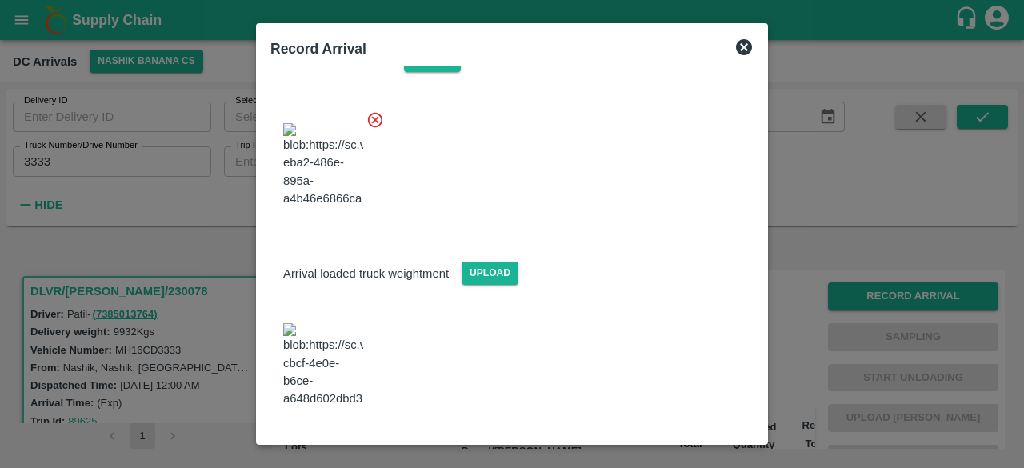
scroll to position [245, 0]
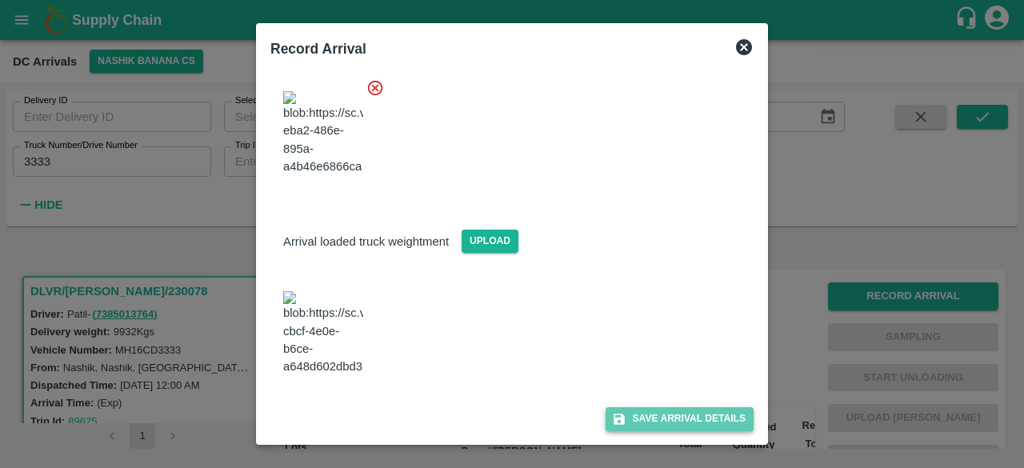
click at [664, 418] on button "Save Arrival Details" at bounding box center [679, 418] width 148 height 23
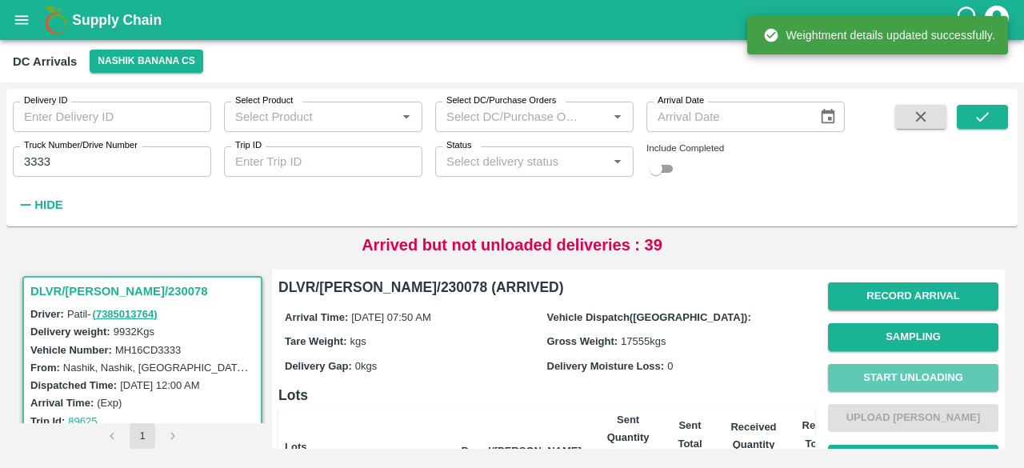
click at [907, 377] on button "Start Unloading" at bounding box center [913, 378] width 170 height 28
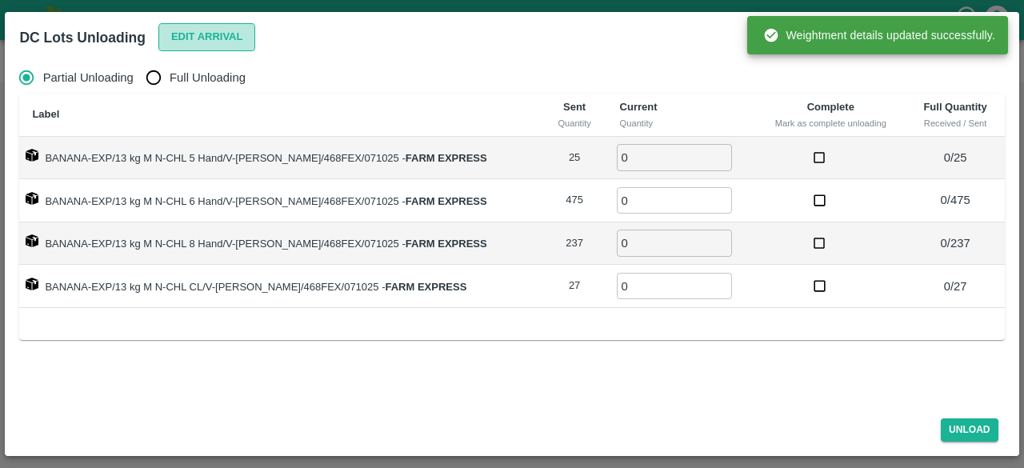
click at [194, 35] on button "Edit Arrival" at bounding box center [207, 37] width 98 height 28
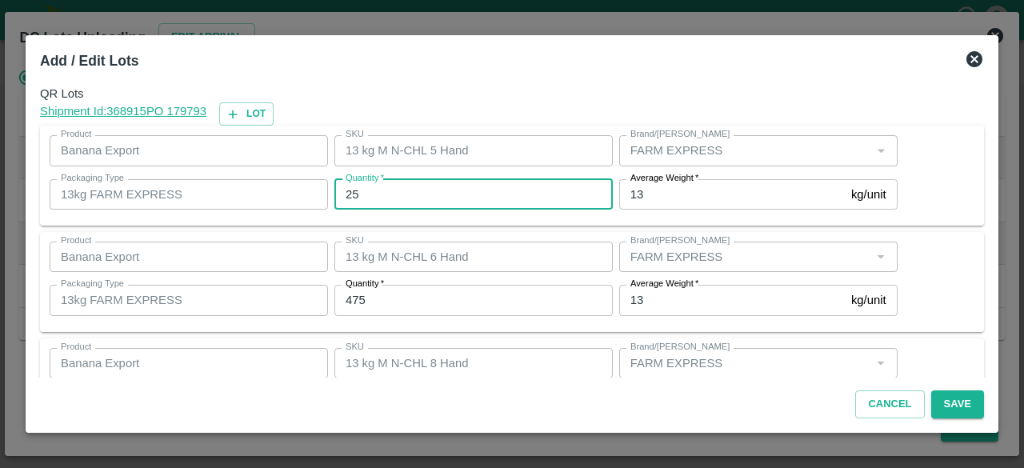
click at [349, 194] on input "25" at bounding box center [473, 194] width 278 height 30
type input "0"
click at [352, 297] on input "475" at bounding box center [473, 300] width 278 height 30
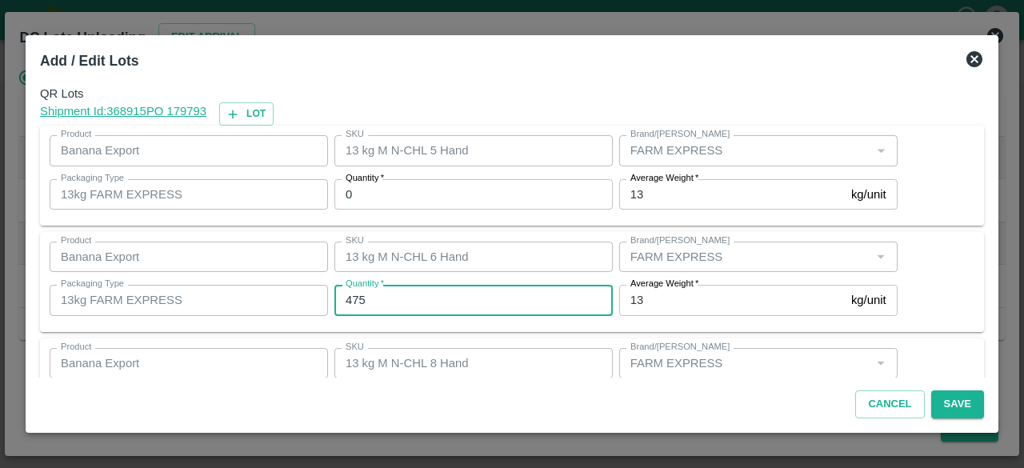
click at [352, 297] on input "475" at bounding box center [473, 300] width 278 height 30
type input "414"
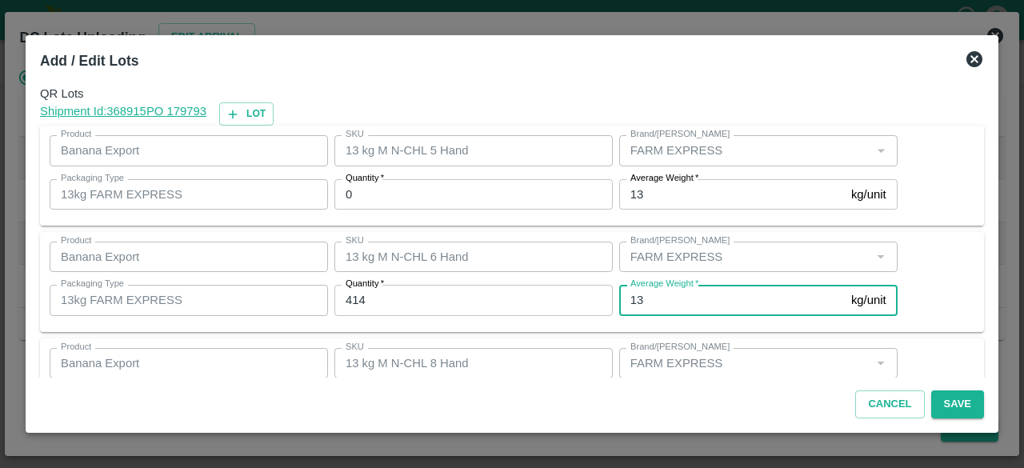
scroll to position [178, 0]
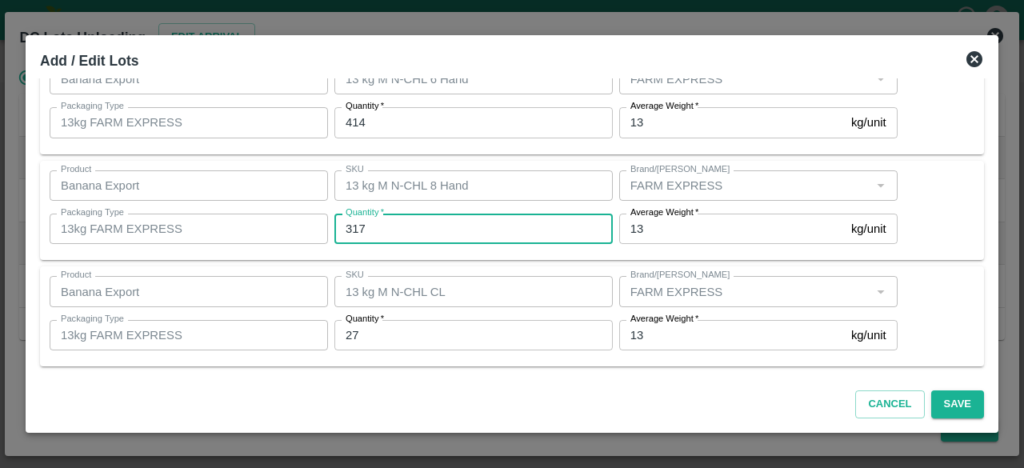
type input "317"
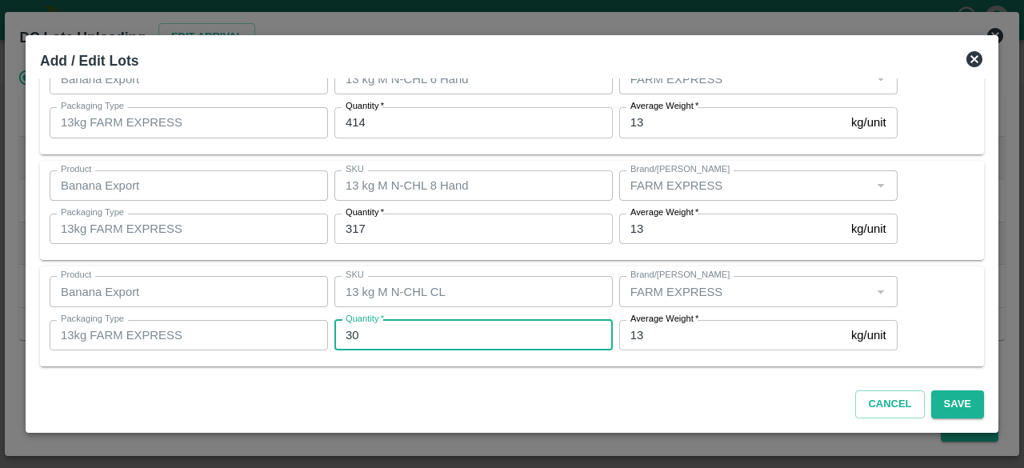
scroll to position [0, 0]
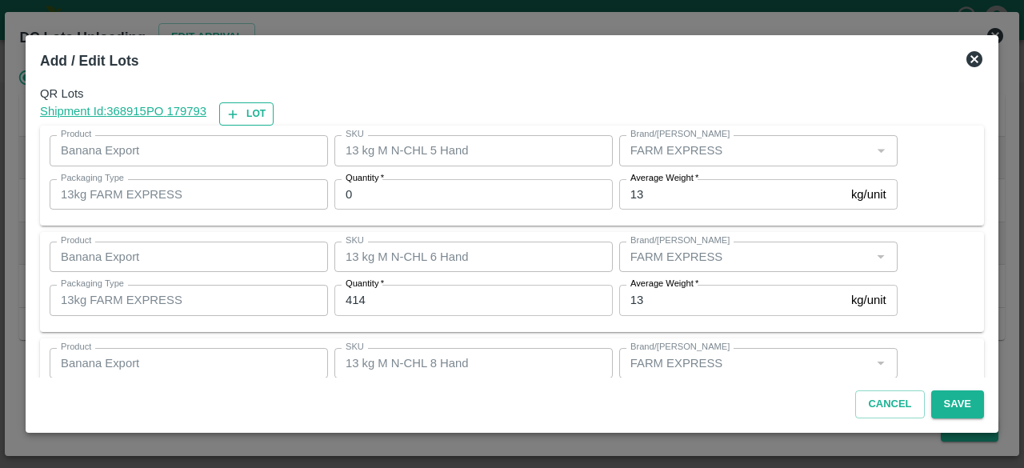
type input "30"
click at [253, 114] on button "Lot" at bounding box center [246, 113] width 54 height 23
type input "13 kg M N-CHL 5 Hand"
type input "0"
type input "13 kg M N-CHL 6 Hand"
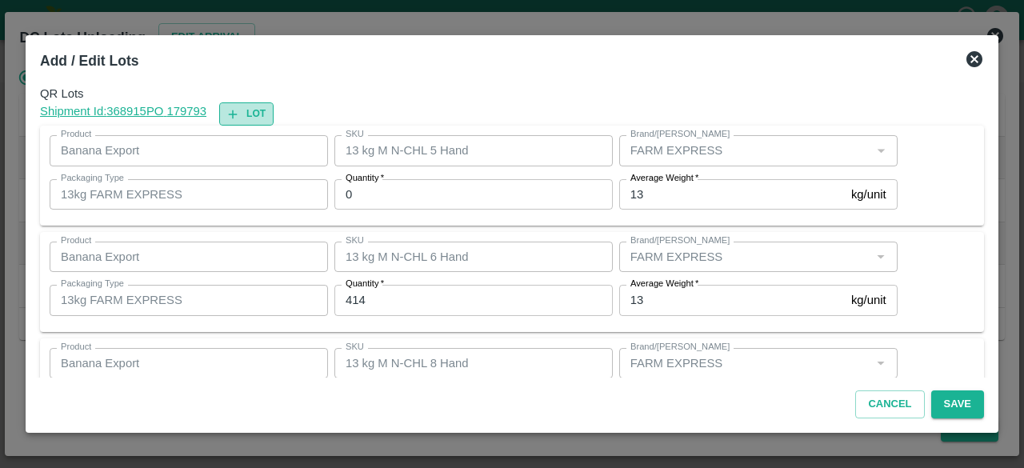
type input "414"
type input "13 kg M N-CHL 8 Hand"
type input "317"
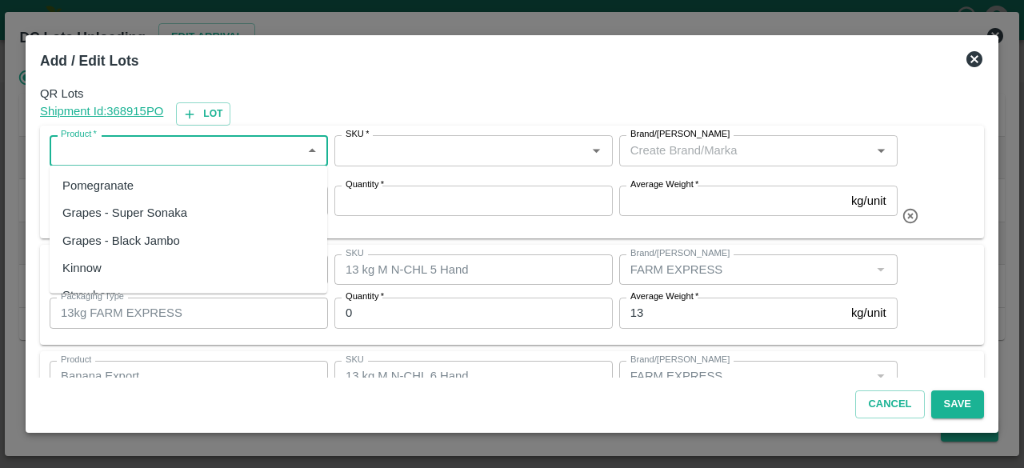
click at [203, 157] on input "Product   *" at bounding box center [175, 150] width 242 height 21
click at [192, 196] on div "Banana Export" at bounding box center [189, 185] width 278 height 27
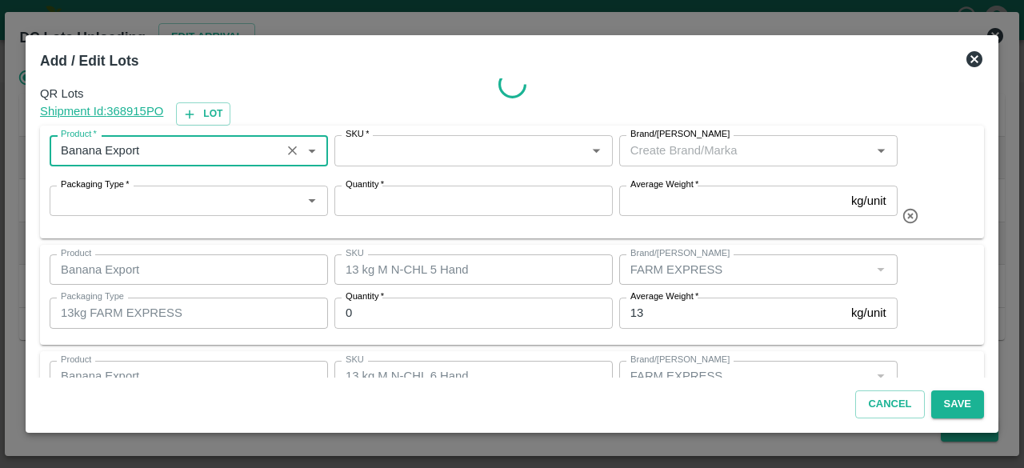
type input "Banana Export"
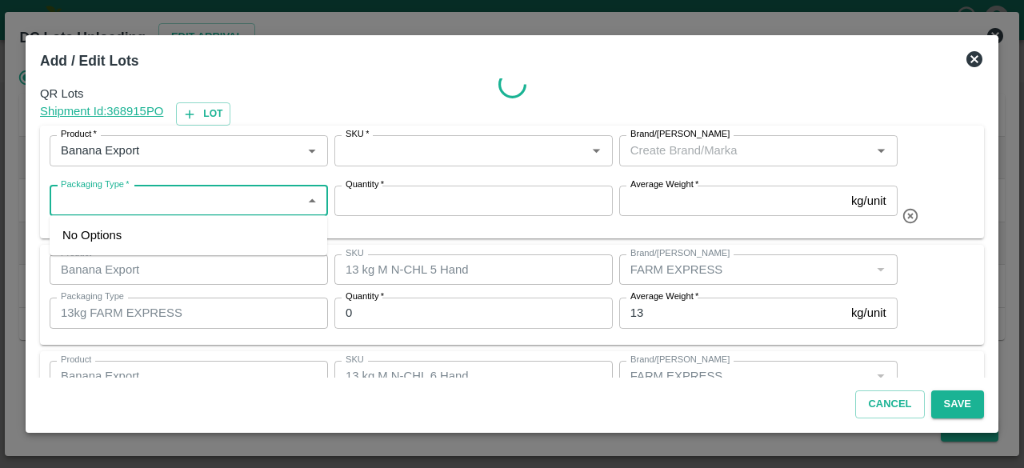
click at [187, 204] on input "Packaging Type   *" at bounding box center [175, 200] width 242 height 21
type input "1"
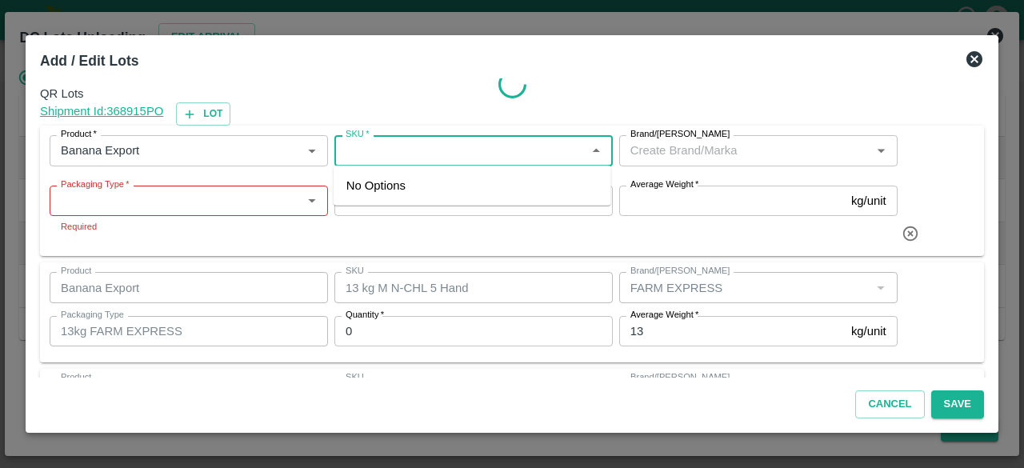
click at [410, 148] on input "SKU   *" at bounding box center [460, 150] width 242 height 21
click at [712, 149] on input "Brand/[PERSON_NAME]" at bounding box center [745, 150] width 242 height 21
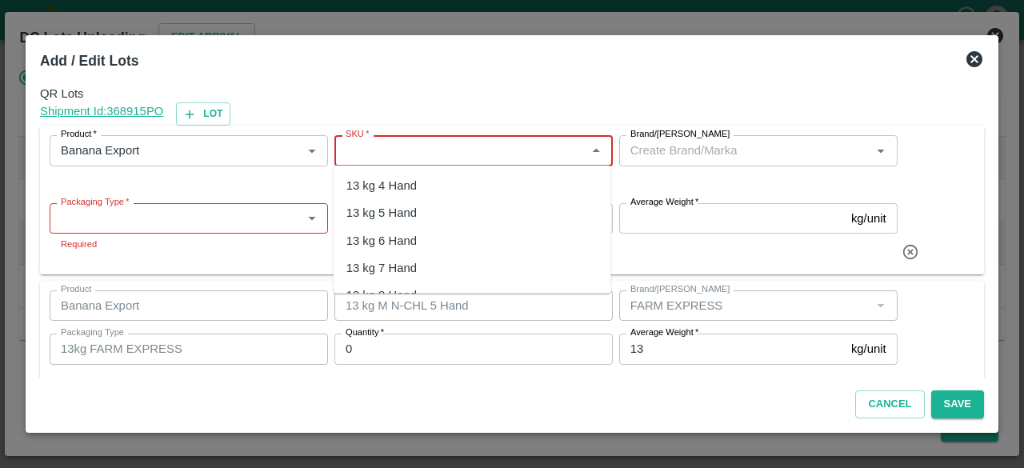
click at [390, 154] on input "SKU   *" at bounding box center [460, 150] width 242 height 21
click at [434, 209] on div "13 kg M N-CHL 5 Hand" at bounding box center [407, 213] width 123 height 18
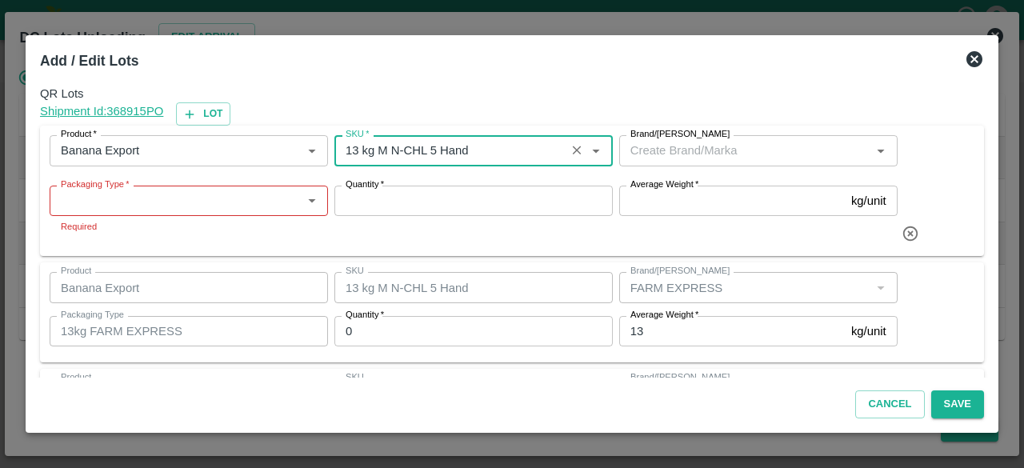
type input "13 kg M N-CHL 5 Hand"
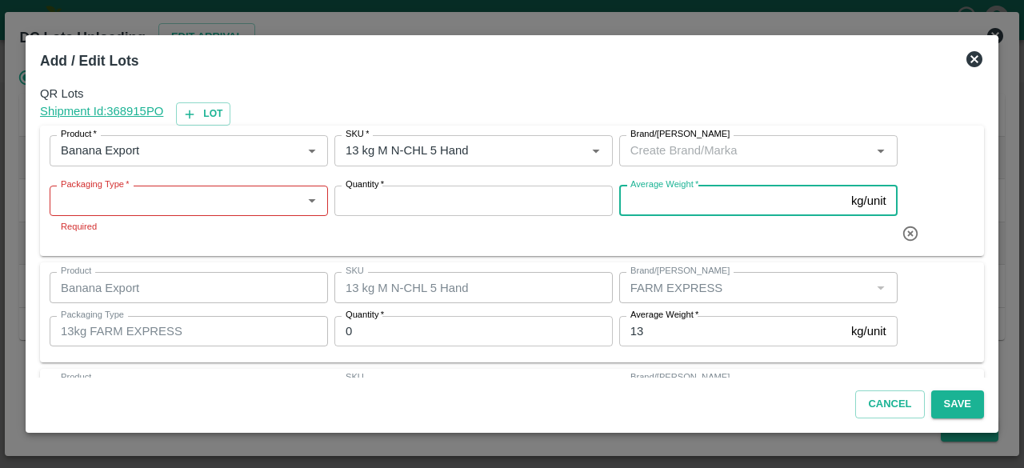
click at [670, 206] on input "Average Weight   *" at bounding box center [732, 201] width 226 height 30
type input "13"
click at [401, 198] on input "Quantity   *" at bounding box center [473, 201] width 278 height 30
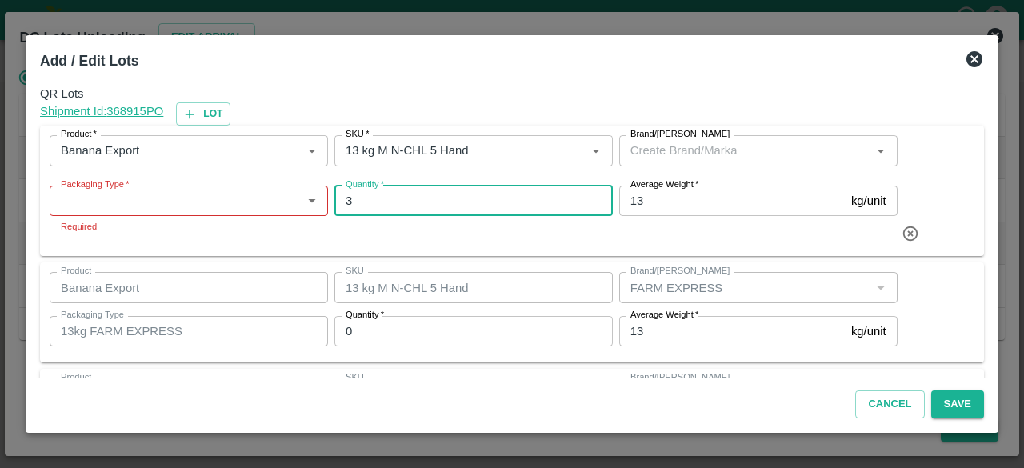
type input "3"
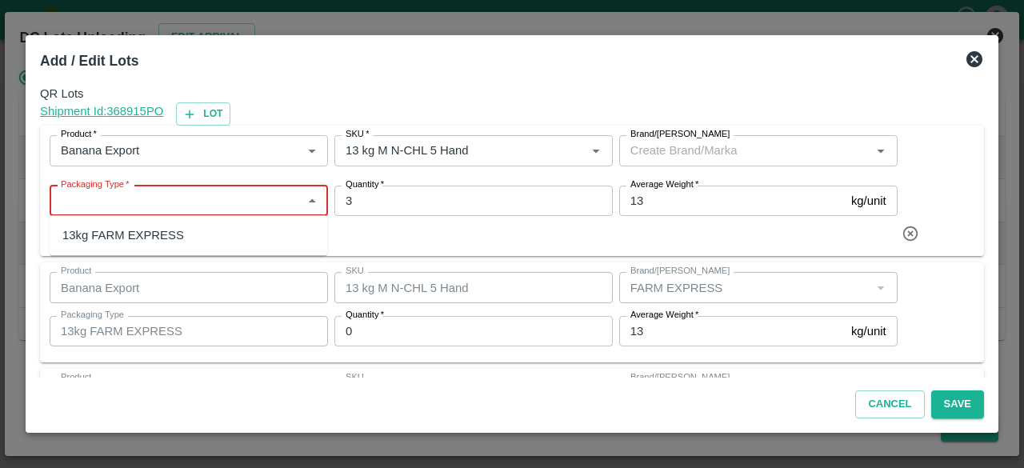
click at [142, 205] on input "Packaging Type   *" at bounding box center [175, 200] width 242 height 21
click at [144, 239] on div "13kg FARM EXPRESS" at bounding box center [123, 235] width 122 height 18
type input "13kg FARM EXPRESS"
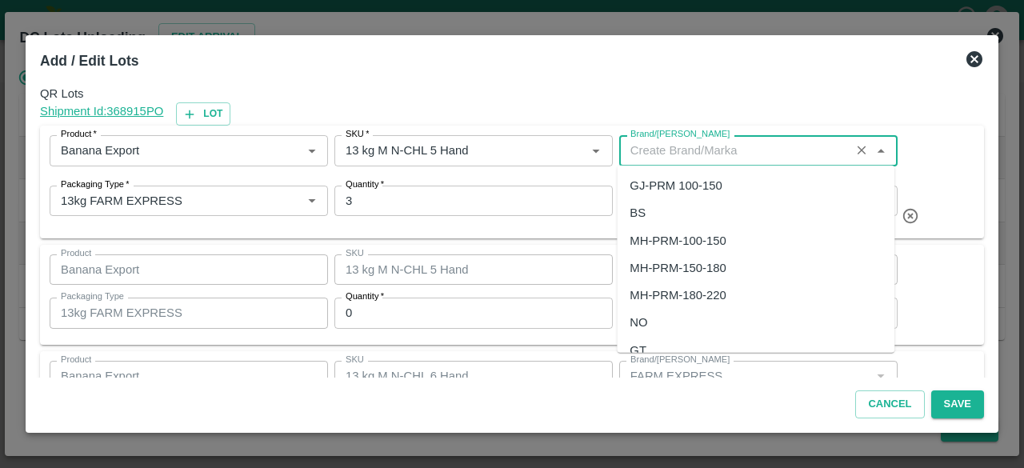
click at [667, 150] on input "Brand/[PERSON_NAME]" at bounding box center [735, 150] width 222 height 21
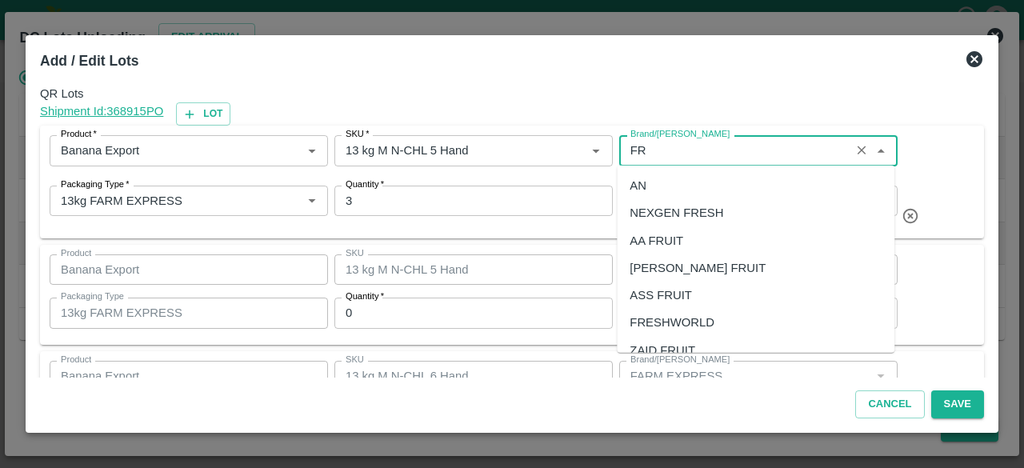
type input "F"
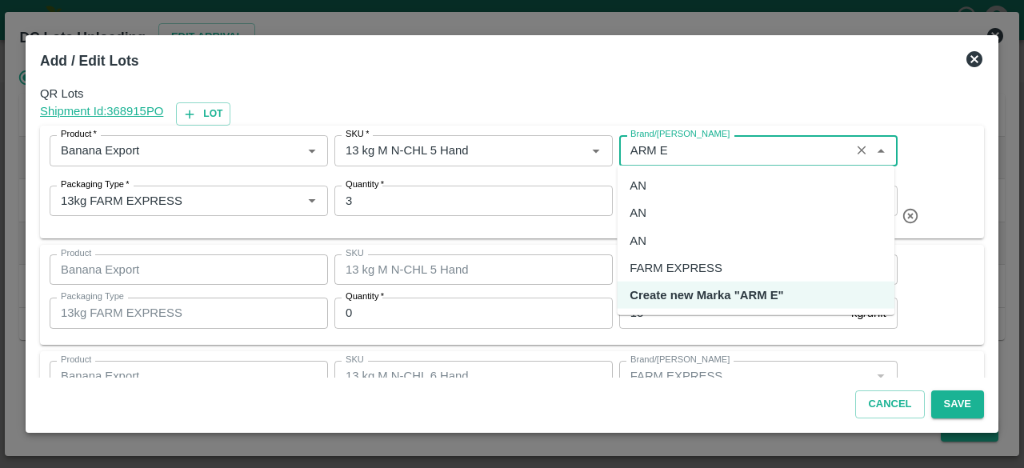
click at [687, 264] on div "FARM EXPRESS" at bounding box center [675, 268] width 92 height 18
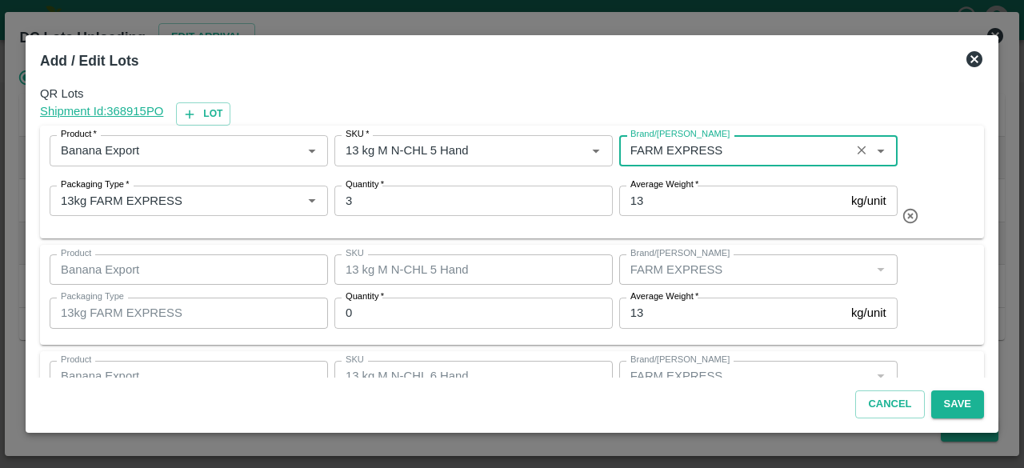
type input "FARM EXPRESS"
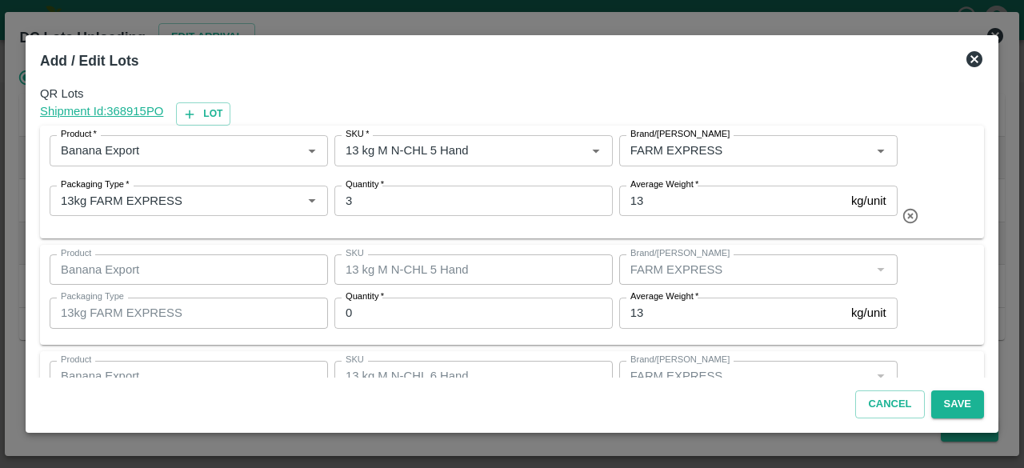
click at [920, 302] on div "Product Banana Export Product SKU 13 kg M N-CHL 5 Hand SKU Brand/Marka Brand/Ma…" at bounding box center [512, 294] width 925 height 81
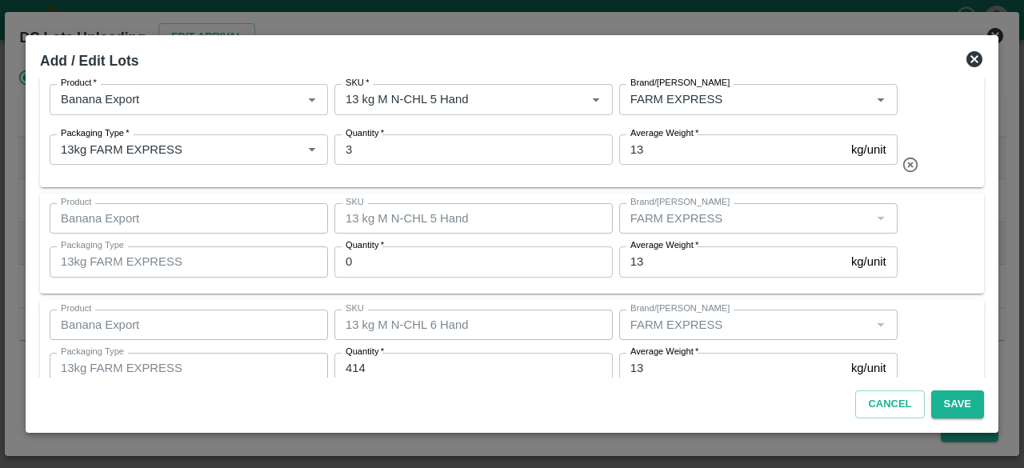
scroll to position [297, 0]
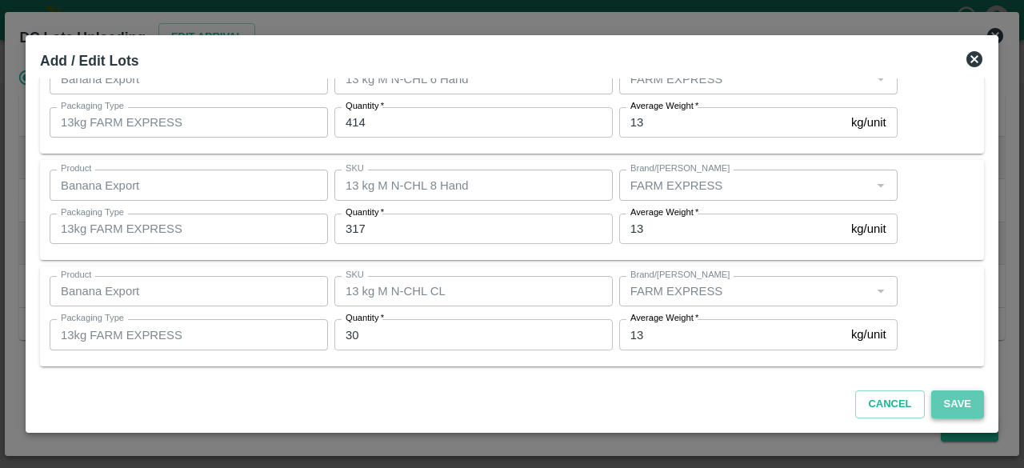
click at [958, 411] on button "Save" at bounding box center [957, 404] width 53 height 28
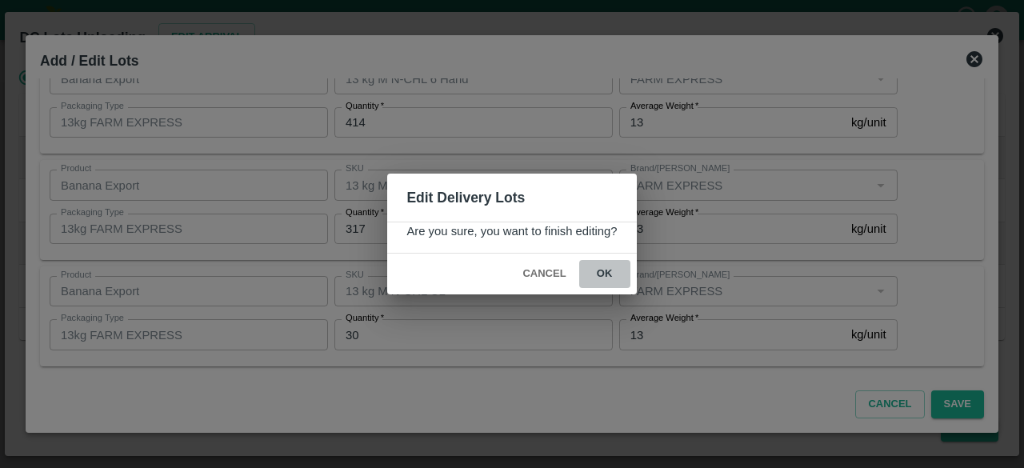
click at [603, 271] on button "ok" at bounding box center [604, 274] width 51 height 28
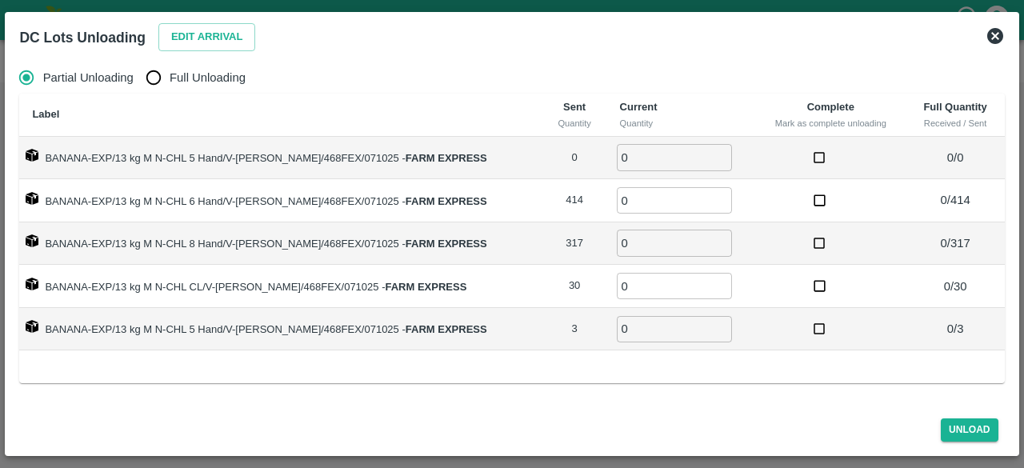
click at [996, 29] on icon at bounding box center [995, 36] width 16 height 16
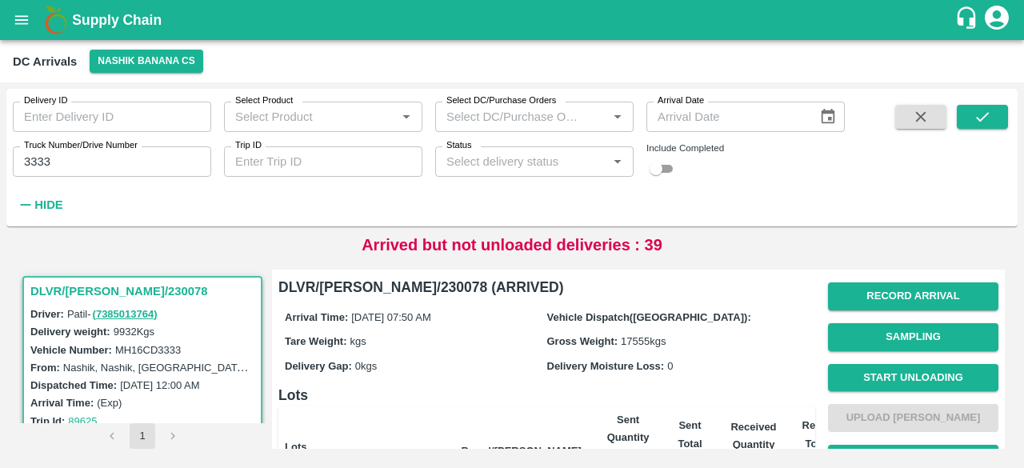
scroll to position [375, 0]
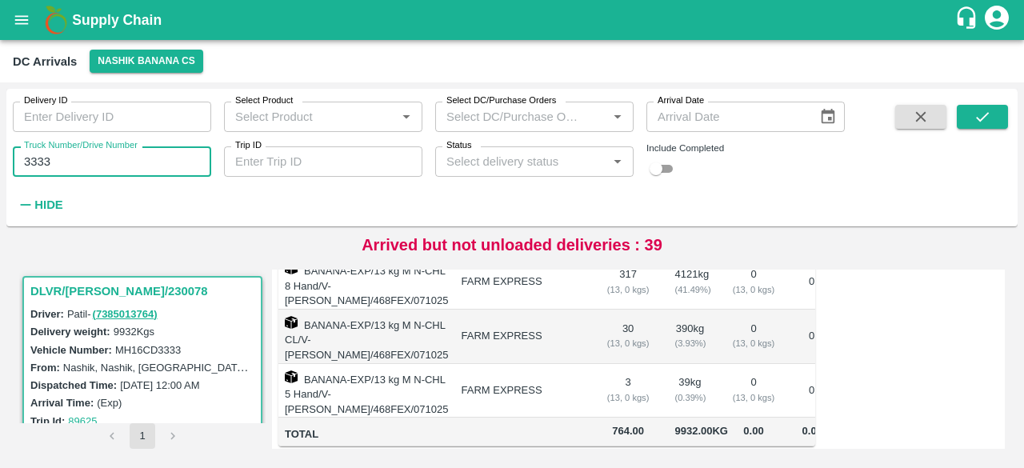
click at [32, 166] on input "3333" at bounding box center [112, 161] width 198 height 30
type input "4367"
click at [984, 118] on icon "submit" at bounding box center [982, 117] width 13 height 10
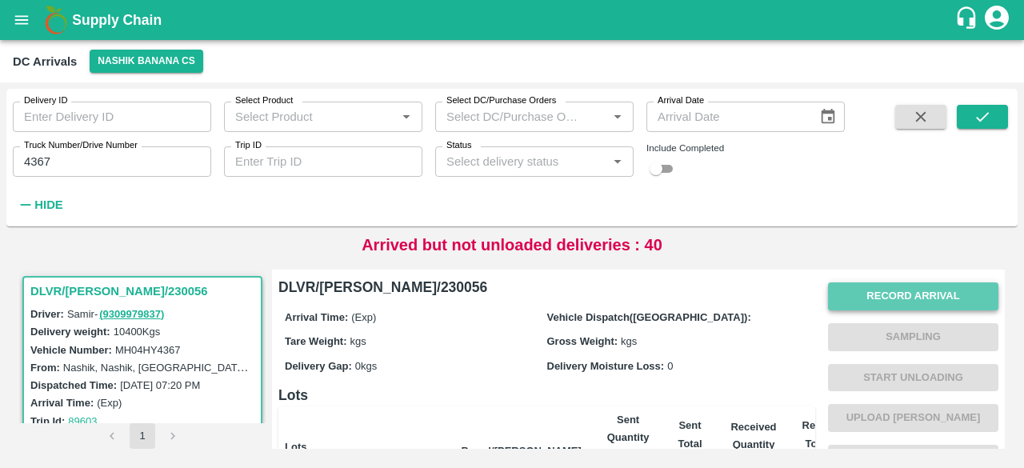
click at [897, 302] on button "Record Arrival" at bounding box center [913, 296] width 170 height 28
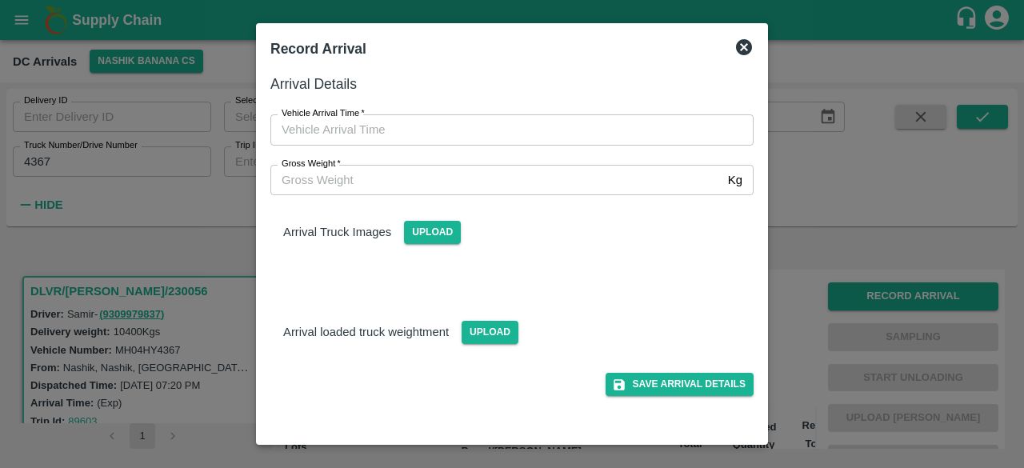
type input "DD/MM/YYYY hh:mm aa"
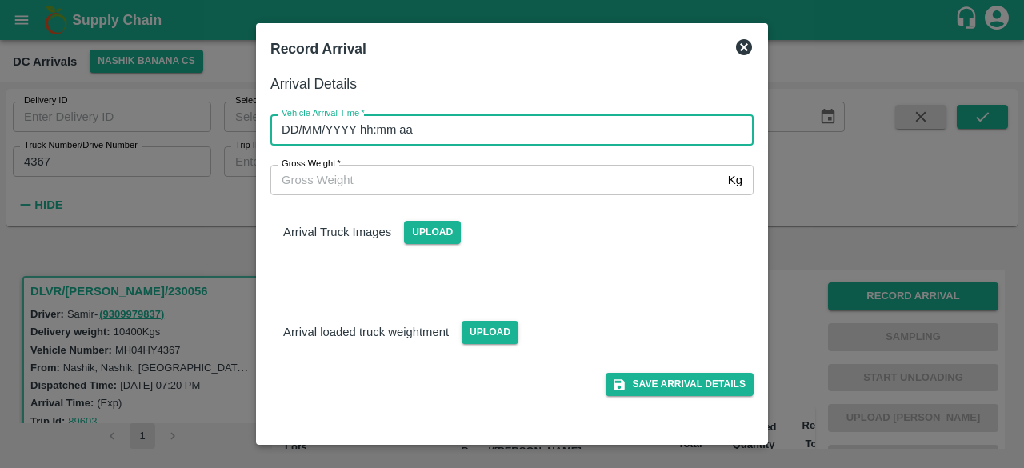
click at [614, 138] on input "DD/MM/YYYY hh:mm aa" at bounding box center [506, 129] width 472 height 30
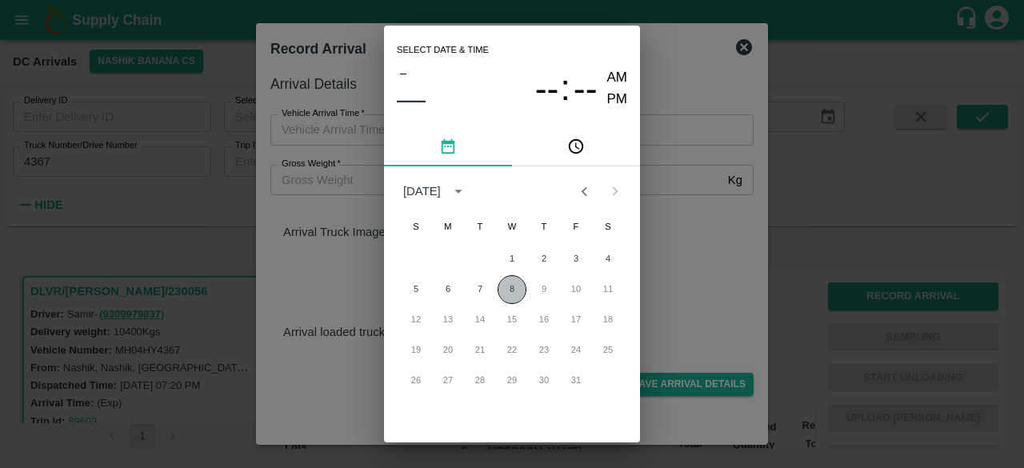
click at [517, 294] on button "8" at bounding box center [511, 289] width 29 height 29
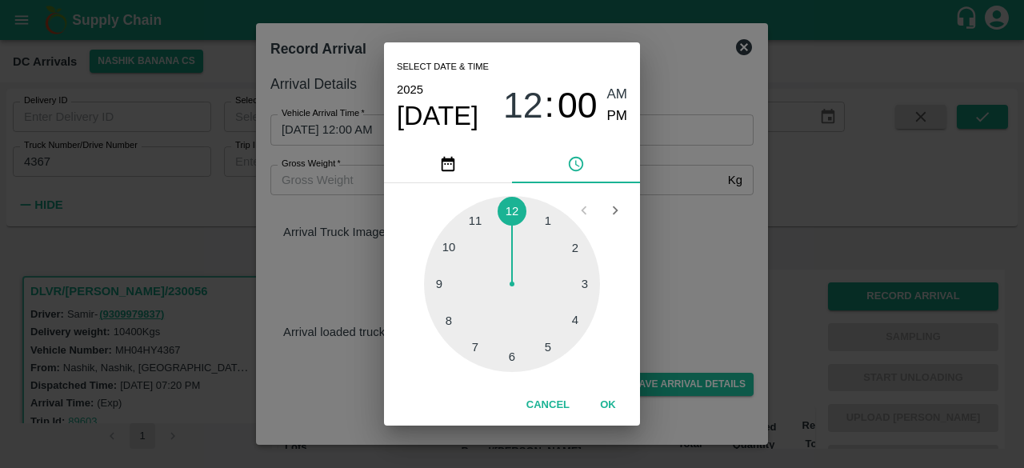
click at [442, 286] on div at bounding box center [512, 284] width 176 height 176
click at [569, 249] on div at bounding box center [512, 284] width 176 height 176
type input "[DATE] 09:10 AM"
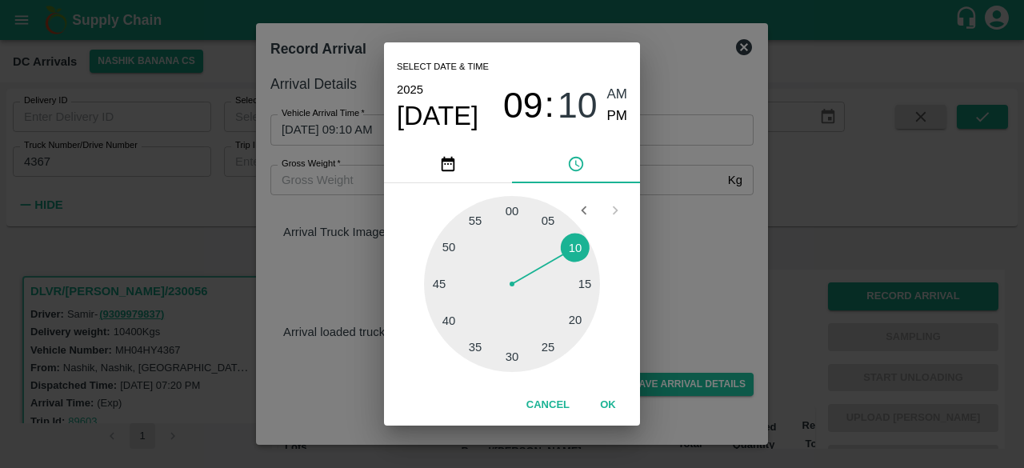
click at [659, 234] on div "Select date & time [DATE] 09 : 10 AM PM 05 10 15 20 25 30 35 40 45 50 55 00 Can…" at bounding box center [512, 234] width 1024 height 468
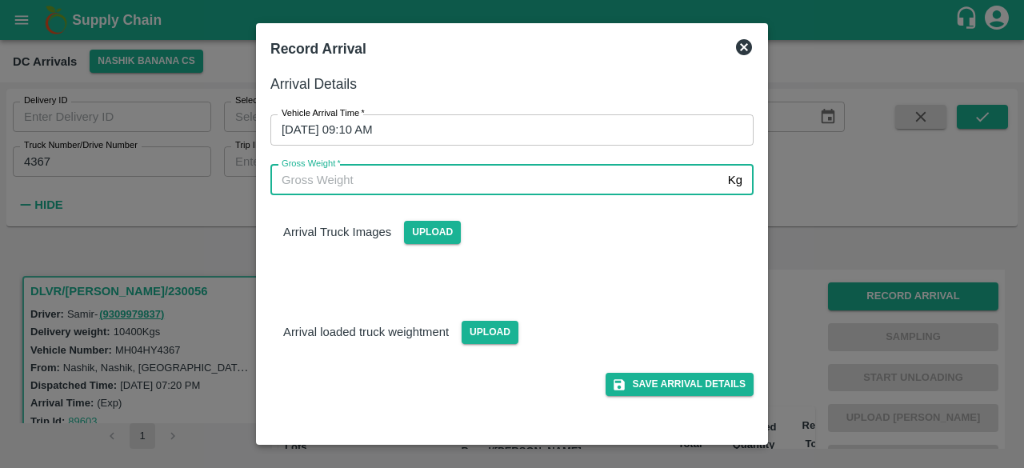
click at [387, 182] on input "Gross Weight   *" at bounding box center [495, 180] width 451 height 30
type input "18025"
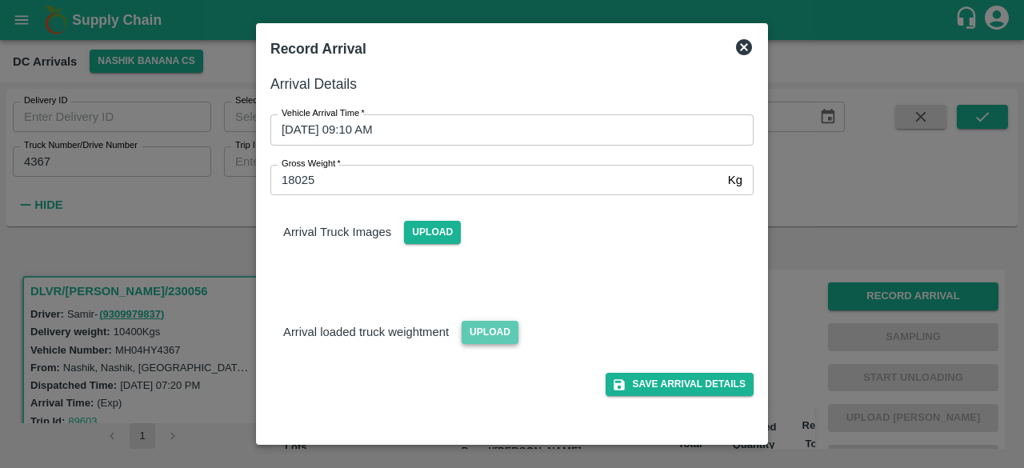
click at [483, 325] on span "Upload" at bounding box center [489, 332] width 57 height 23
click at [0, 0] on input "Upload" at bounding box center [0, 0] width 0 height 0
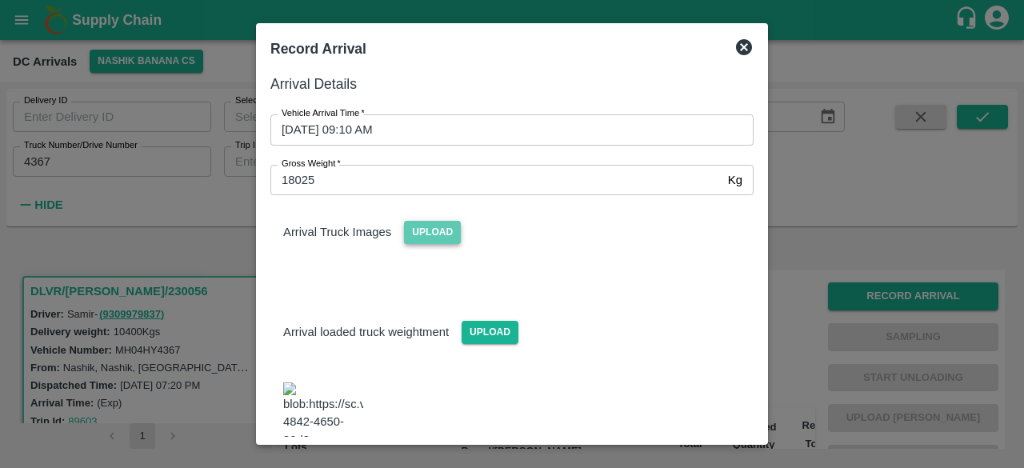
click at [430, 234] on span "Upload" at bounding box center [432, 232] width 57 height 23
click at [0, 0] on input "Upload" at bounding box center [0, 0] width 0 height 0
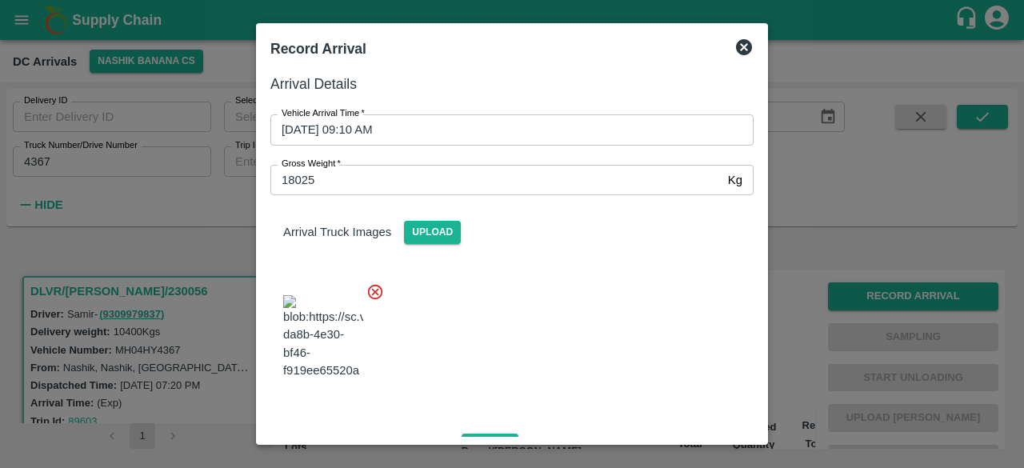
scroll to position [256, 0]
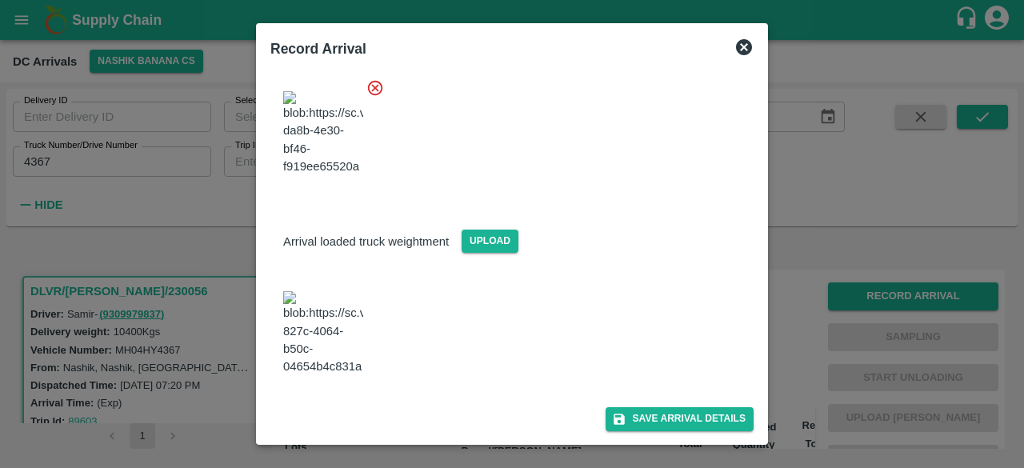
click at [657, 404] on div "Save Arrival Details" at bounding box center [506, 412] width 496 height 36
click at [665, 420] on button "Save Arrival Details" at bounding box center [679, 418] width 148 height 23
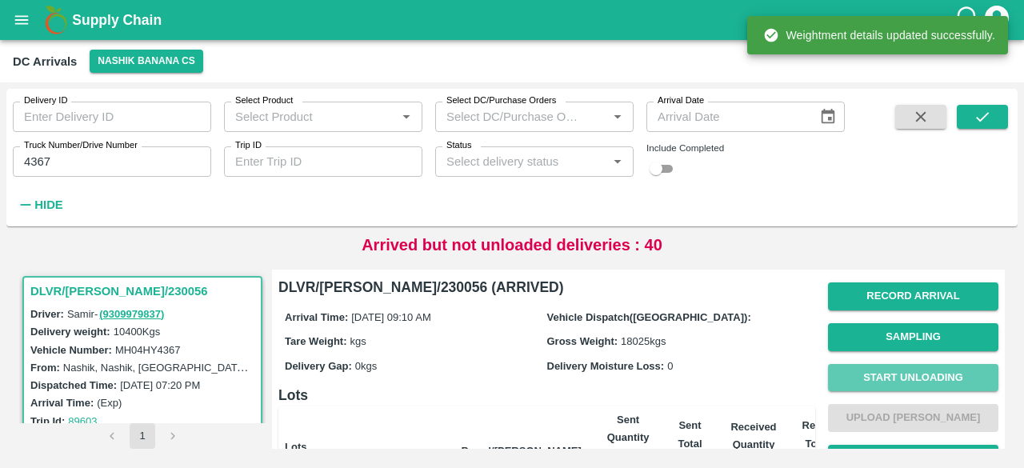
click at [919, 385] on button "Start Unloading" at bounding box center [913, 378] width 170 height 28
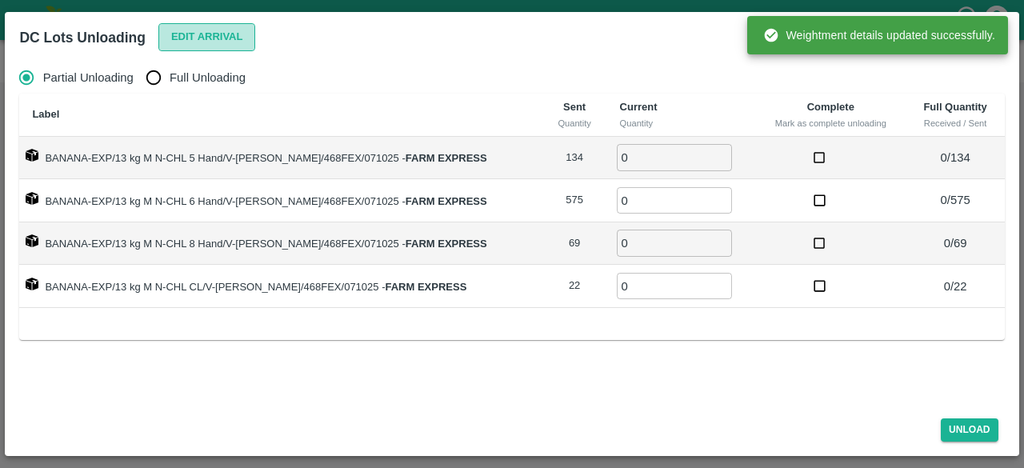
click at [210, 37] on button "Edit Arrival" at bounding box center [207, 37] width 98 height 28
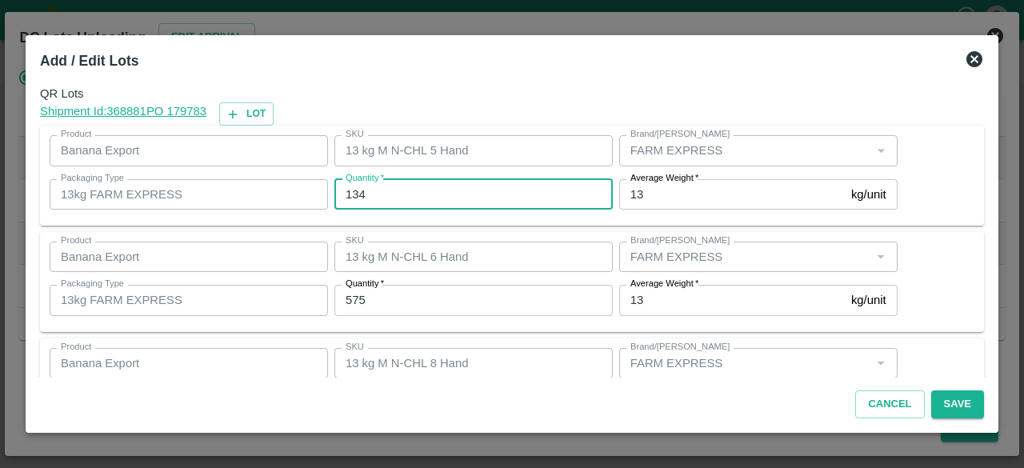
click at [353, 190] on input "134" at bounding box center [473, 194] width 278 height 30
type input "126"
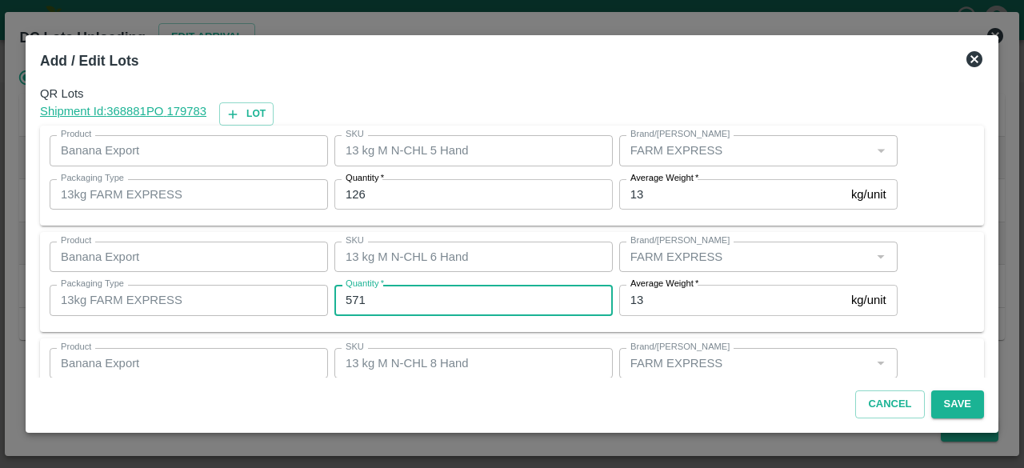
type input "571"
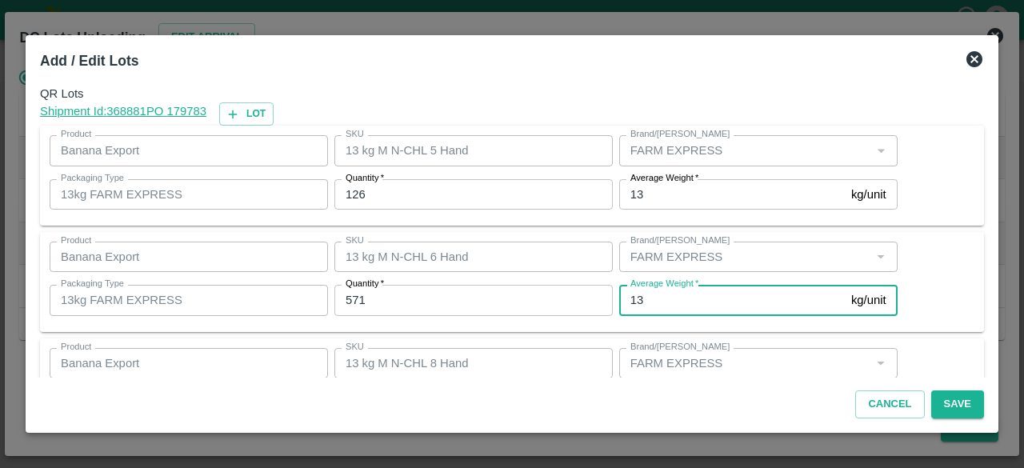
scroll to position [178, 0]
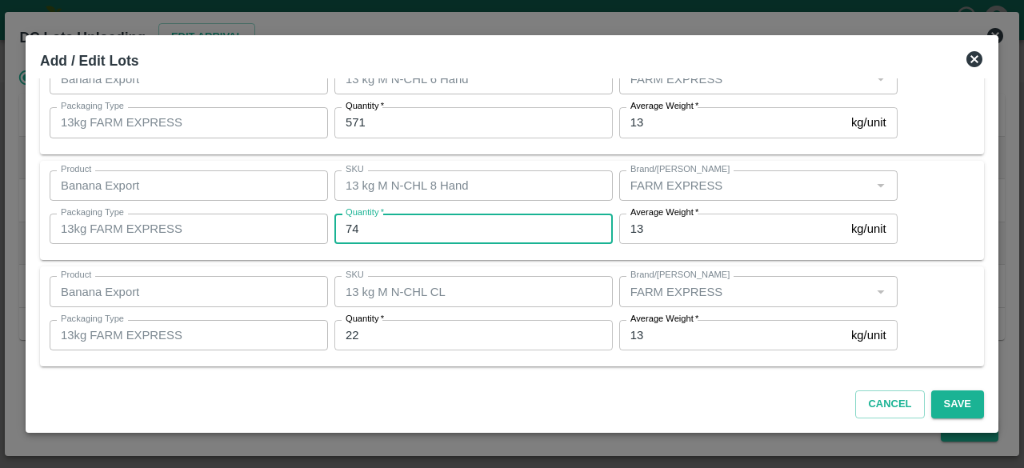
type input "74"
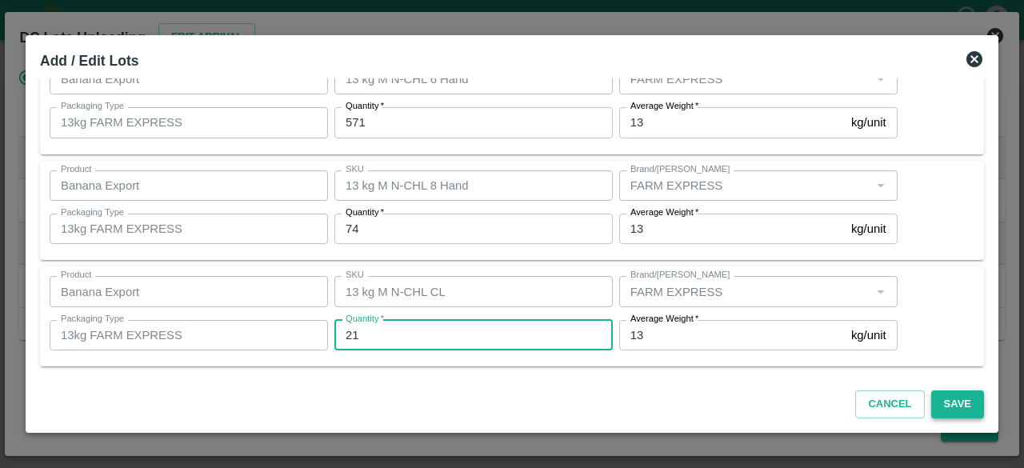
type input "21"
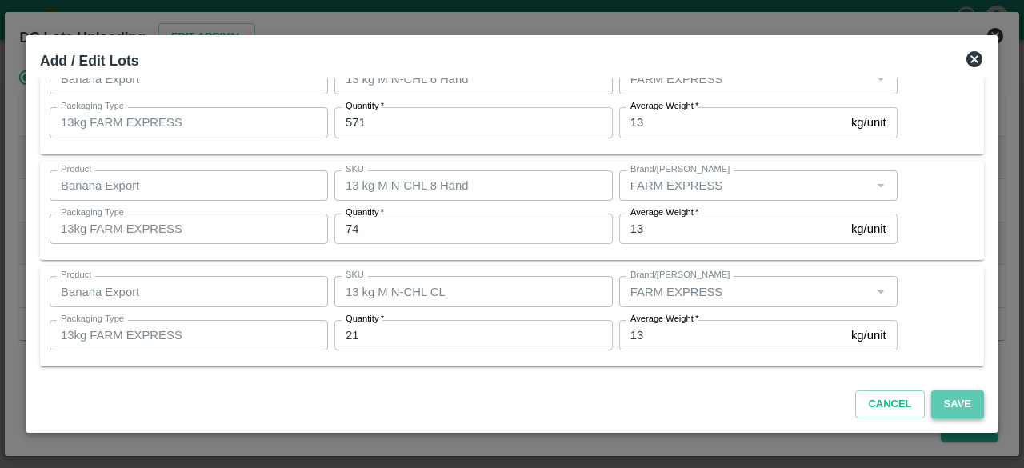
click at [949, 404] on button "Save" at bounding box center [957, 404] width 53 height 28
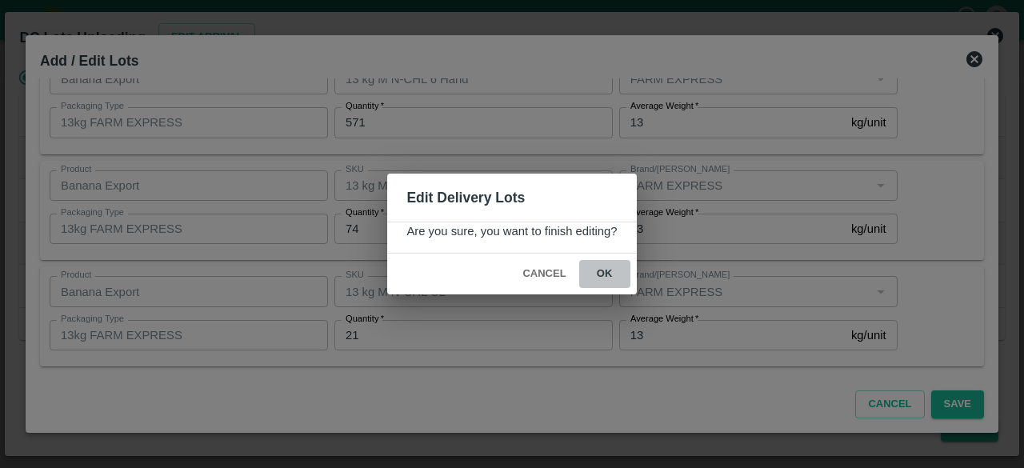
click at [599, 266] on button "ok" at bounding box center [604, 274] width 51 height 28
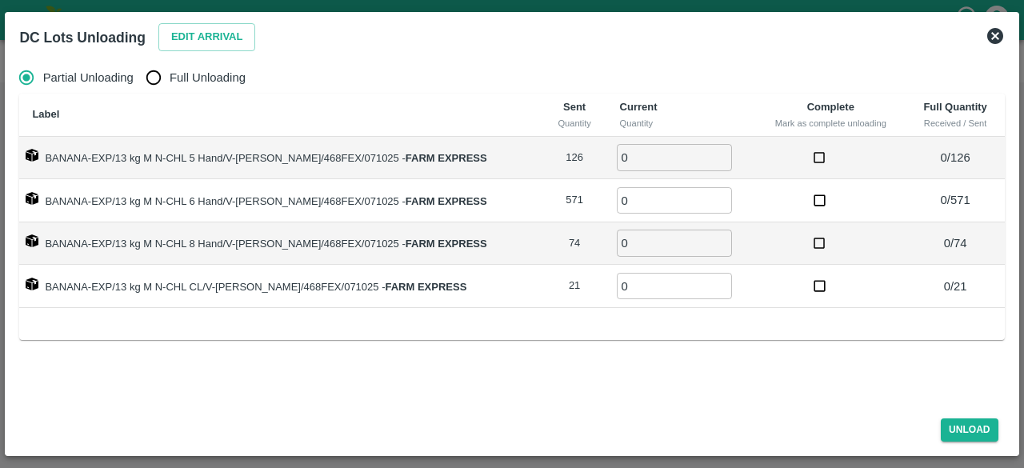
click at [992, 34] on icon at bounding box center [994, 35] width 19 height 19
